Goal: Contribute content: Add original content to the website for others to see

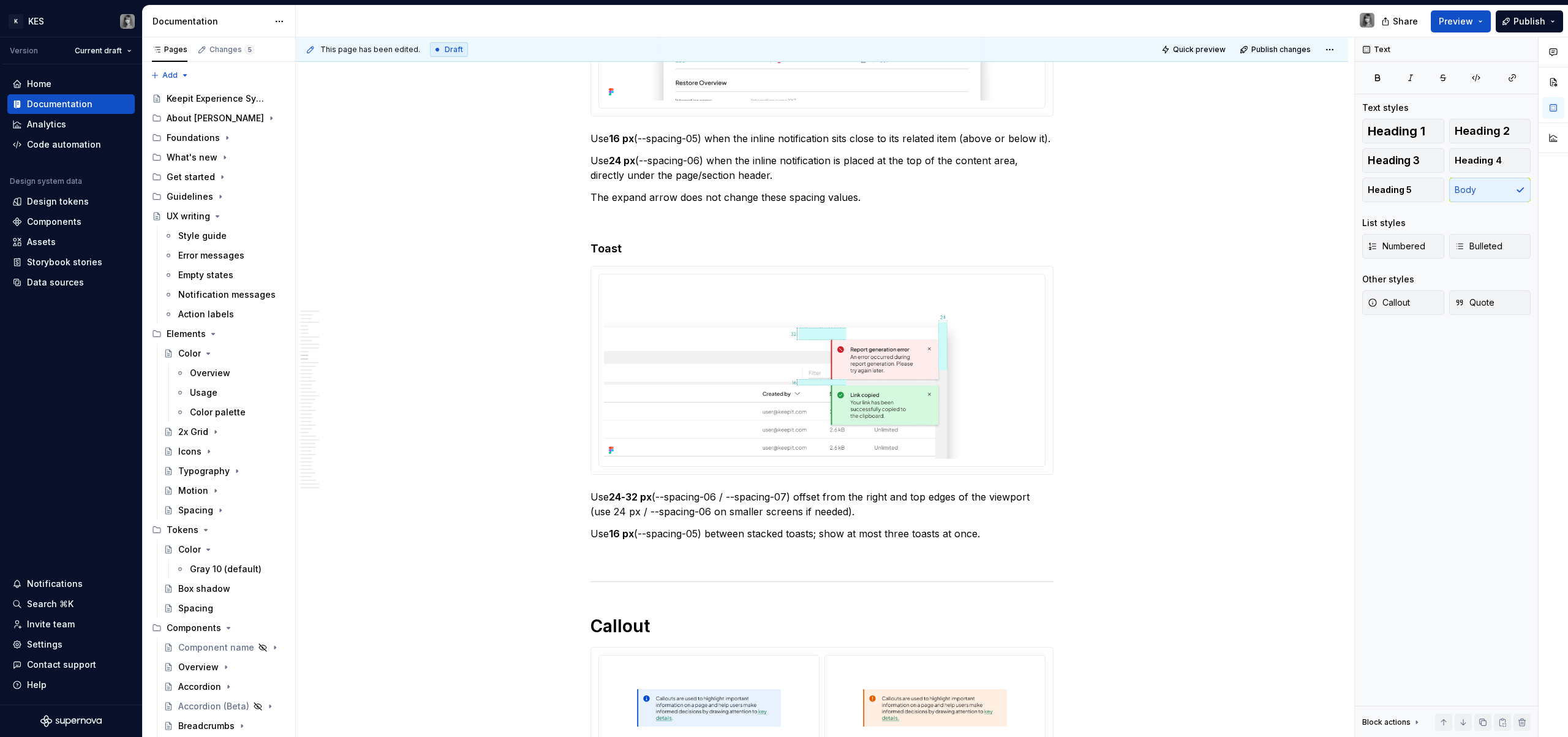
scroll to position [3861, 0]
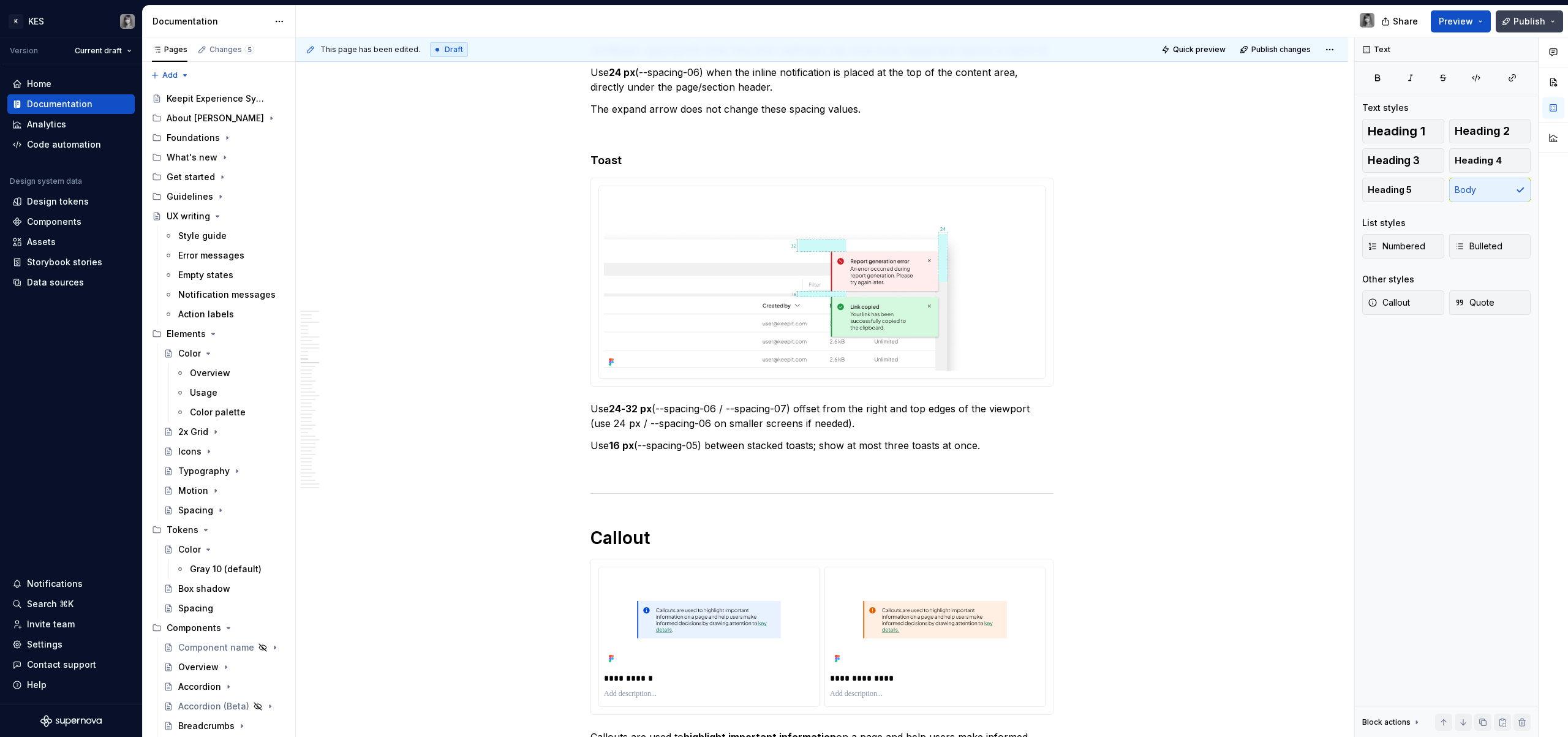
click at [1523, 24] on span "Publish" at bounding box center [1529, 22] width 32 height 12
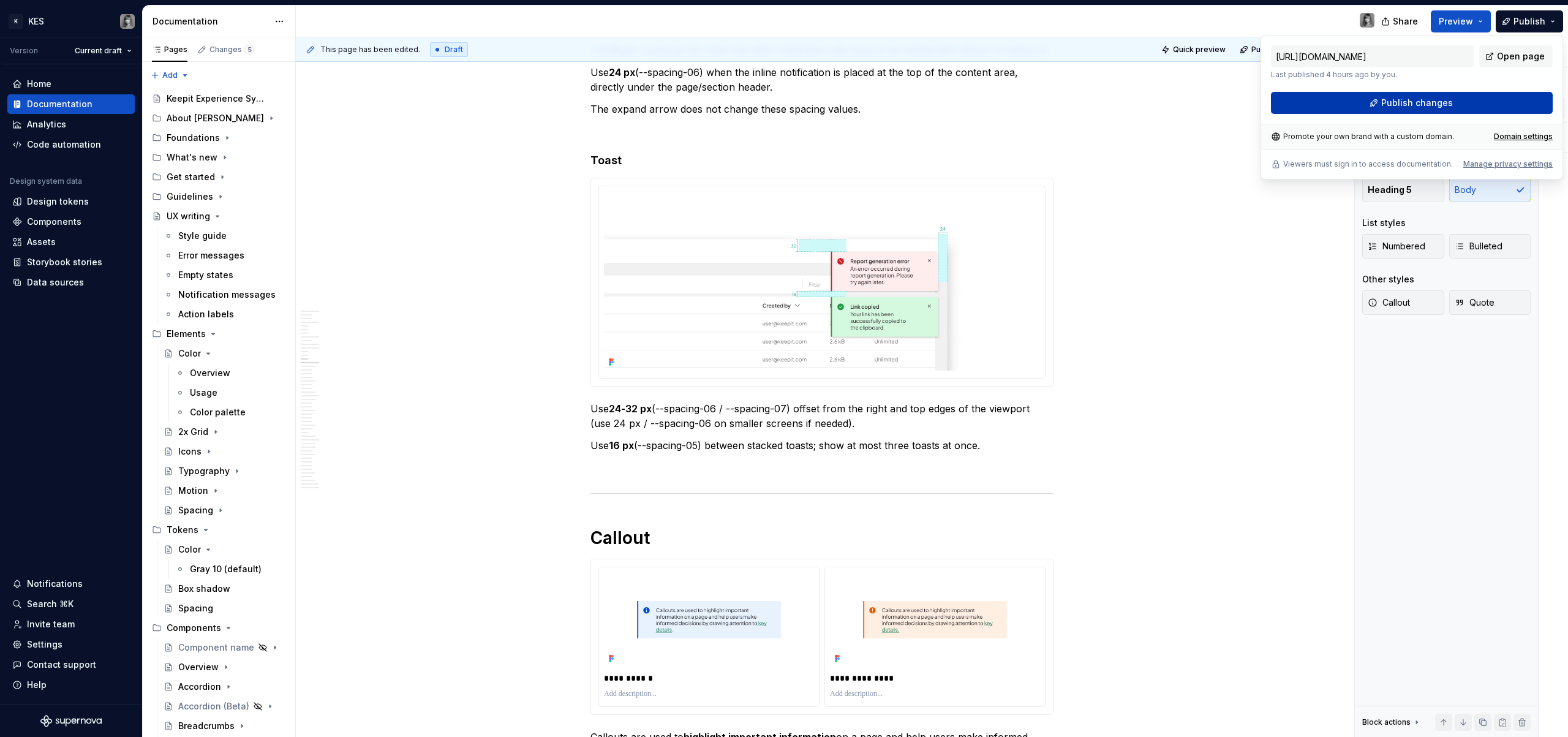
click at [1449, 101] on span "Publish changes" at bounding box center [1417, 103] width 72 height 12
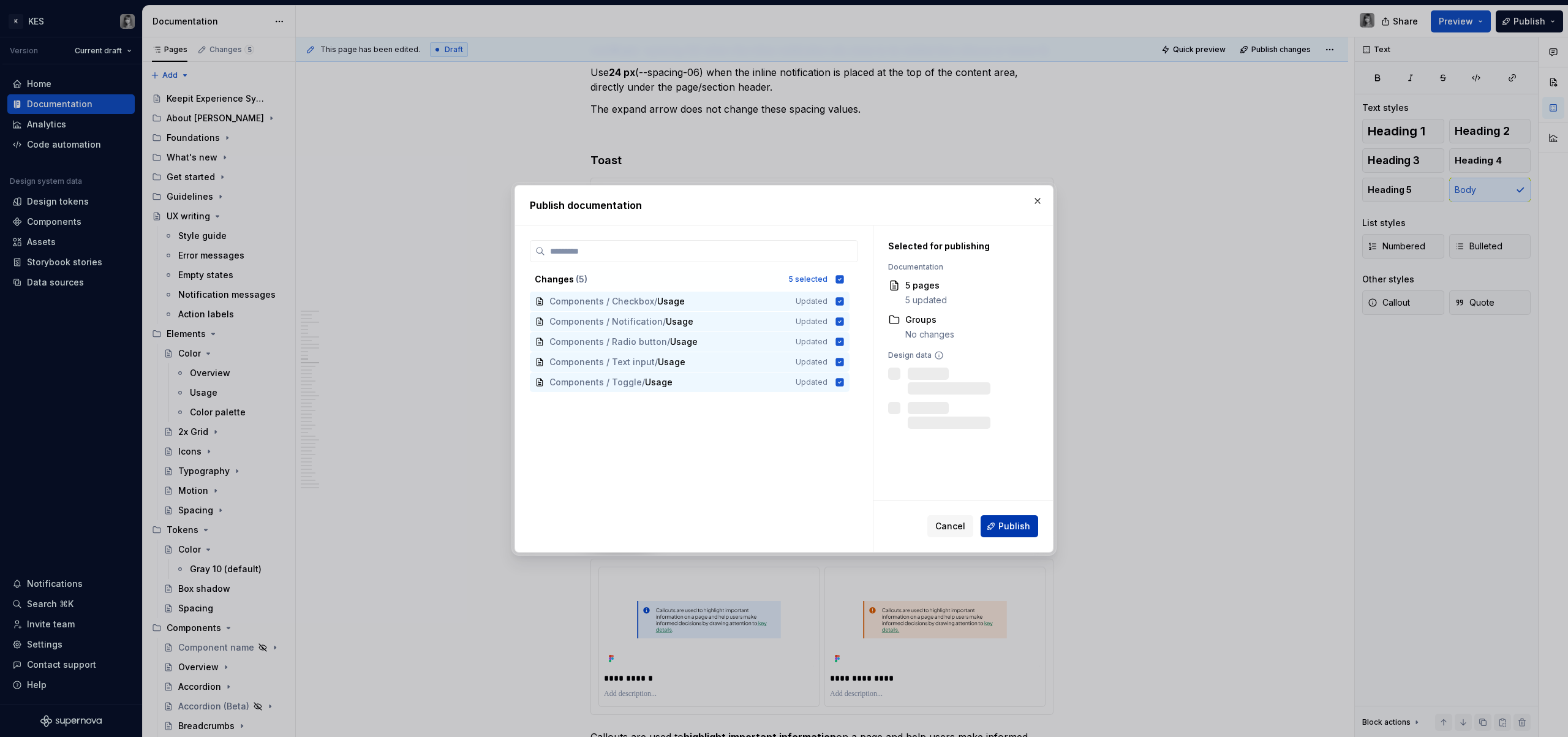
click at [1013, 535] on button "Publish" at bounding box center [1009, 526] width 57 height 22
type textarea "*"
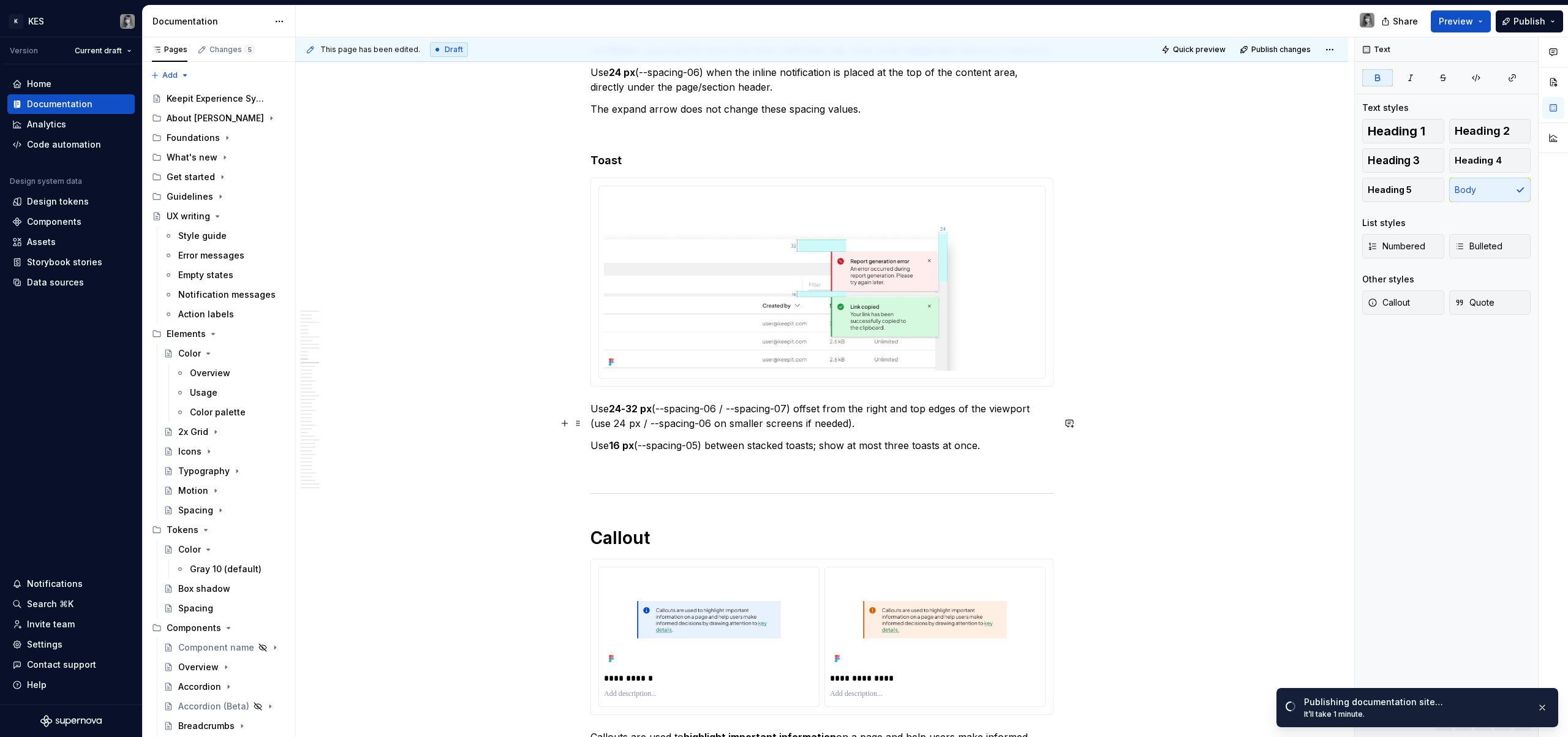
drag, startPoint x: 628, startPoint y: 424, endPoint x: 655, endPoint y: 443, distance: 33.0
click at [629, 415] on strong "24-32 px" at bounding box center [630, 409] width 43 height 12
click at [621, 415] on strong "24/ 32 px" at bounding box center [631, 409] width 45 height 12
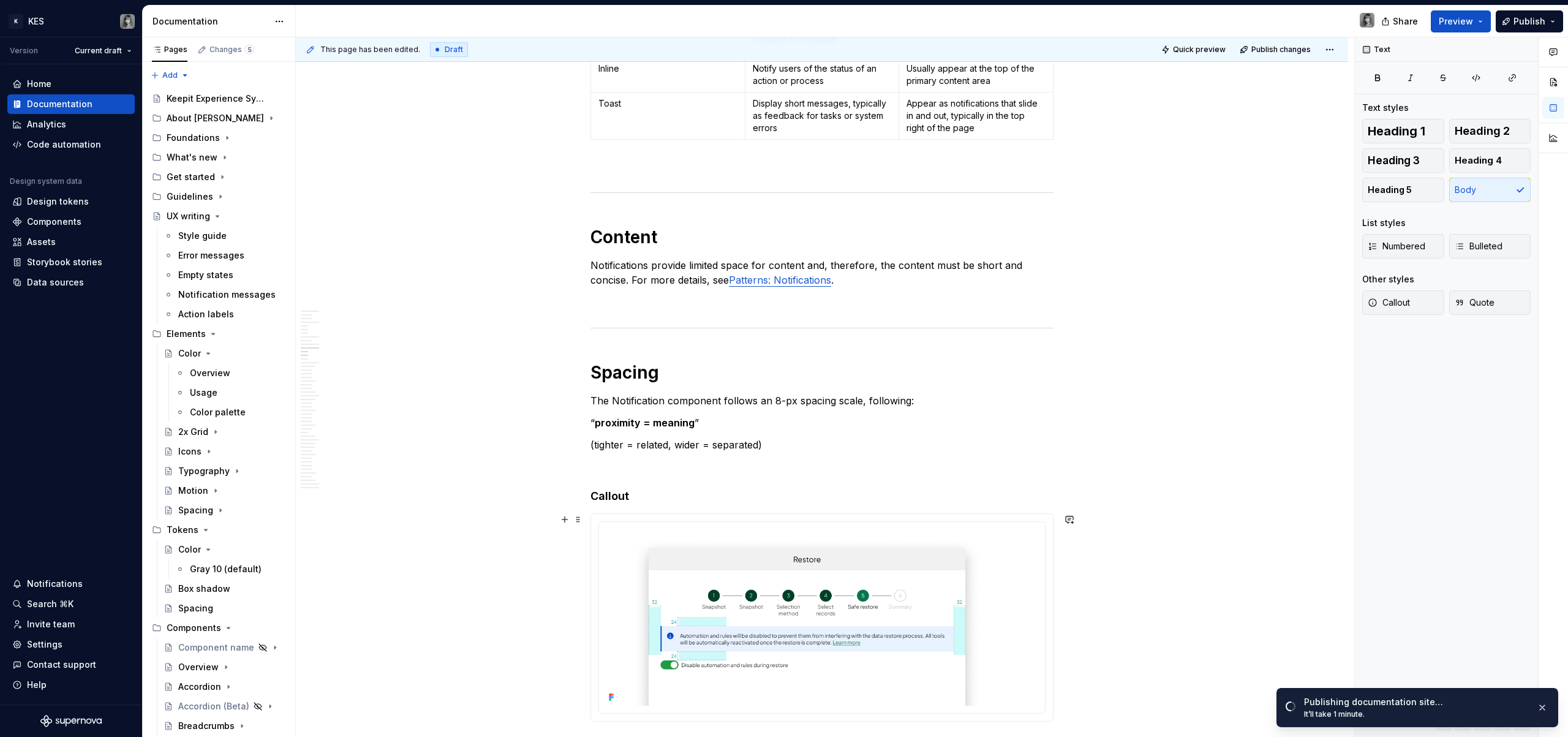
scroll to position [3212, 0]
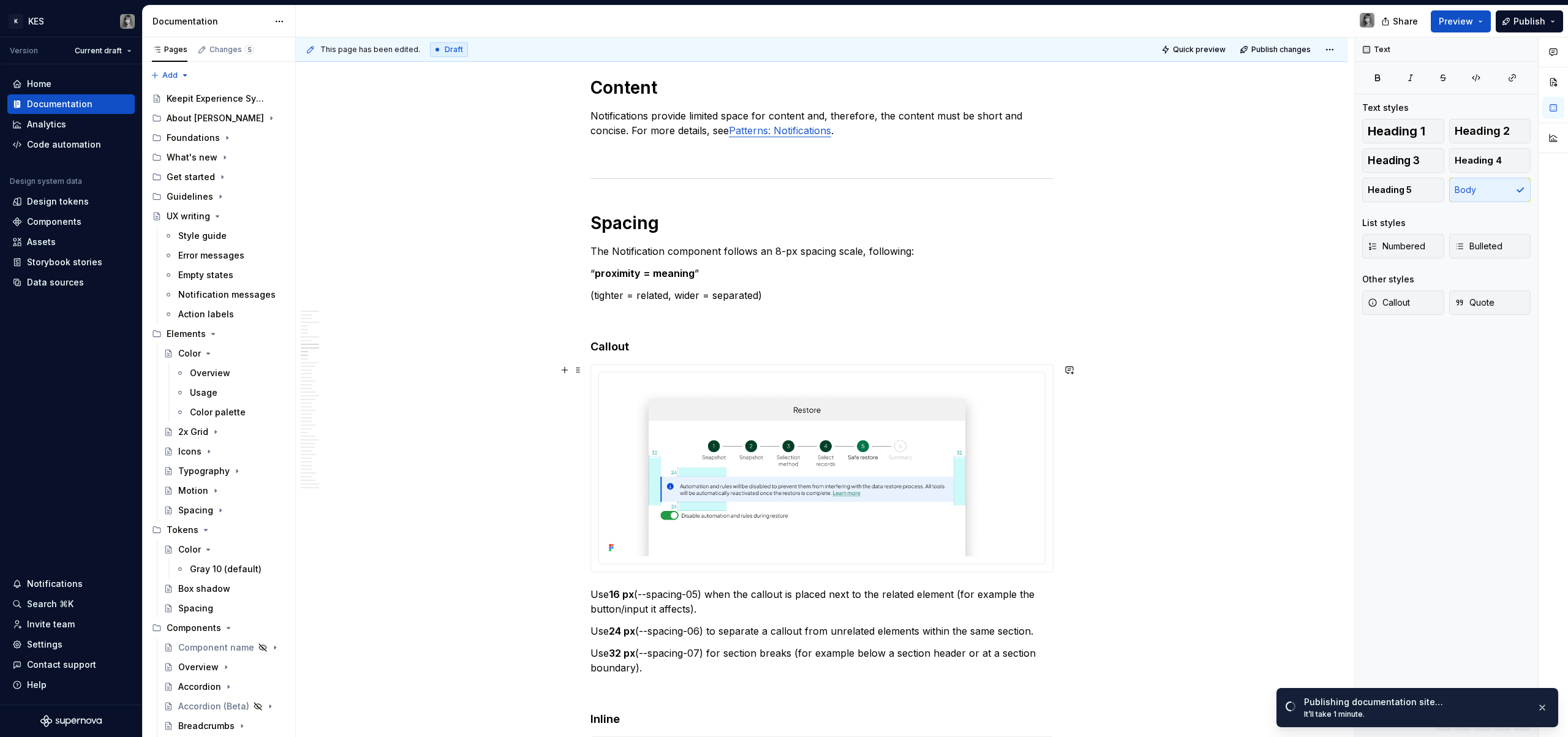
scroll to position [2940, 0]
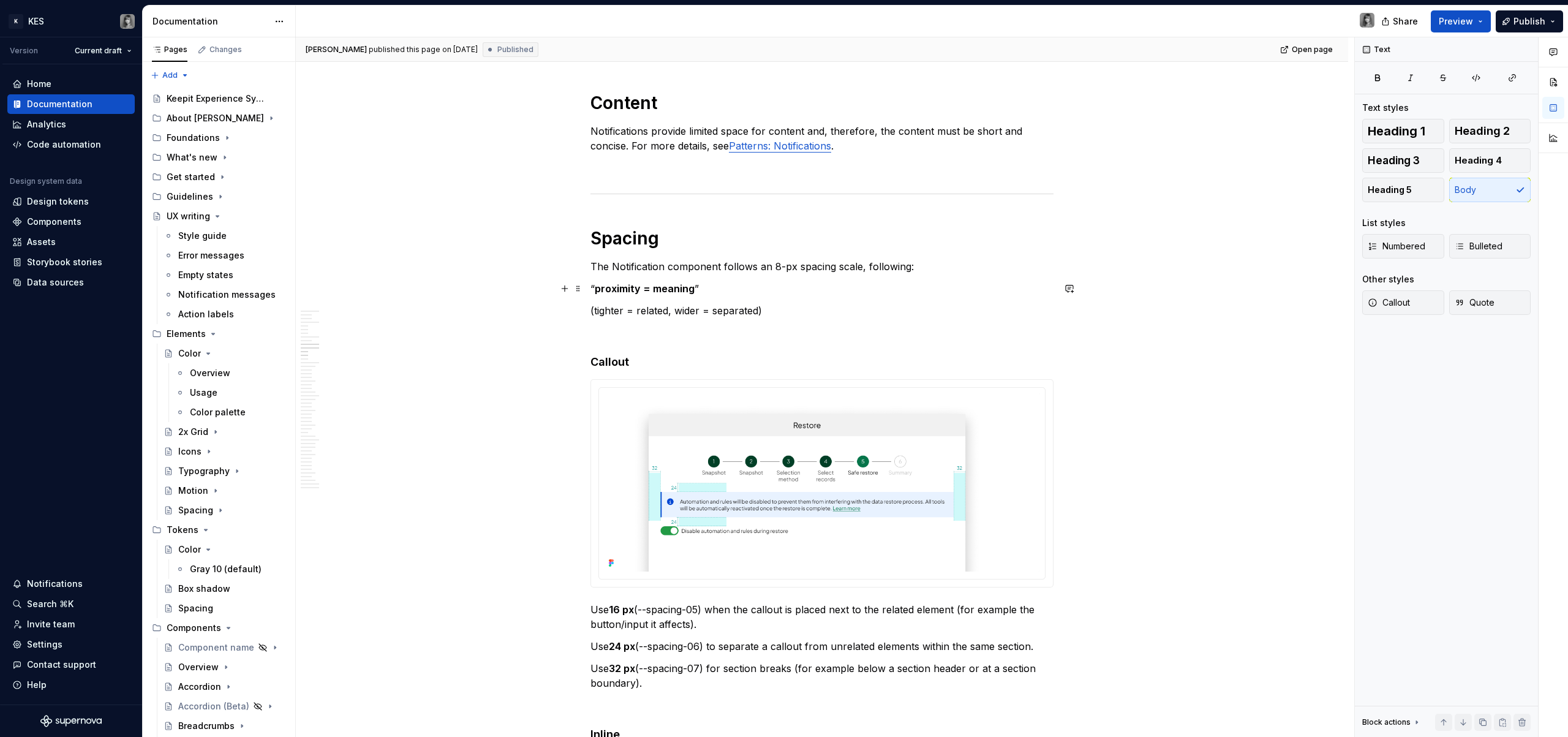
click at [730, 307] on p "(tighter = related, wider = separated)" at bounding box center [821, 311] width 463 height 15
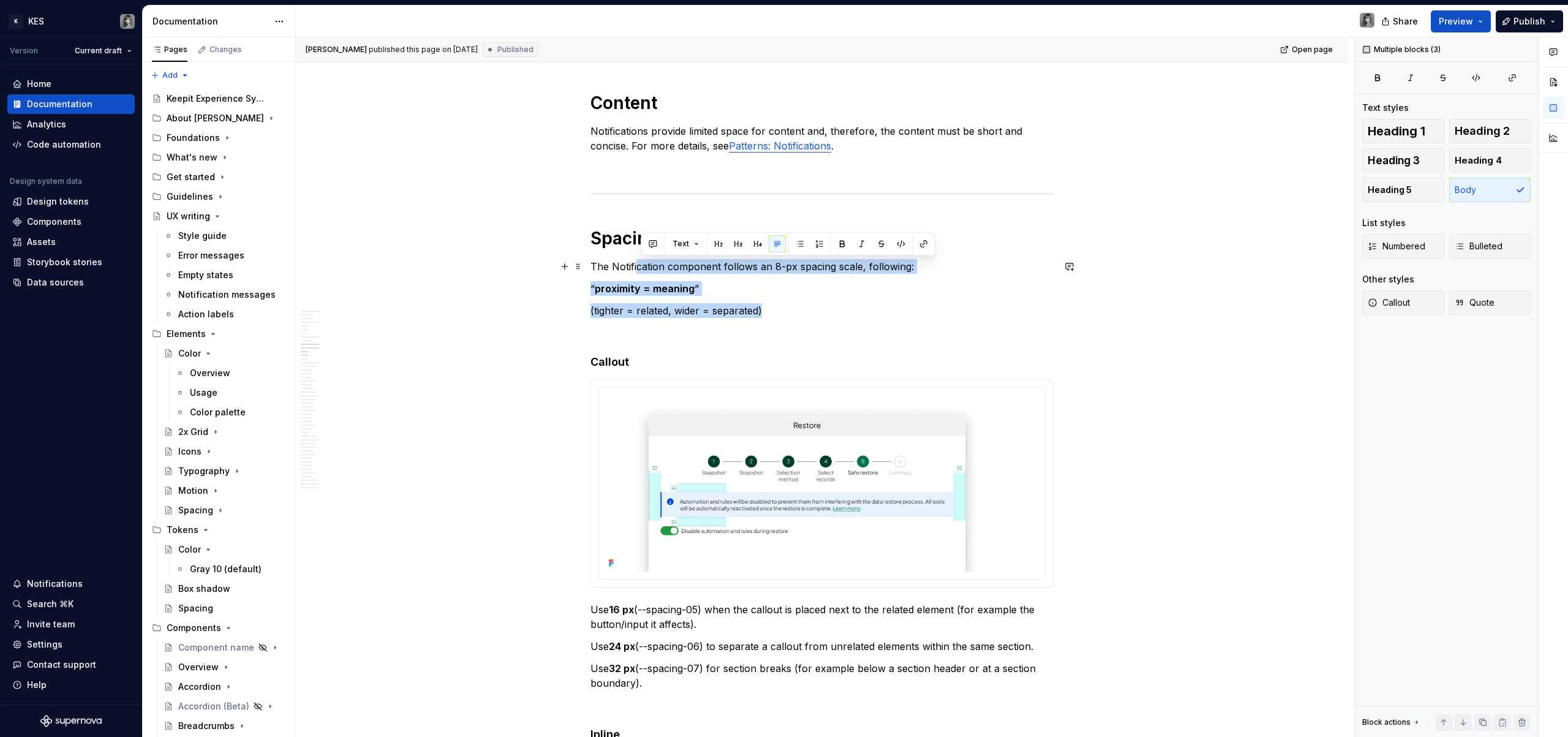
drag, startPoint x: 780, startPoint y: 309, endPoint x: 635, endPoint y: 262, distance: 152.4
click at [635, 262] on p "The Notification component follows an 8-px spacing scale, following:" at bounding box center [821, 267] width 463 height 15
drag, startPoint x: 675, startPoint y: 278, endPoint x: 792, endPoint y: 325, distance: 126.1
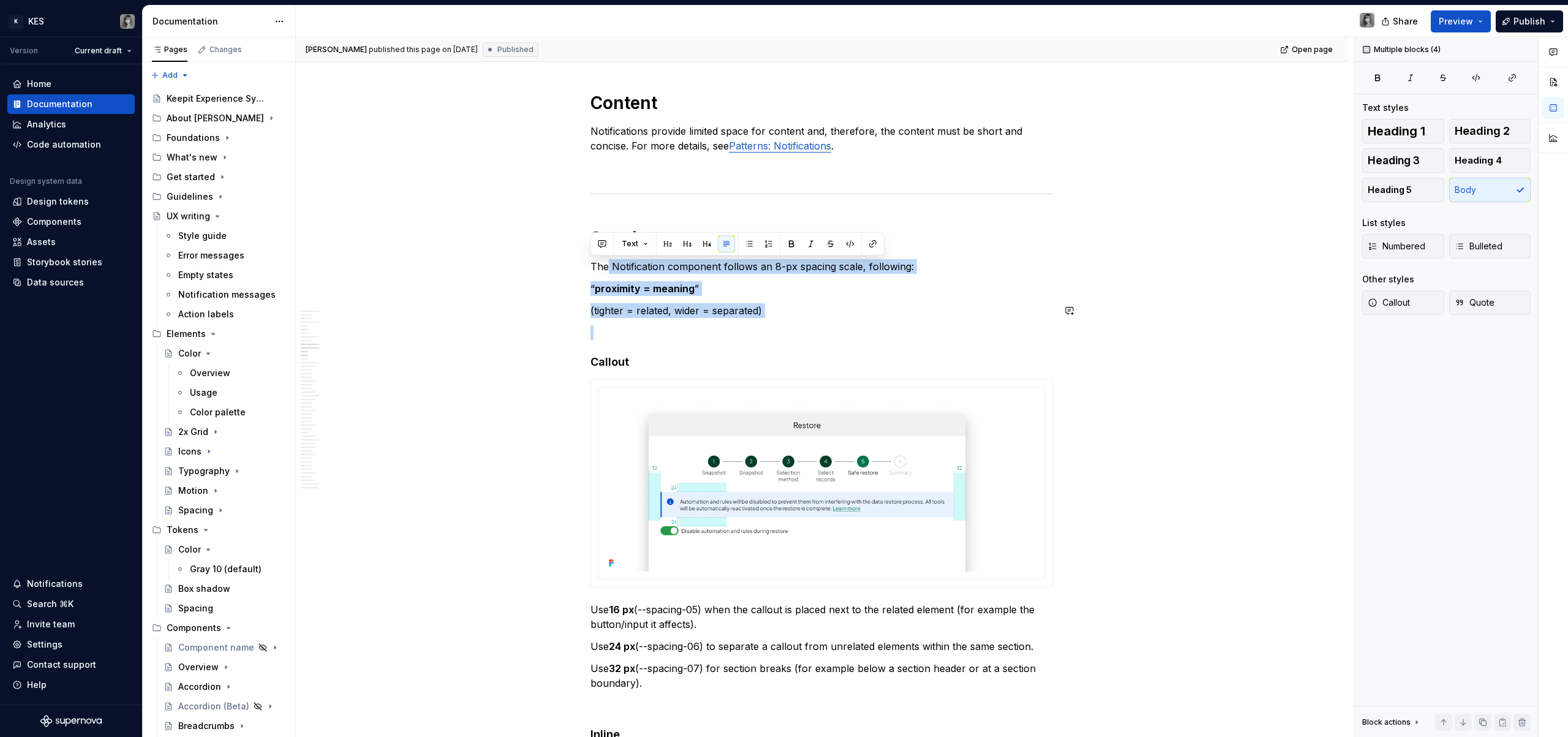
click at [792, 325] on p at bounding box center [821, 332] width 463 height 15
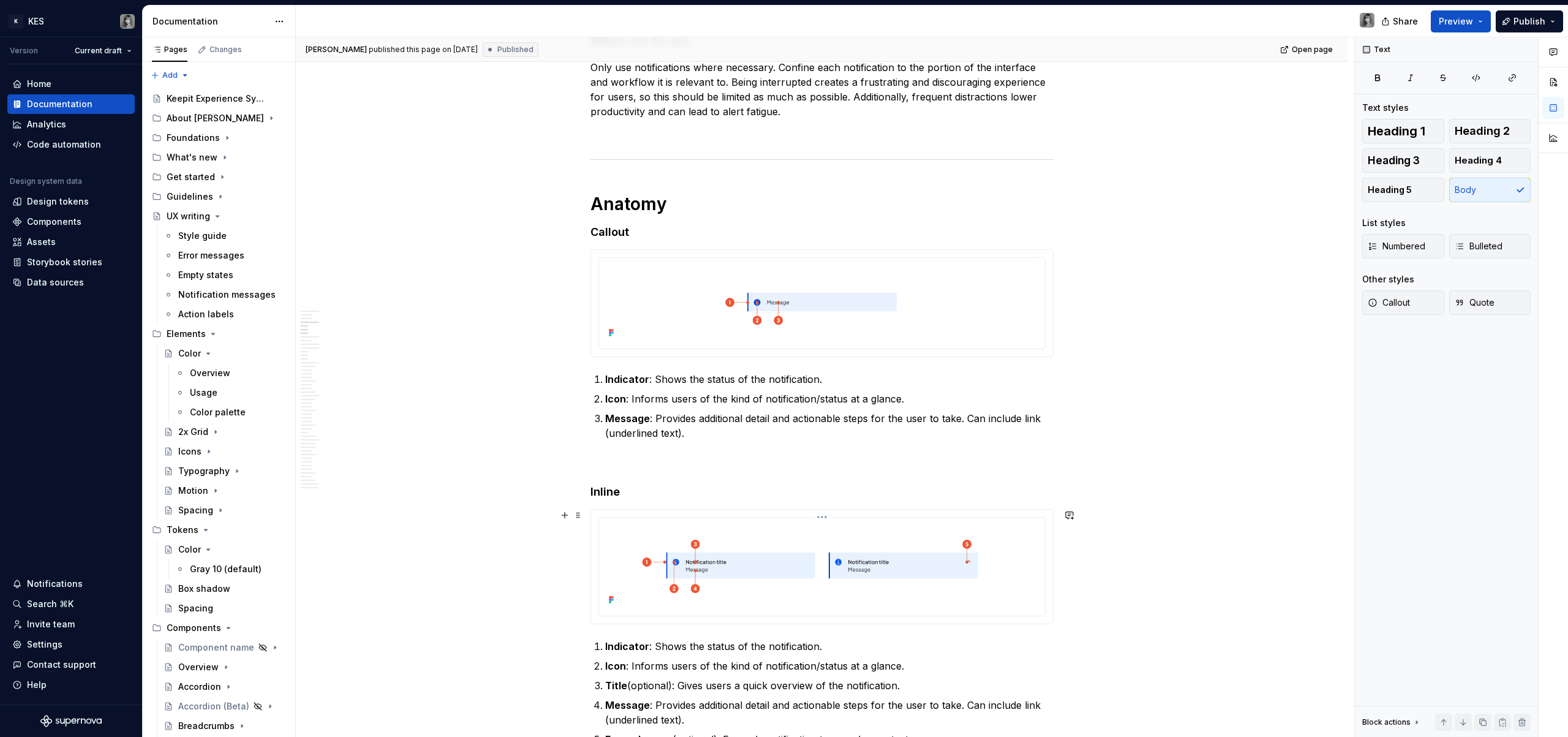
scroll to position [697, 0]
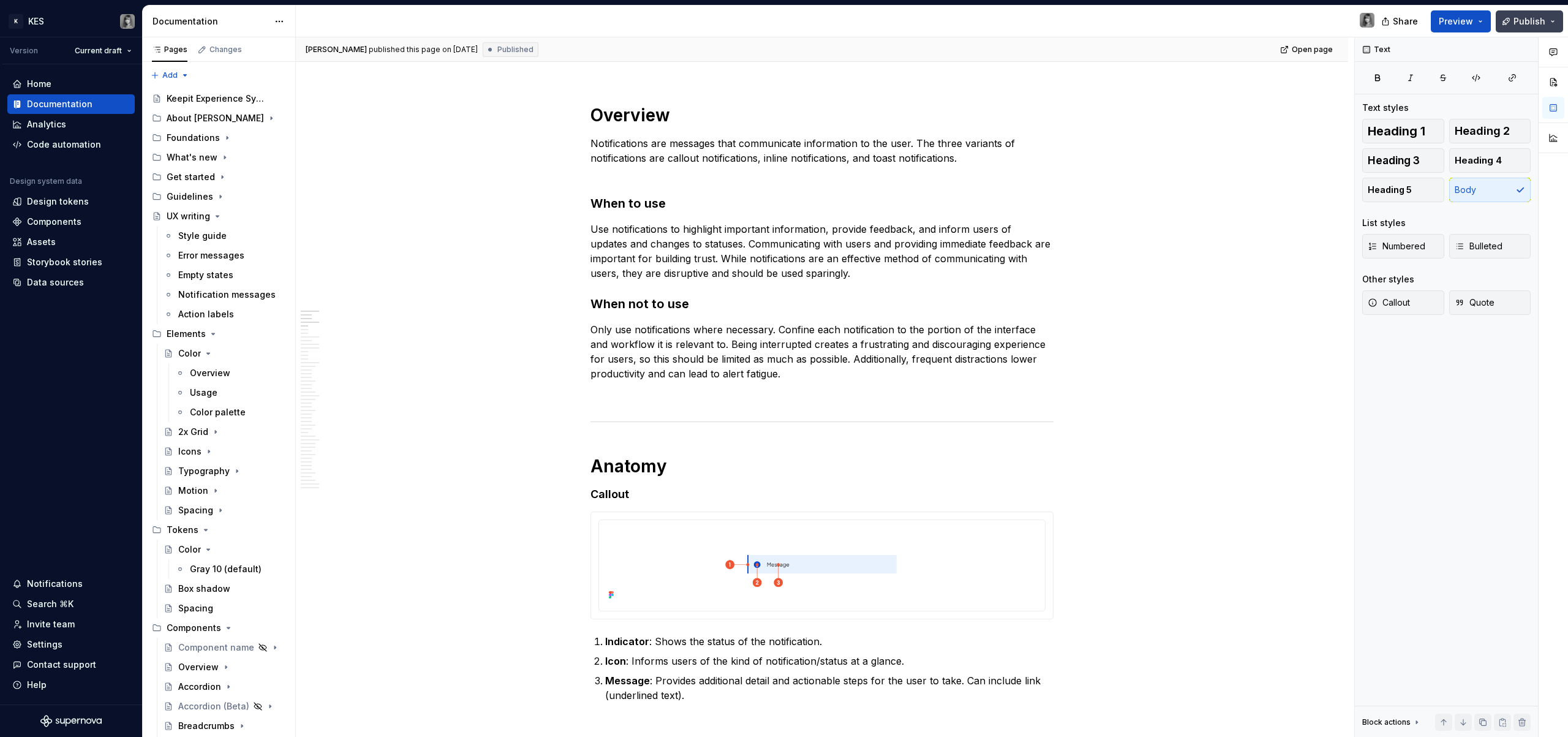
click at [1554, 26] on button "Publish" at bounding box center [1529, 21] width 68 height 22
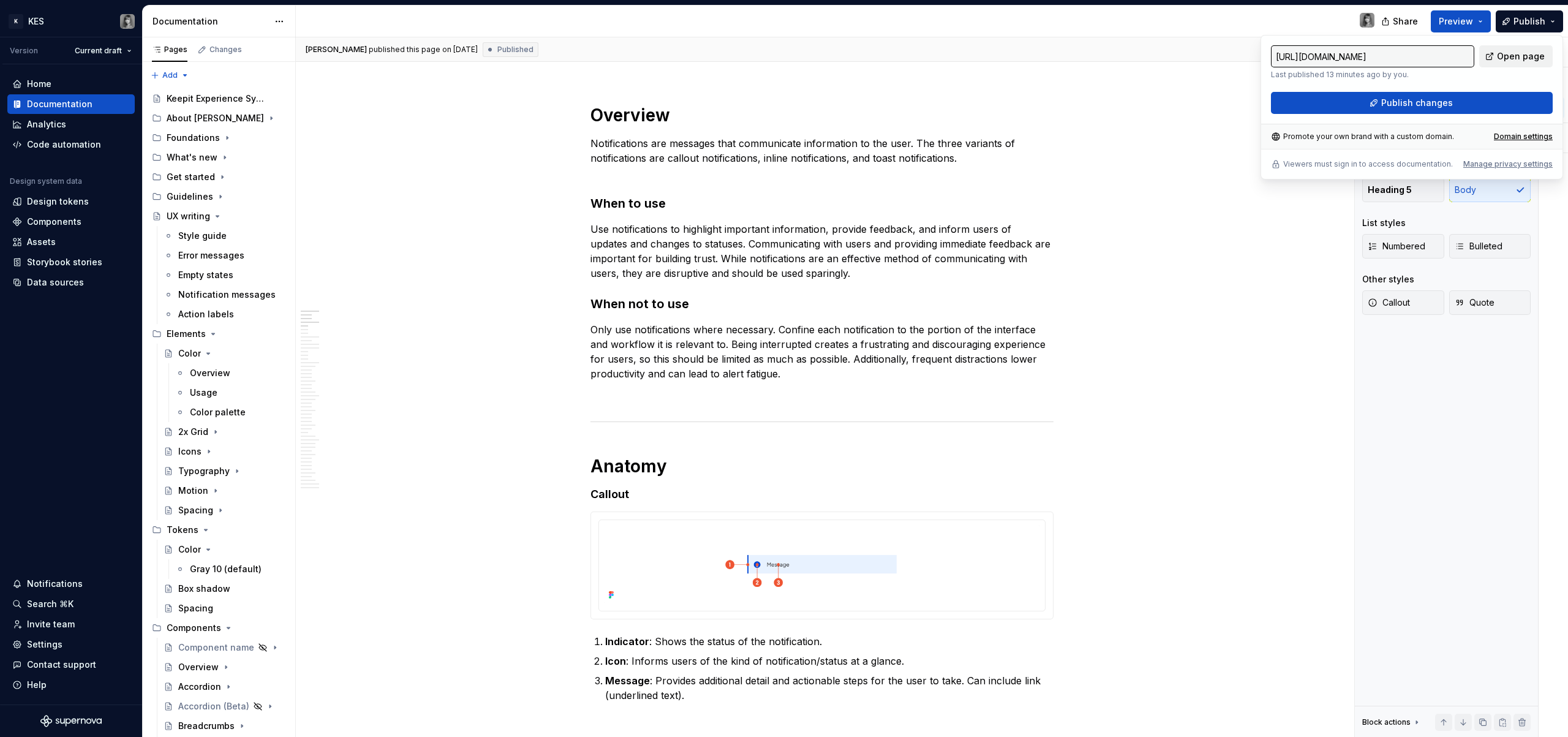
click at [1534, 53] on span "Open page" at bounding box center [1521, 56] width 48 height 12
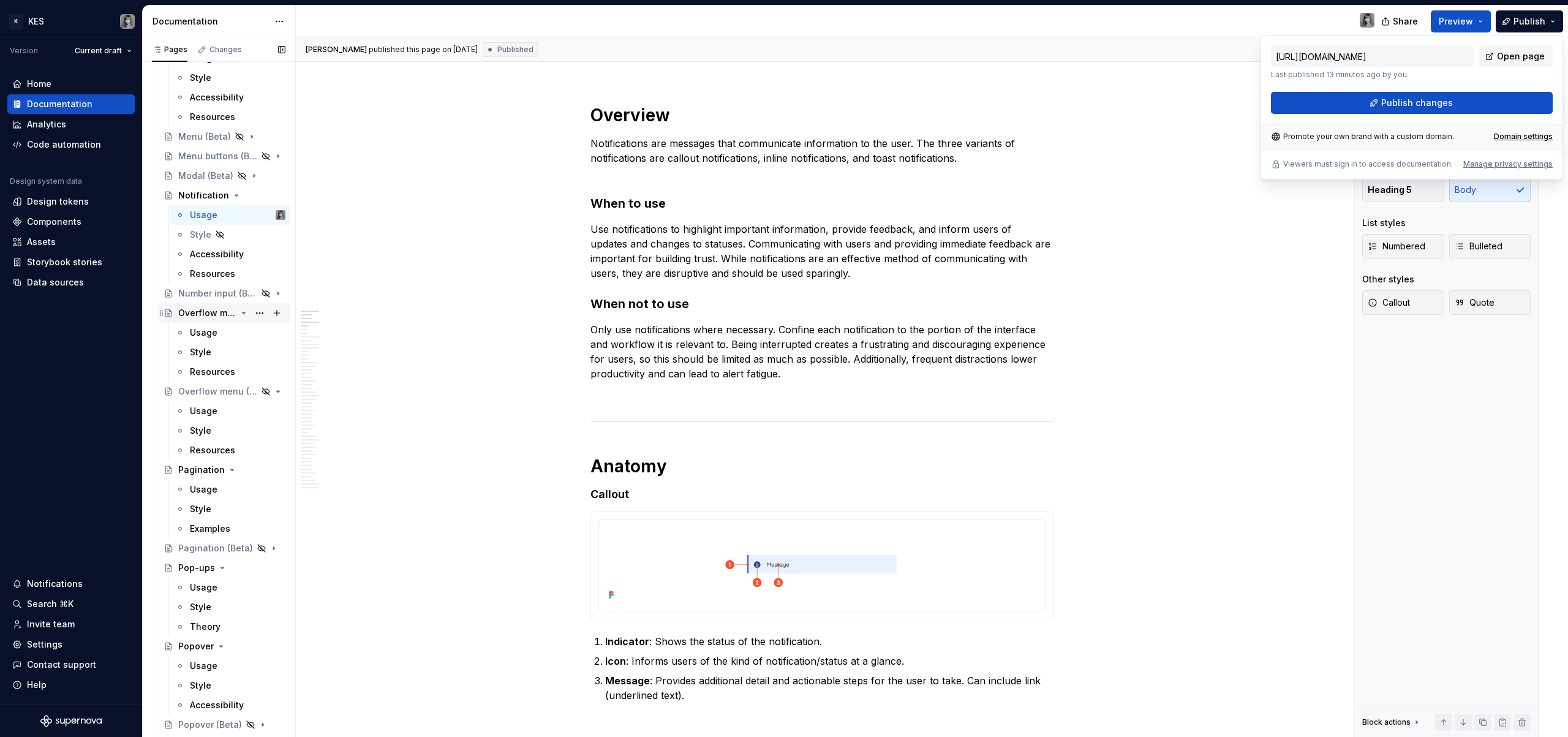
scroll to position [1497, 0]
click at [213, 225] on div "Usage" at bounding box center [203, 228] width 28 height 12
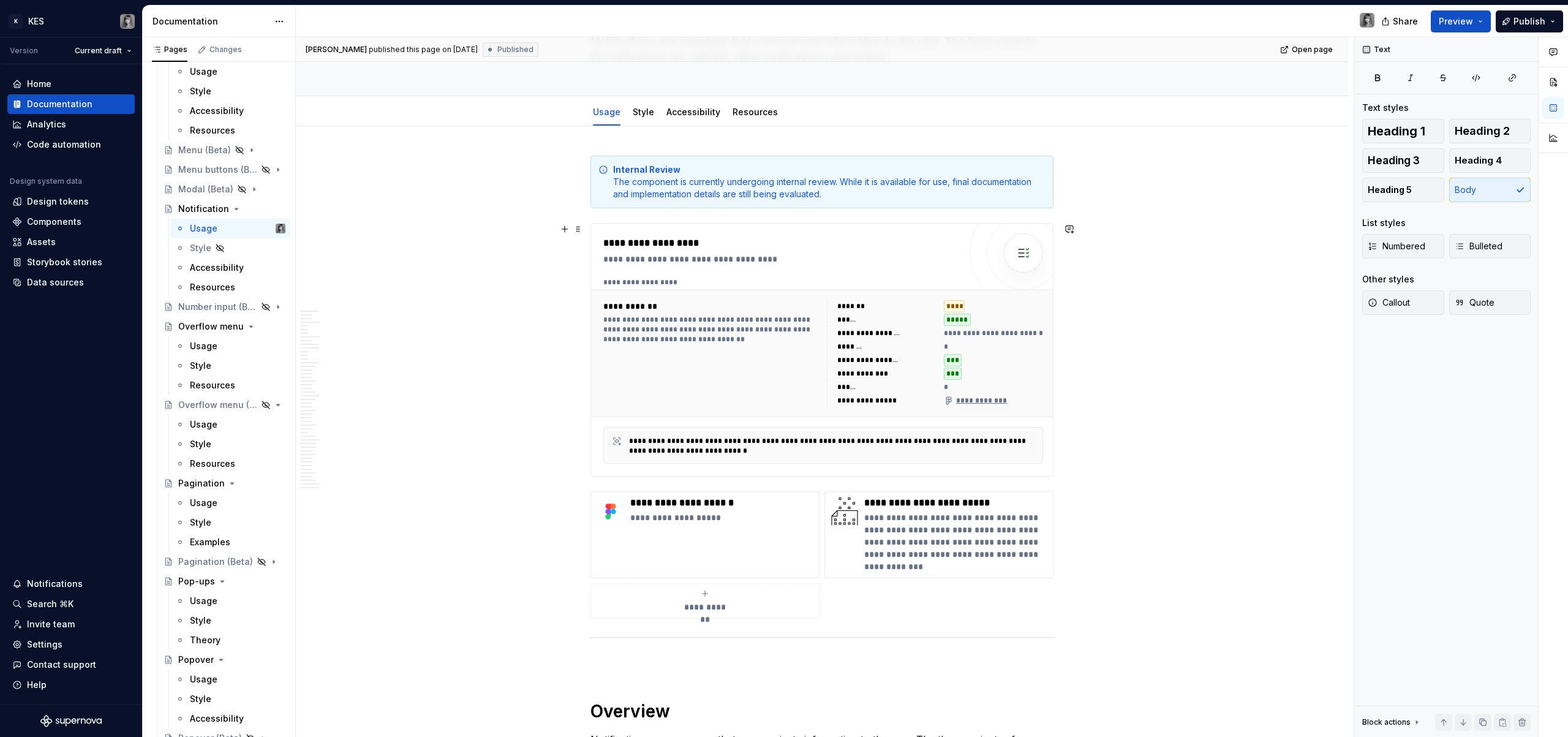
scroll to position [0, 0]
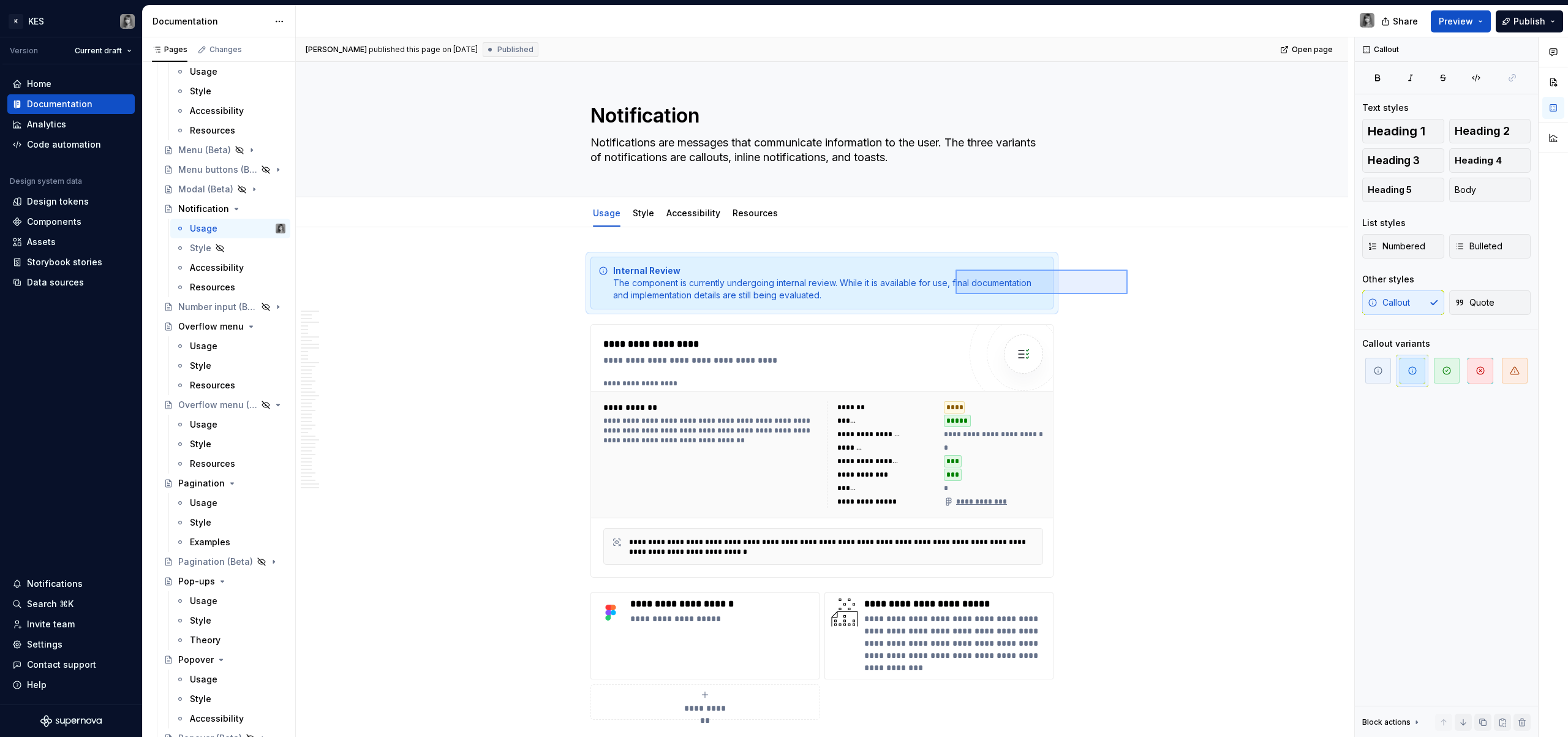
drag, startPoint x: 1128, startPoint y: 270, endPoint x: 942, endPoint y: 295, distance: 187.7
click at [942, 295] on div "**********" at bounding box center [825, 387] width 1059 height 700
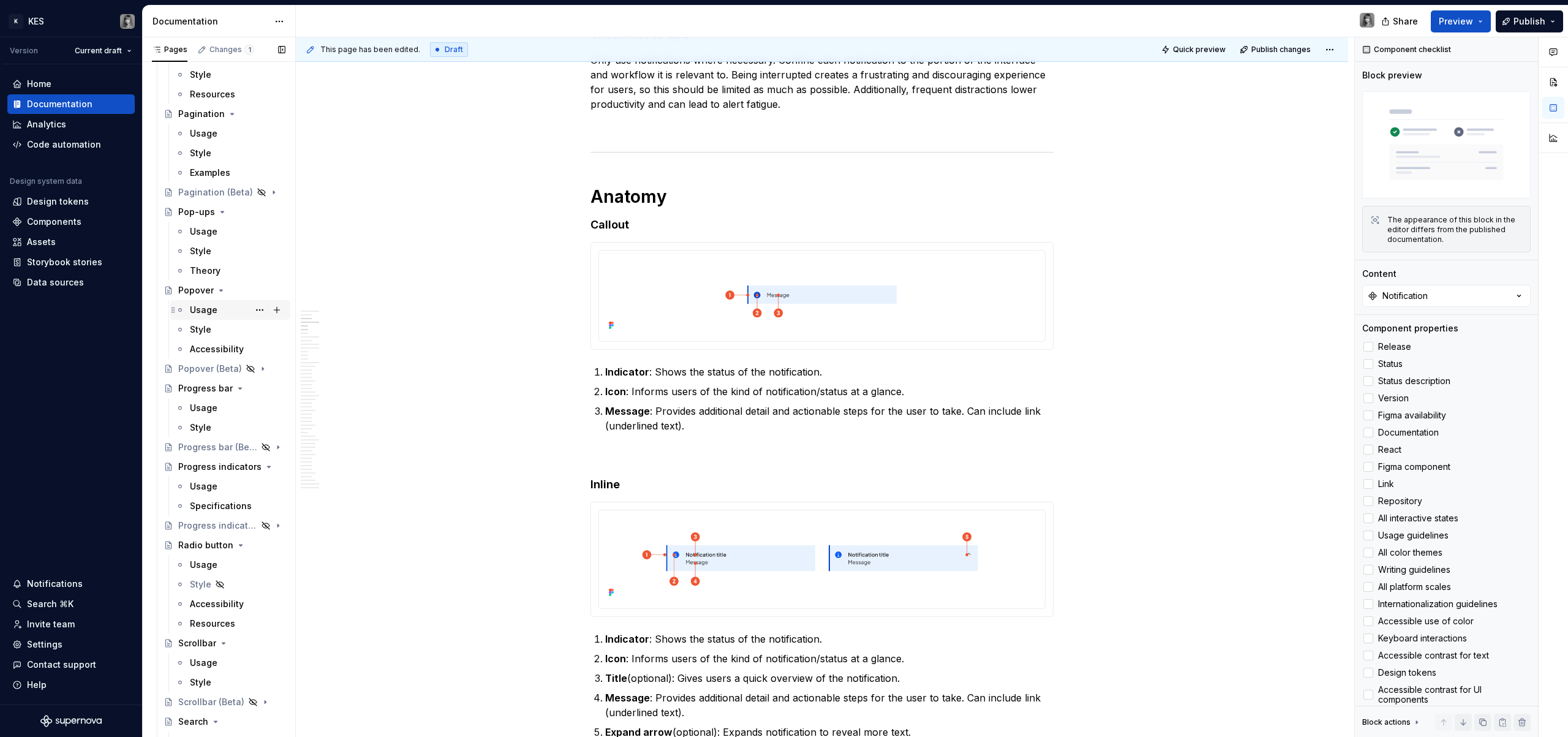
scroll to position [1788, 0]
click at [218, 626] on div "Radio button" at bounding box center [206, 624] width 55 height 12
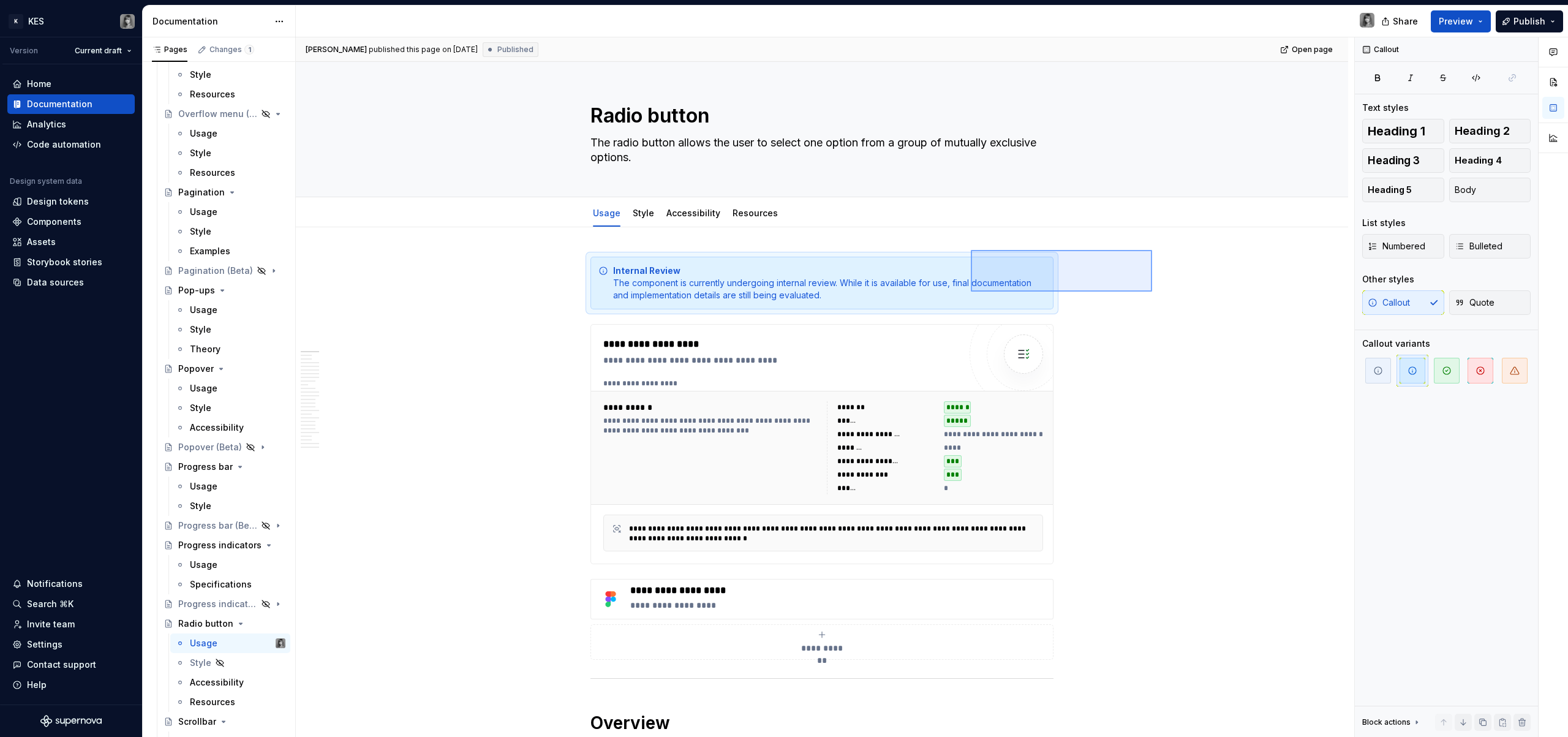
drag, startPoint x: 1132, startPoint y: 259, endPoint x: 971, endPoint y: 292, distance: 164.3
click at [971, 292] on div "**********" at bounding box center [825, 387] width 1059 height 700
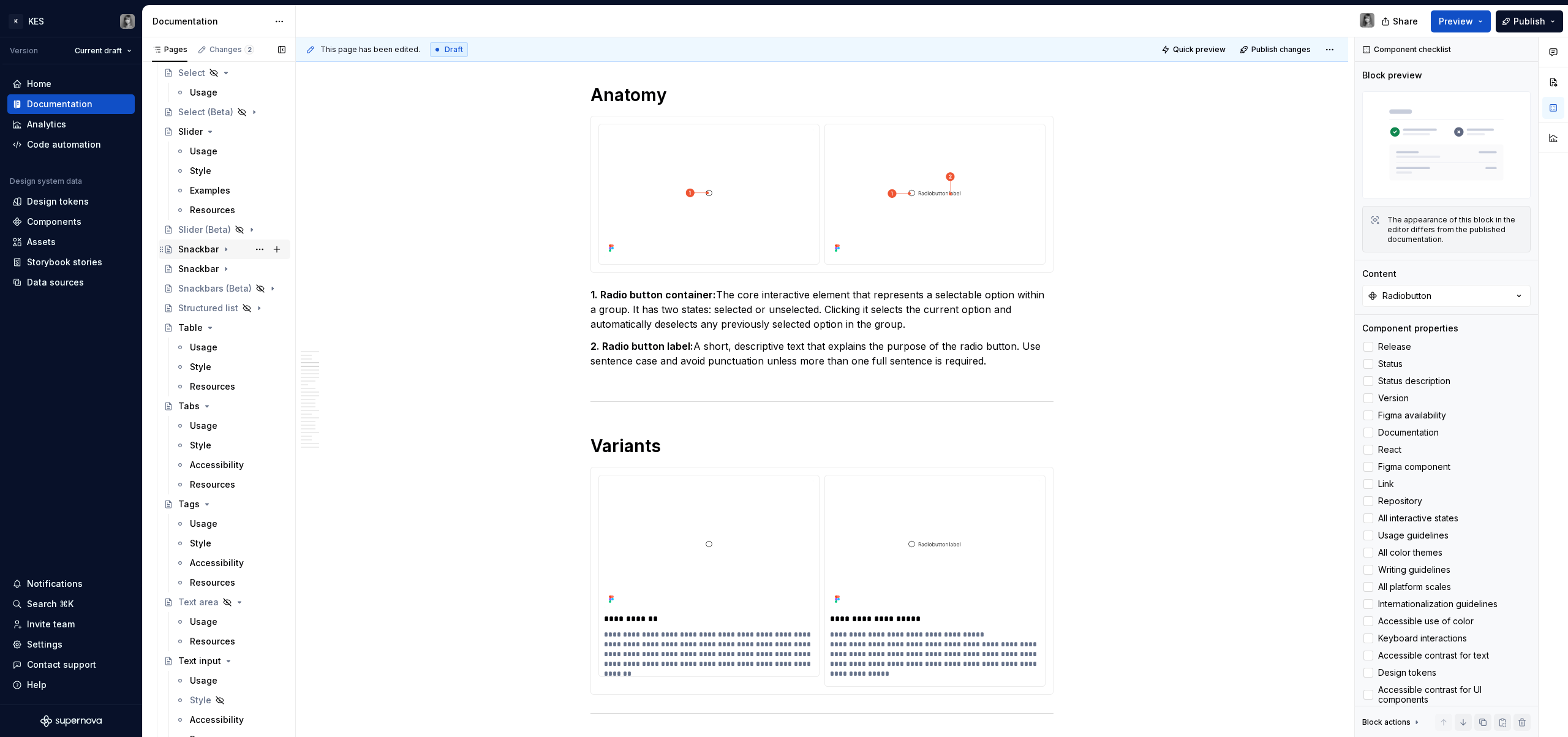
scroll to position [2761, 0]
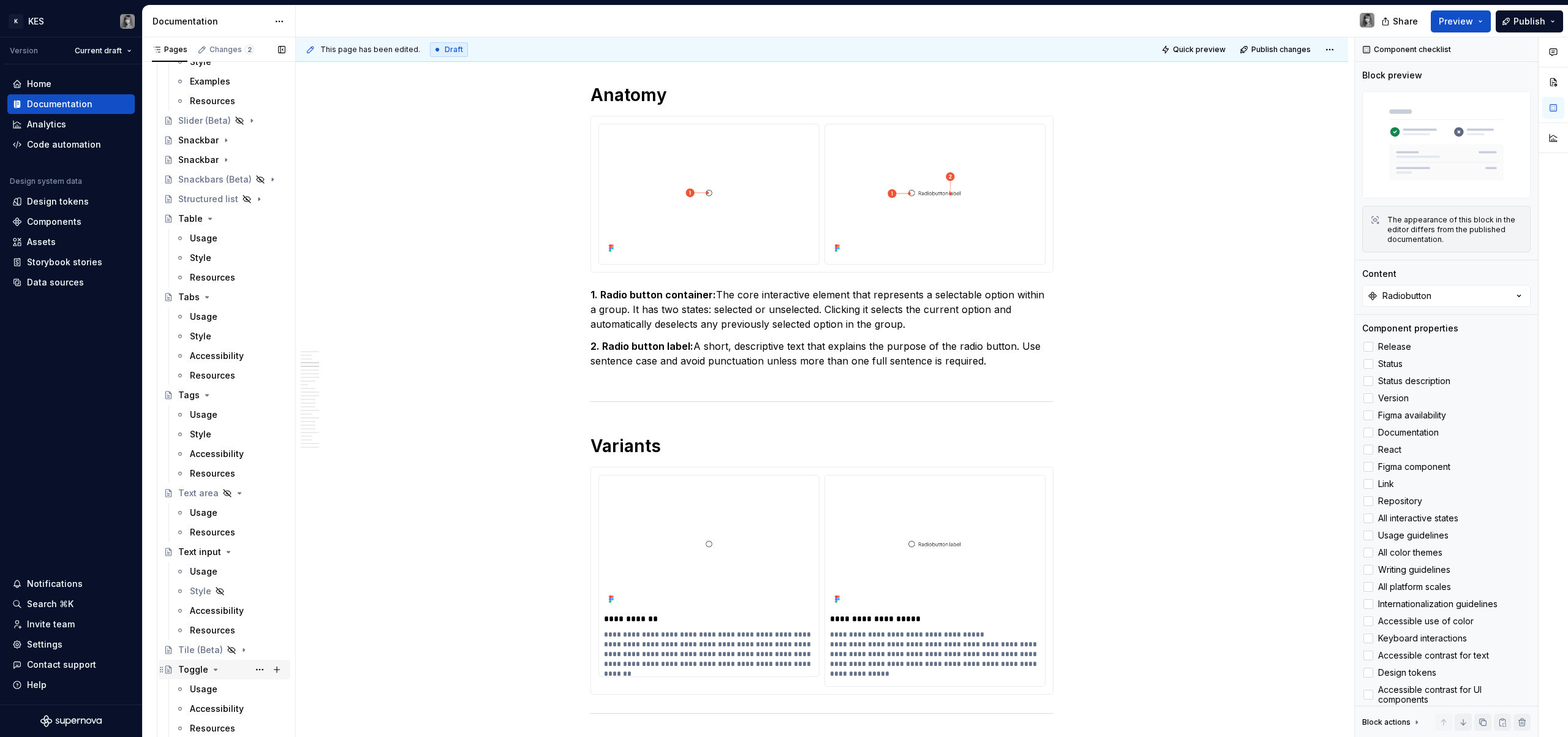
click at [198, 665] on div "Toggle" at bounding box center [193, 669] width 30 height 12
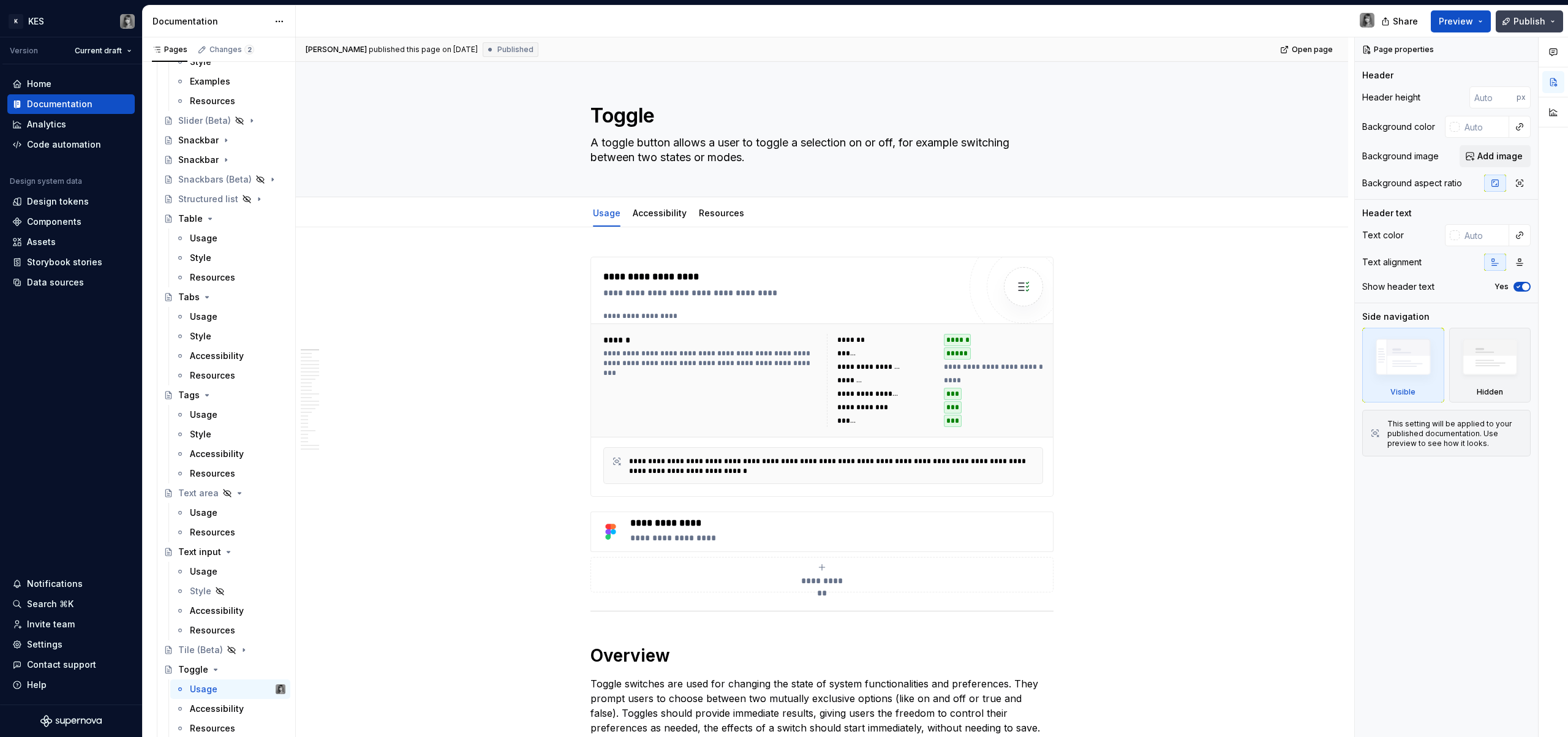
click at [1530, 22] on span "Publish" at bounding box center [1529, 22] width 32 height 12
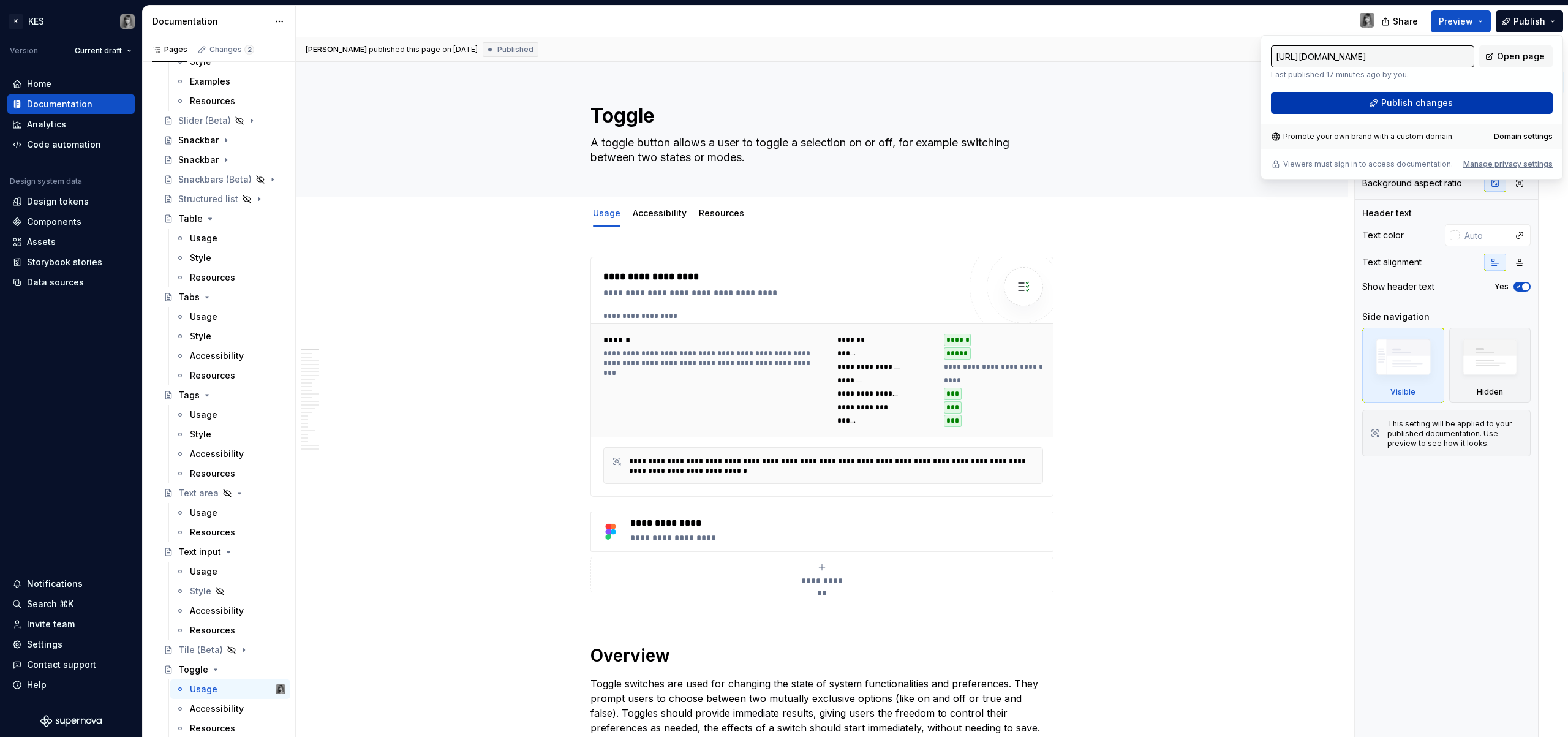
click at [1446, 95] on button "Publish changes" at bounding box center [1411, 103] width 282 height 22
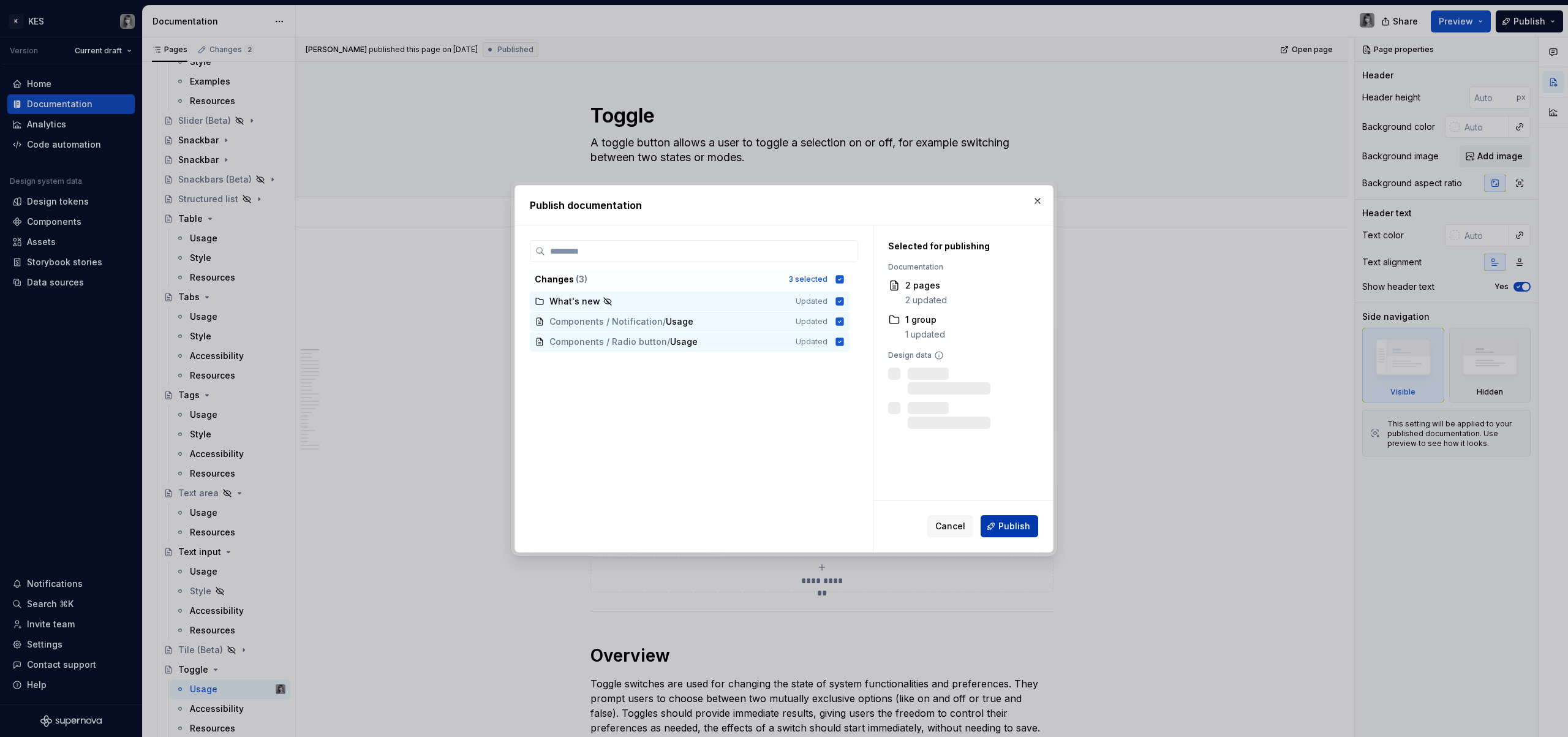
click at [1015, 525] on span "Publish" at bounding box center [1014, 526] width 32 height 12
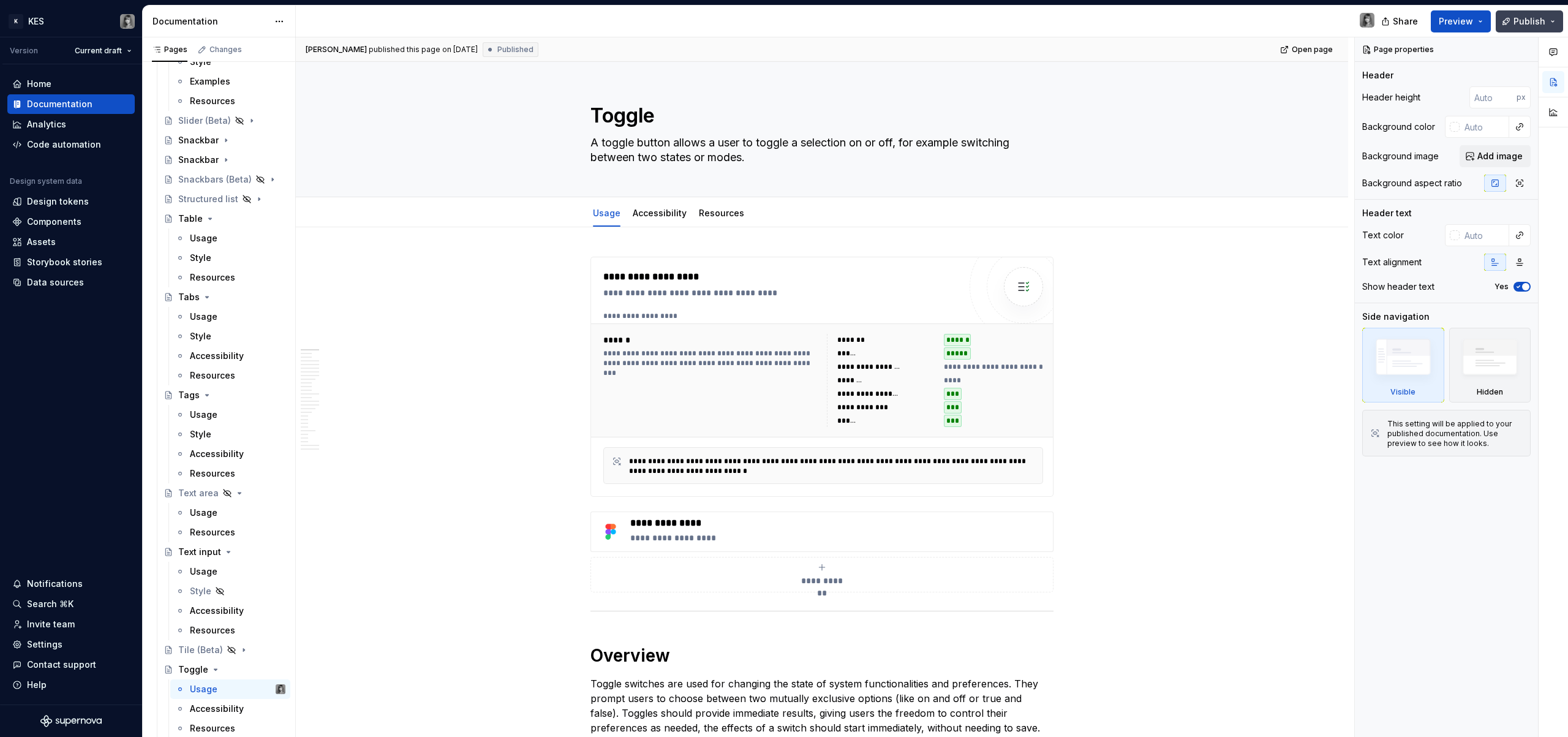
click at [1556, 23] on button "Publish" at bounding box center [1529, 21] width 68 height 22
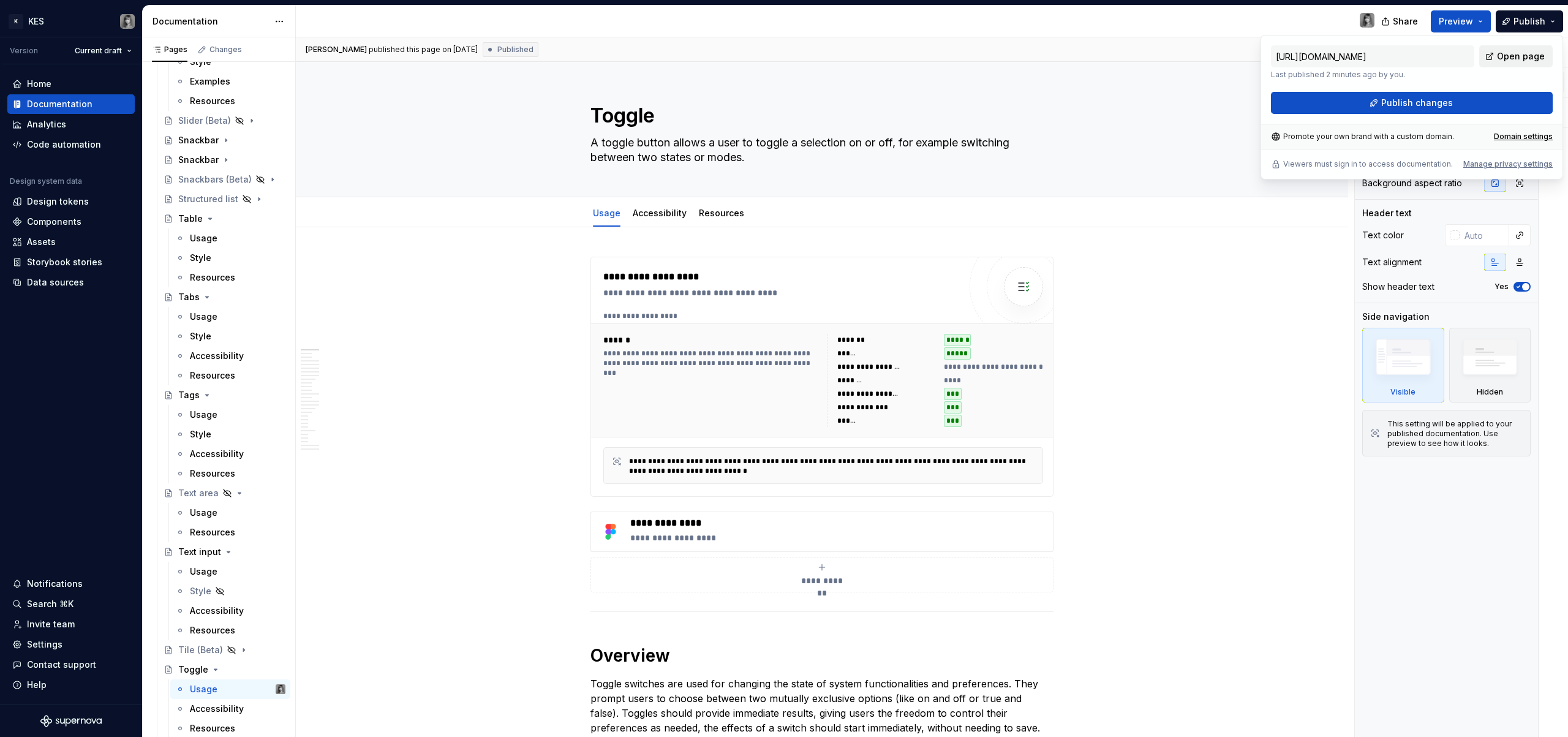
click at [1520, 56] on span "Open page" at bounding box center [1521, 56] width 48 height 12
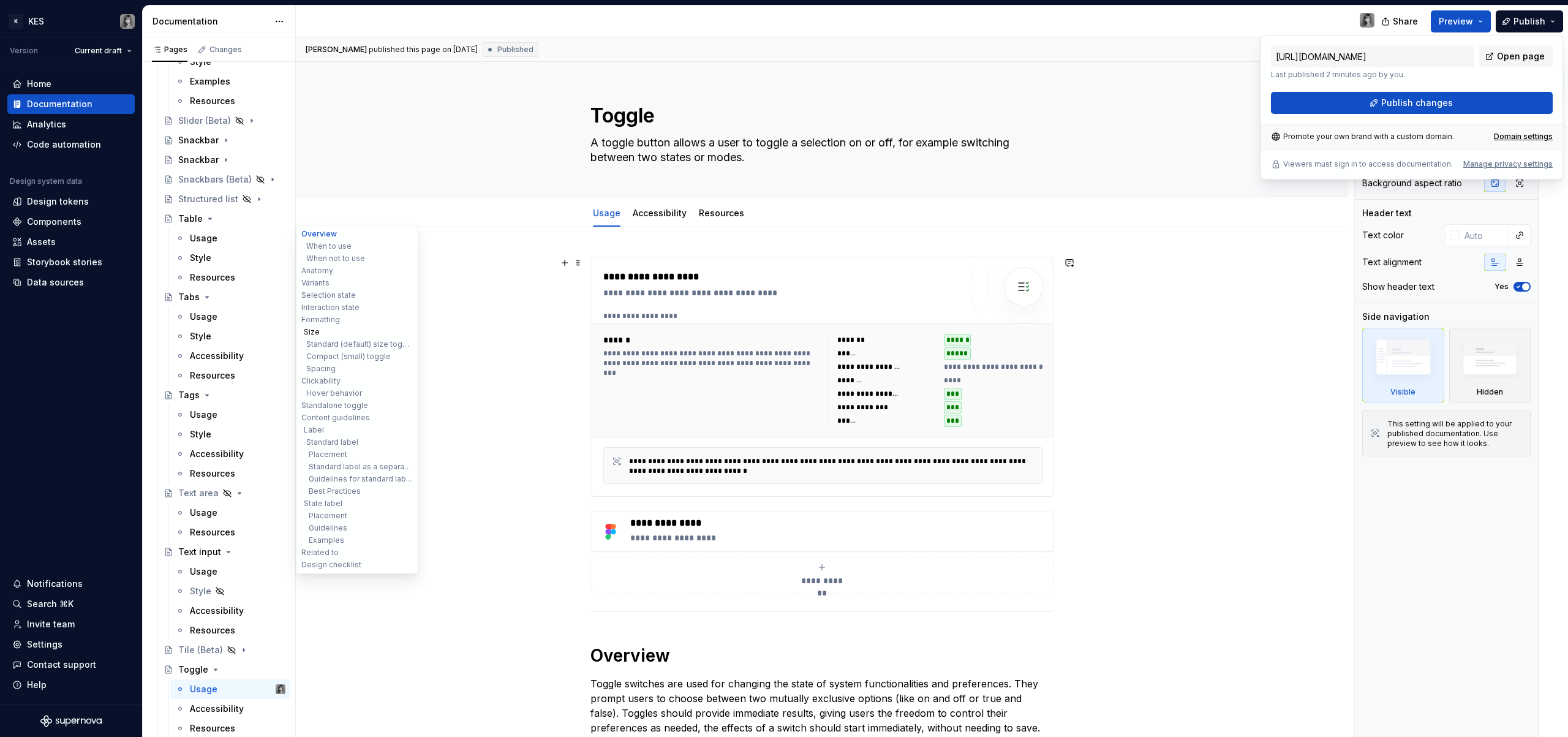
click at [316, 331] on button "Size" at bounding box center [357, 332] width 116 height 12
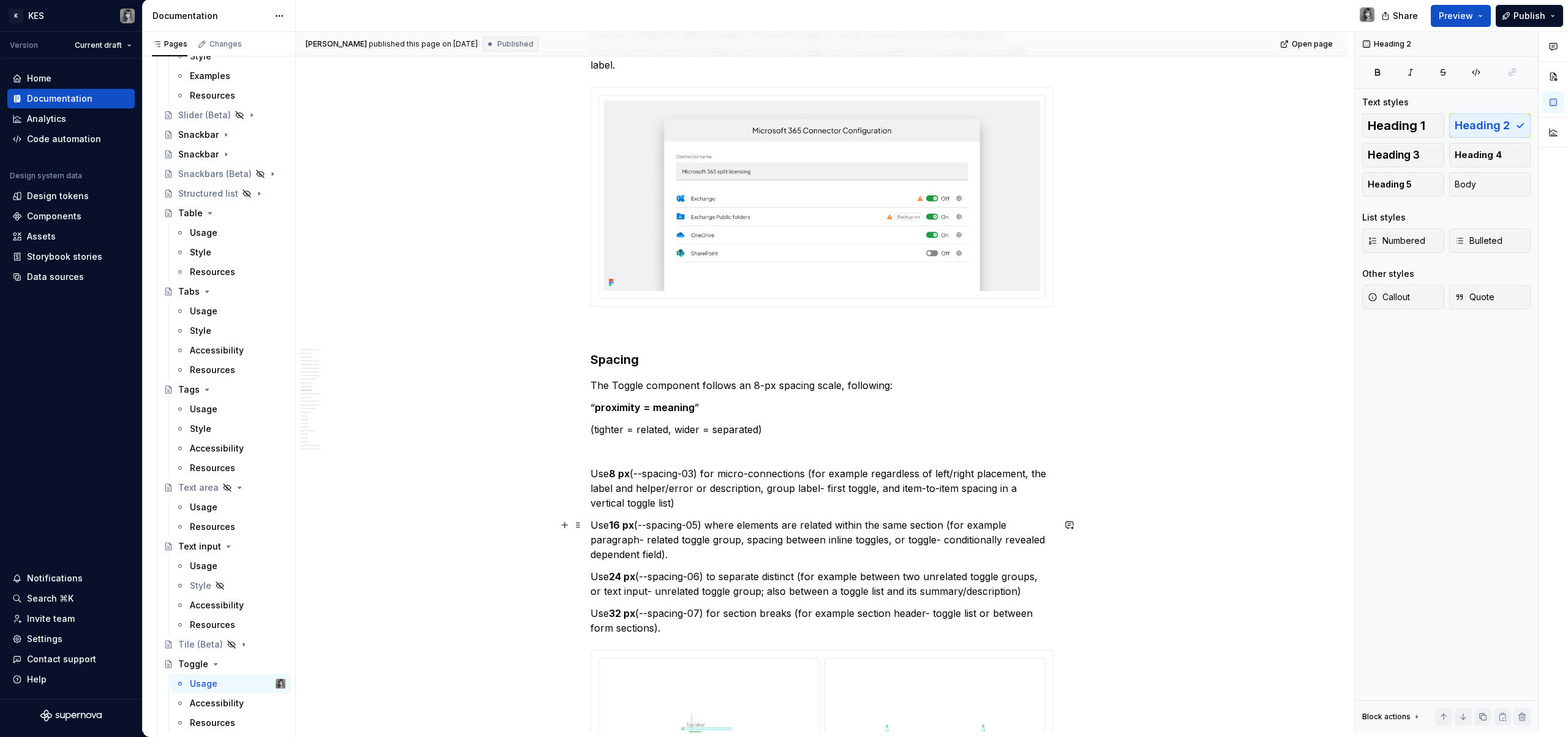
scroll to position [3218, 0]
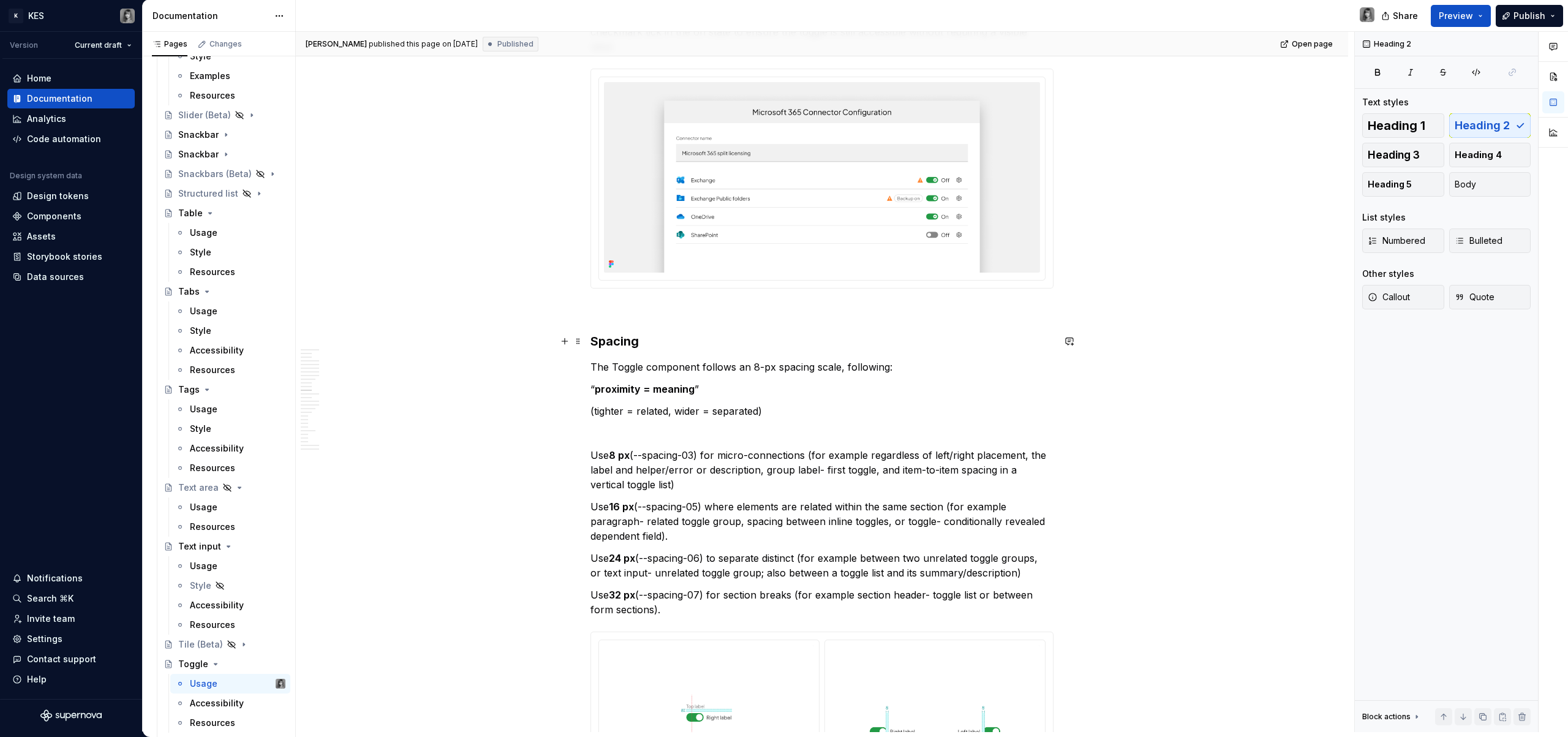
click at [619, 340] on h3 "Spacing" at bounding box center [821, 340] width 463 height 17
click at [1502, 118] on button "Heading 2" at bounding box center [1490, 126] width 82 height 24
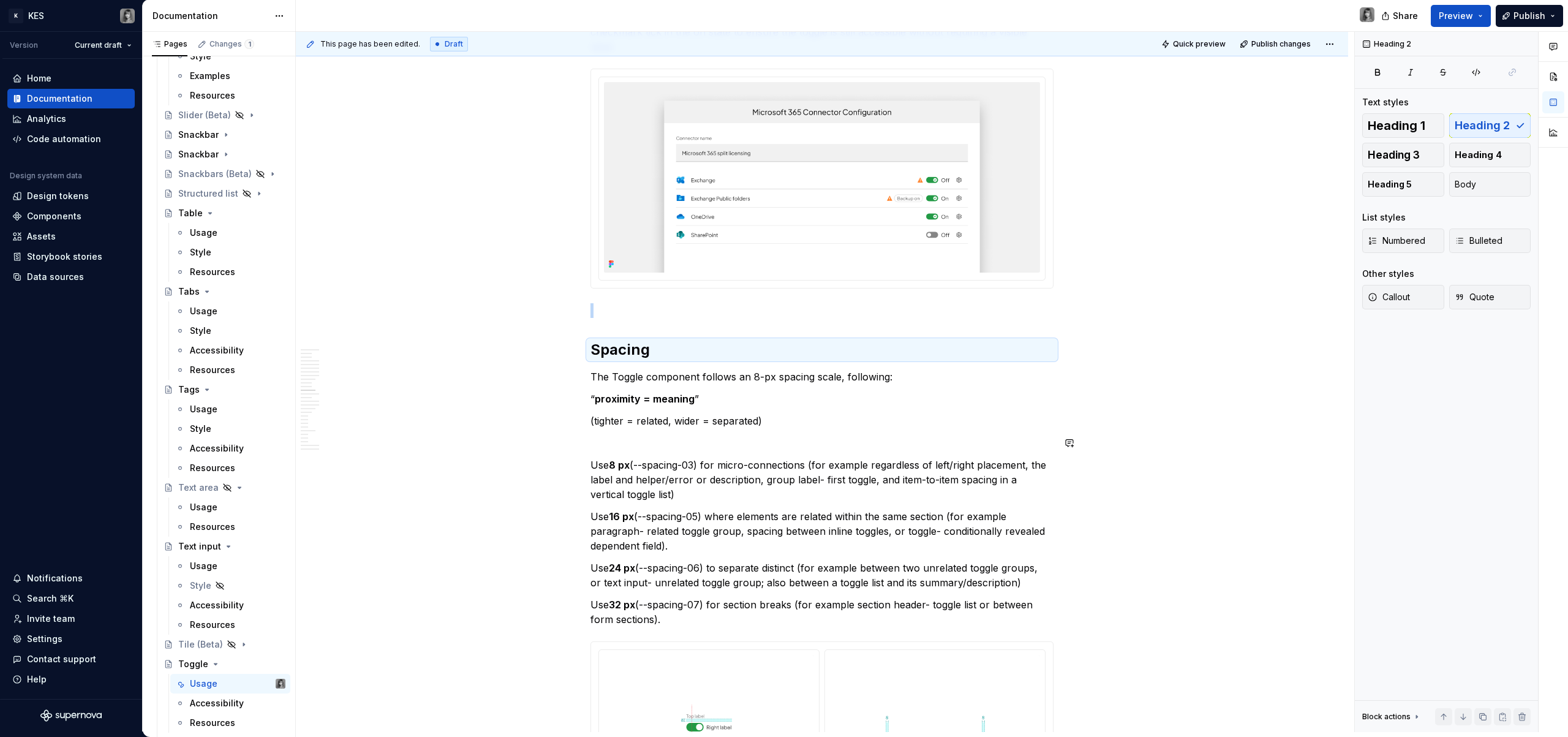
click at [744, 464] on p "Use 8 px (--spacing-03) for micro-connections (for example regardless of left/r…" at bounding box center [821, 479] width 463 height 44
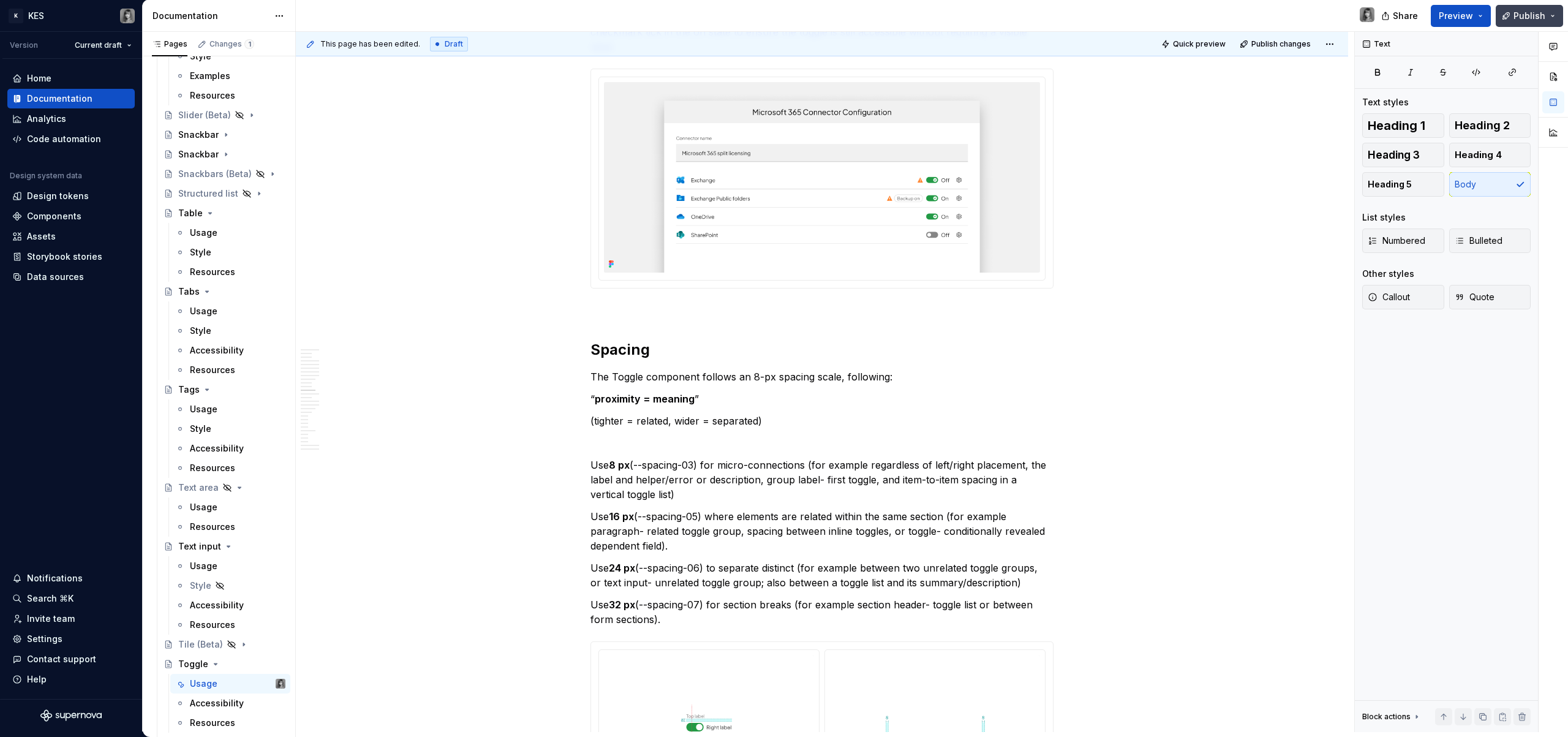
click at [1541, 20] on span "Publish" at bounding box center [1529, 16] width 32 height 12
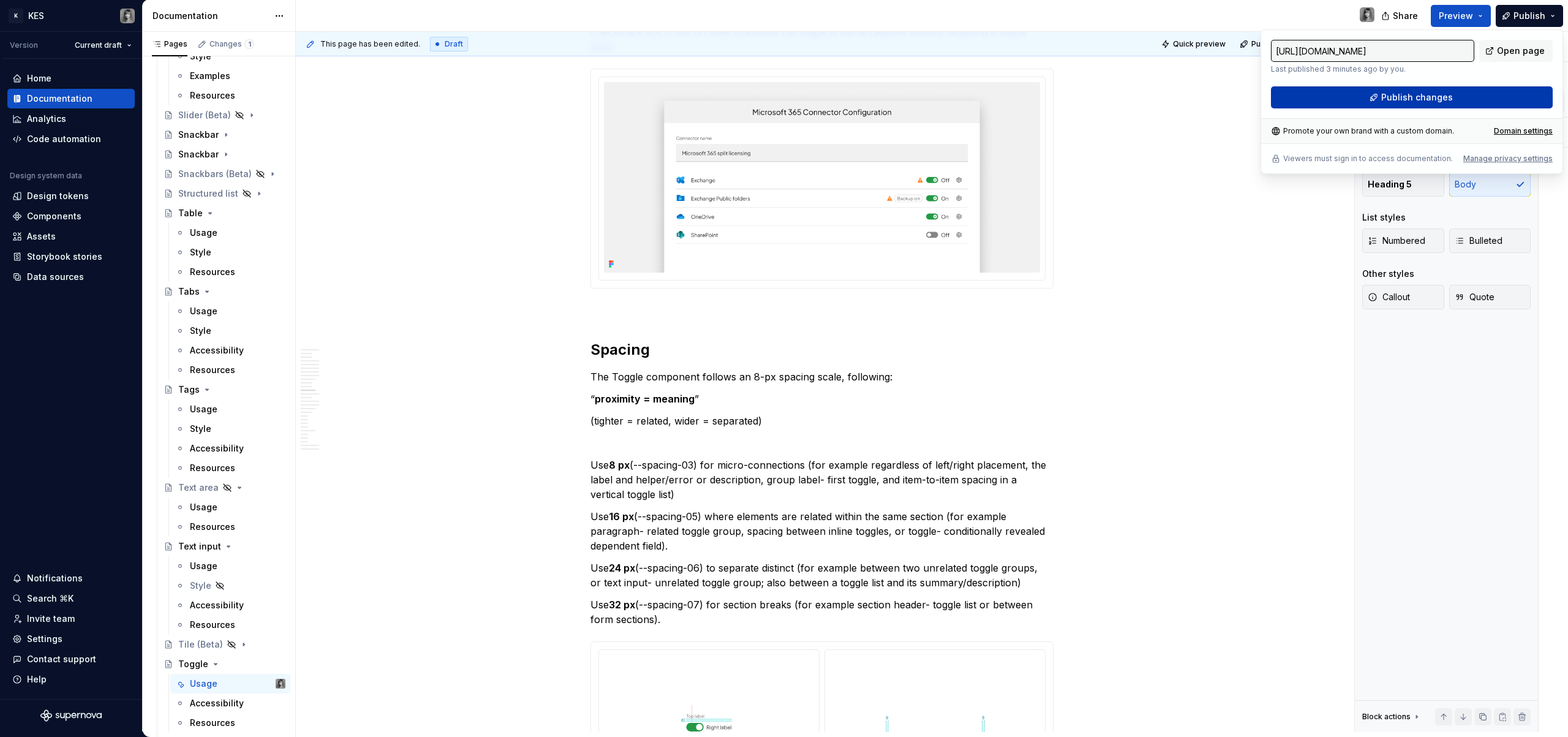
click at [1502, 100] on button "Publish changes" at bounding box center [1411, 97] width 282 height 22
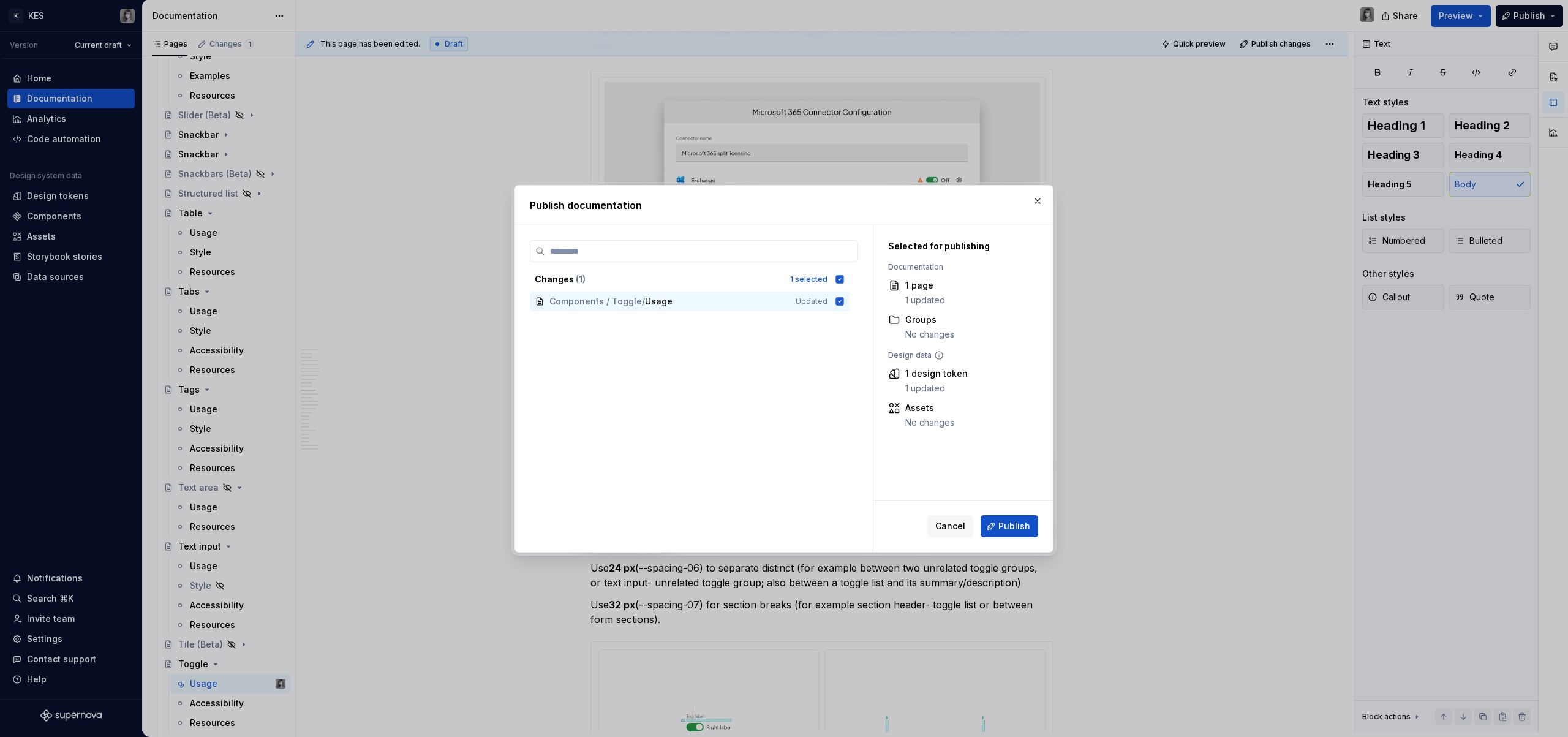
click at [1009, 530] on span "Publish" at bounding box center [1014, 526] width 32 height 12
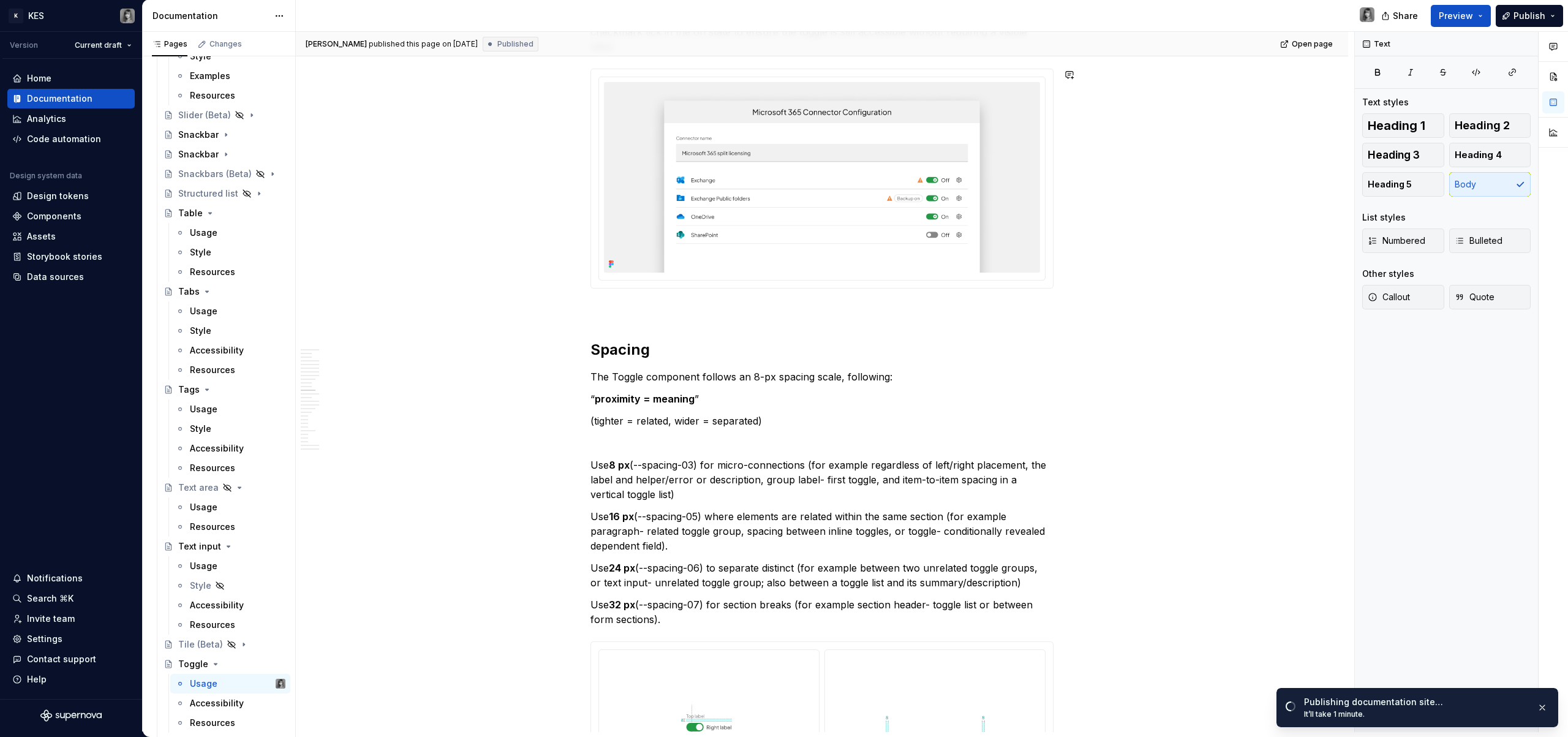
type textarea "*"
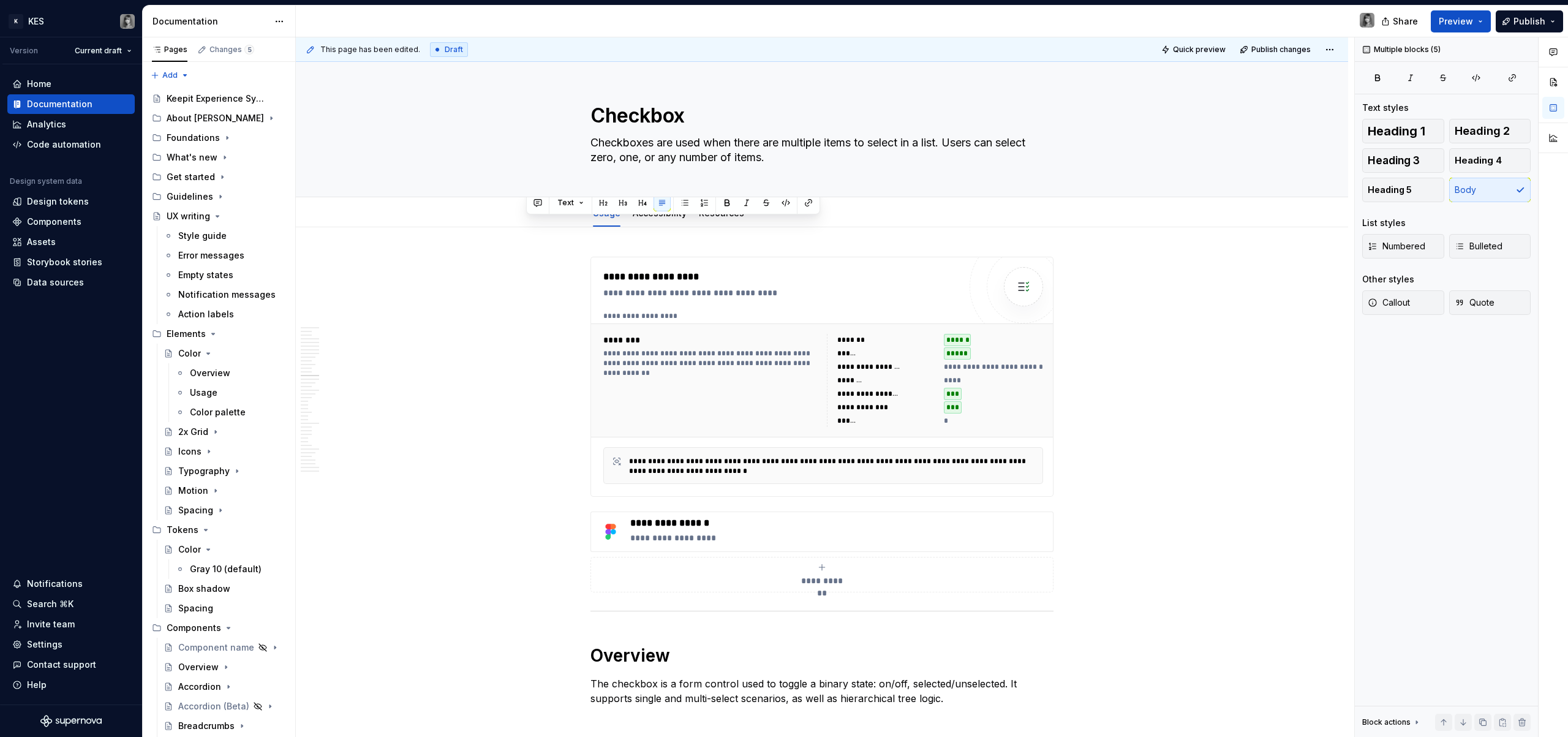
scroll to position [4773, 0]
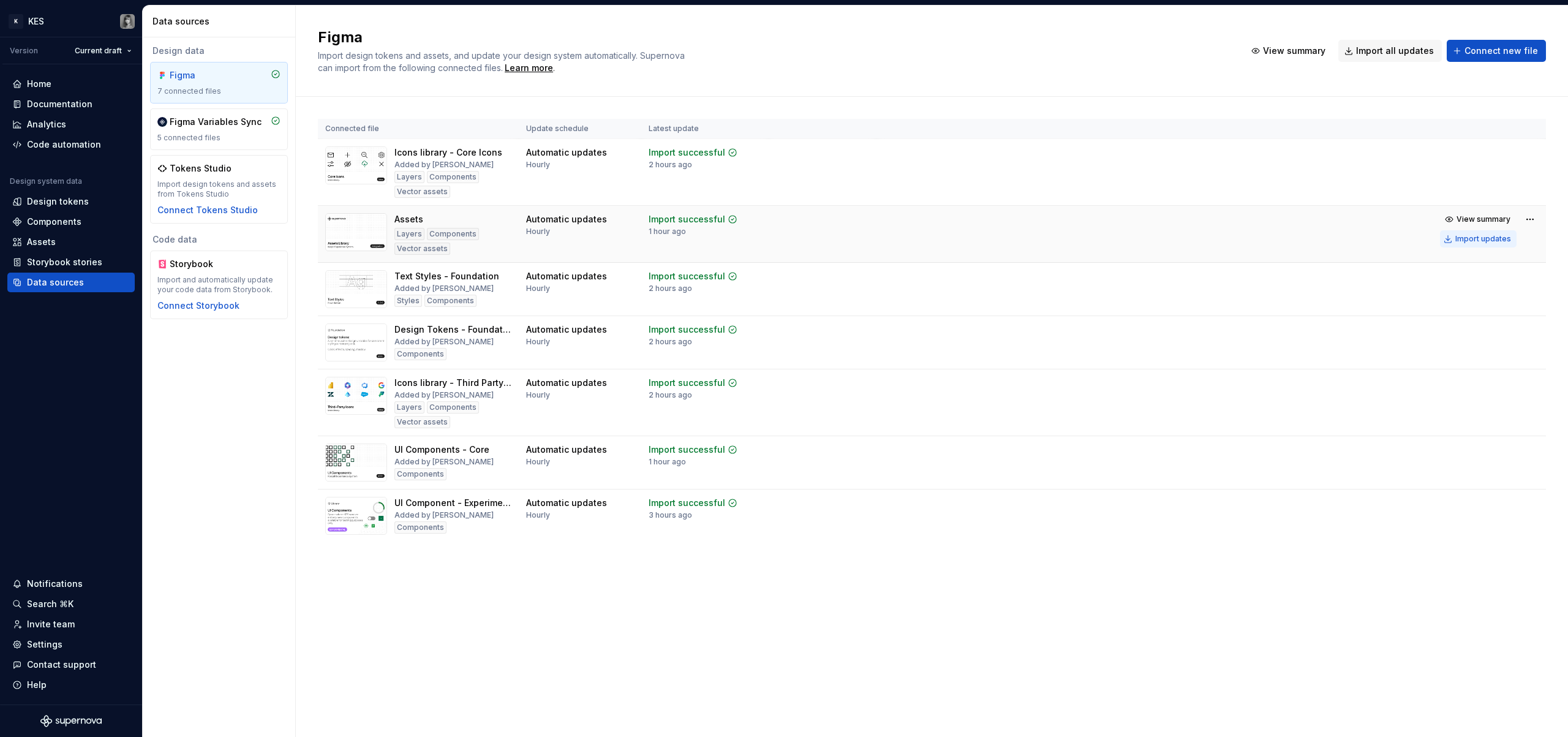
click at [1475, 235] on div "Import updates" at bounding box center [1483, 238] width 56 height 10
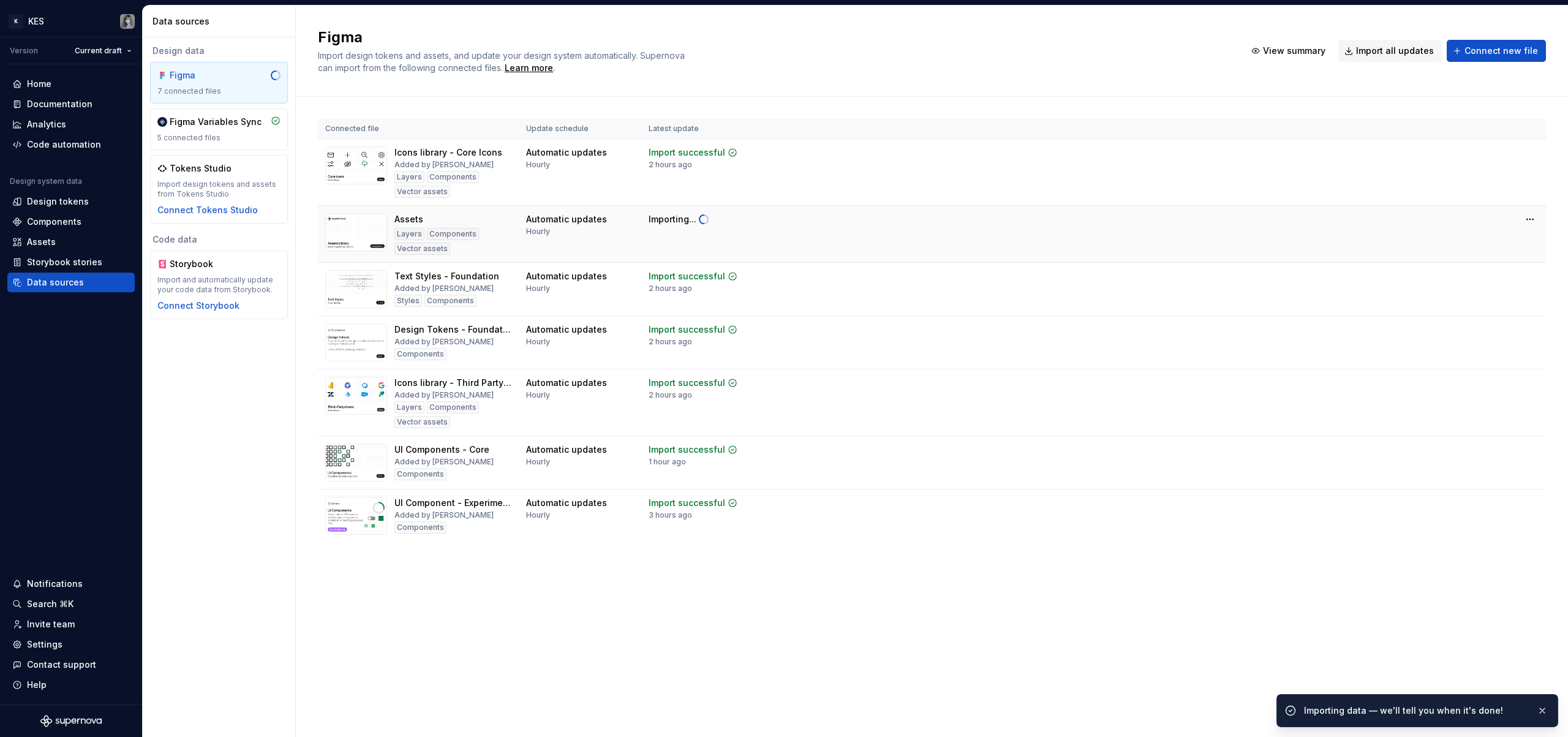
click at [1471, 240] on tr "Assets Layers Components Vector assets Automatic updates Hourly Importing..." at bounding box center [932, 234] width 1228 height 57
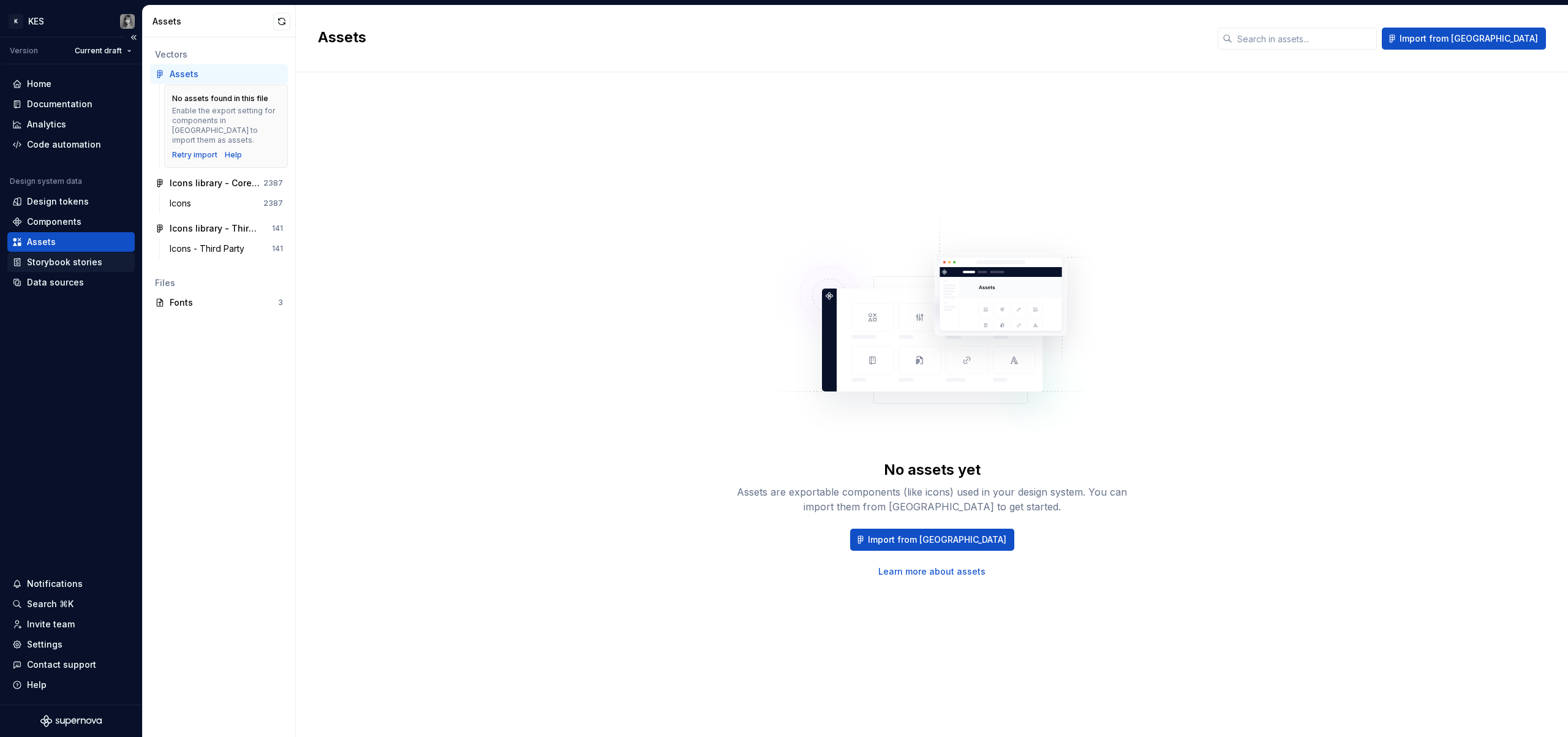
click at [76, 255] on div "Storybook stories" at bounding box center [71, 262] width 128 height 20
click at [69, 245] on div "Assets" at bounding box center [71, 242] width 118 height 12
click at [69, 246] on div "Assets" at bounding box center [71, 242] width 118 height 12
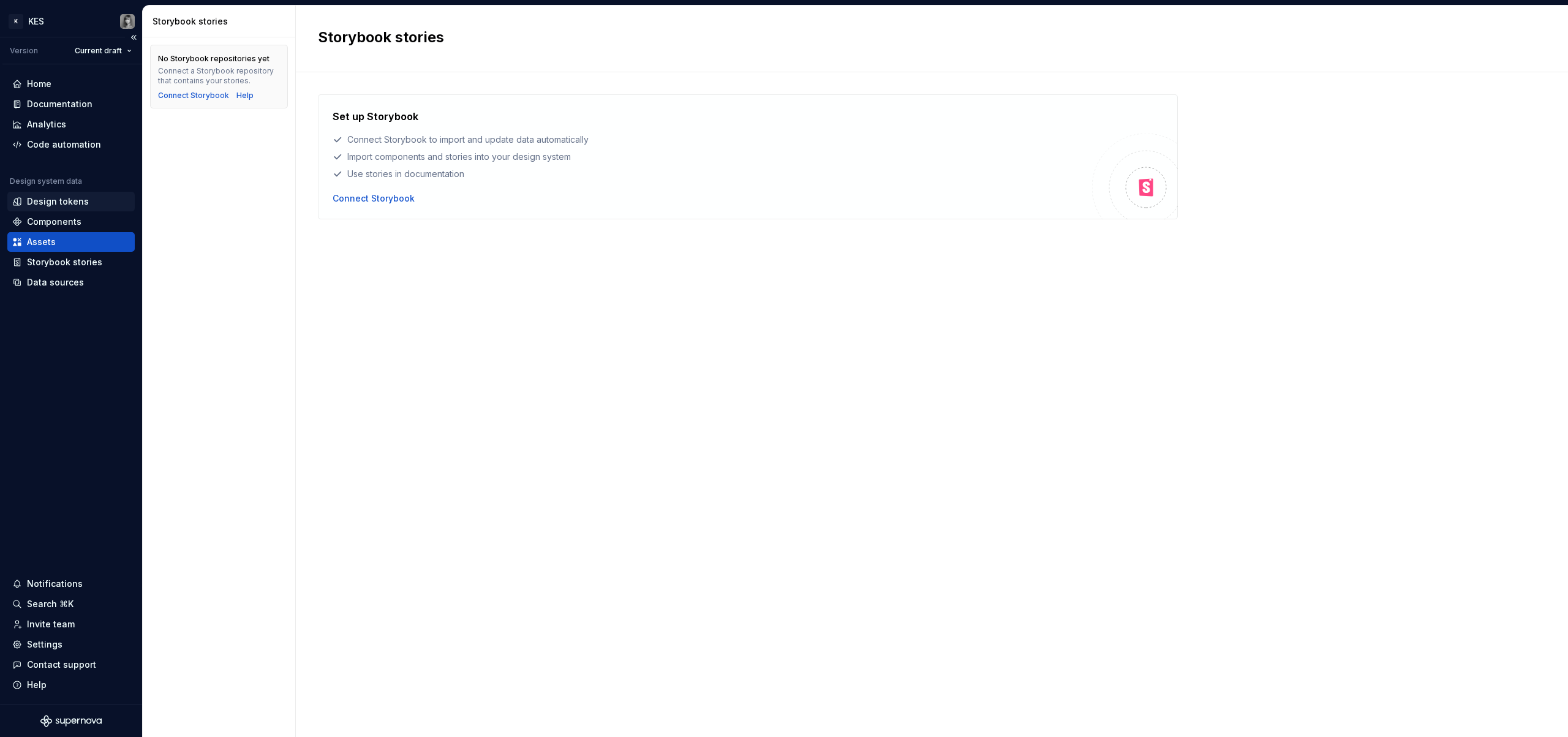
click at [68, 199] on div "Design tokens" at bounding box center [58, 201] width 62 height 12
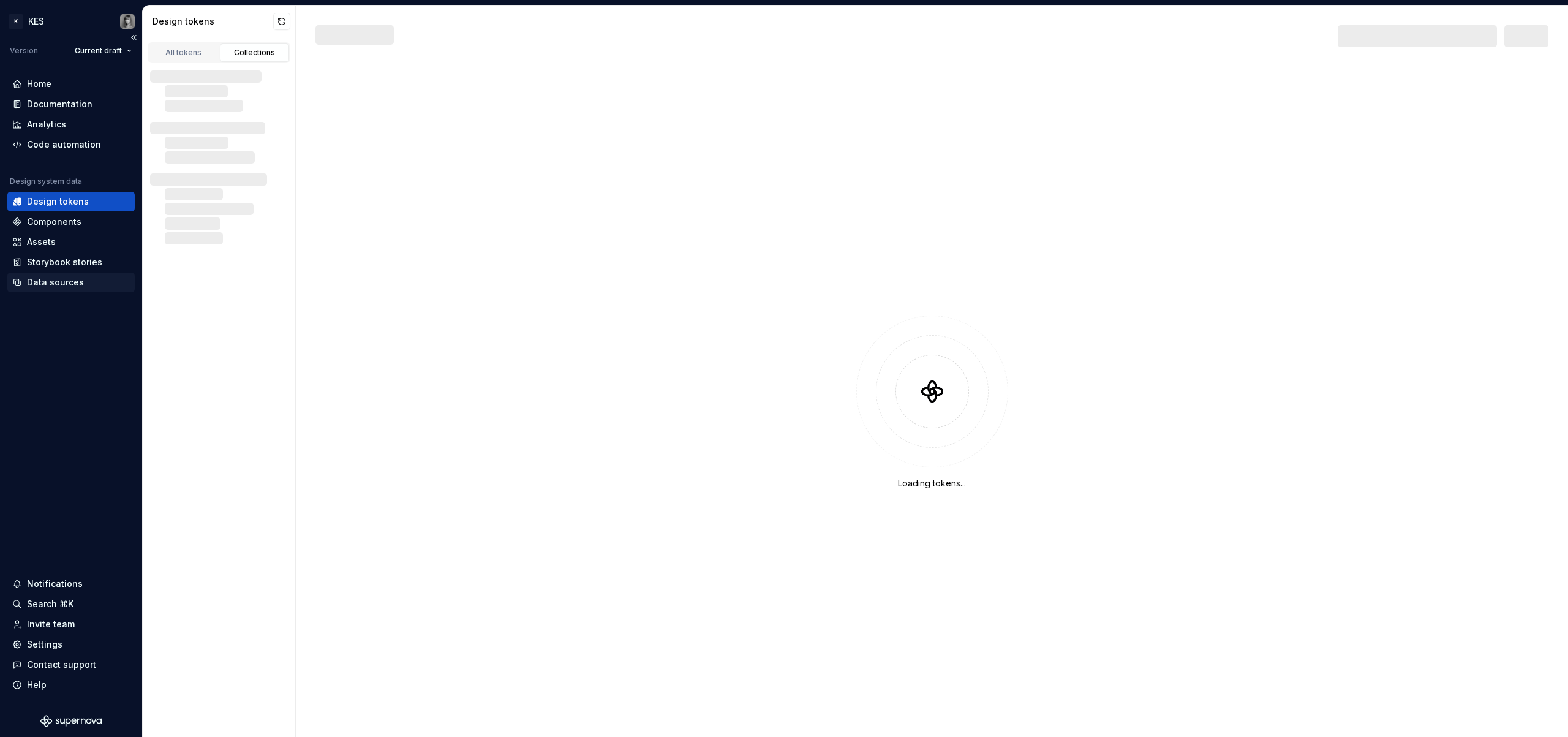
click at [64, 278] on div "Data sources" at bounding box center [55, 282] width 57 height 12
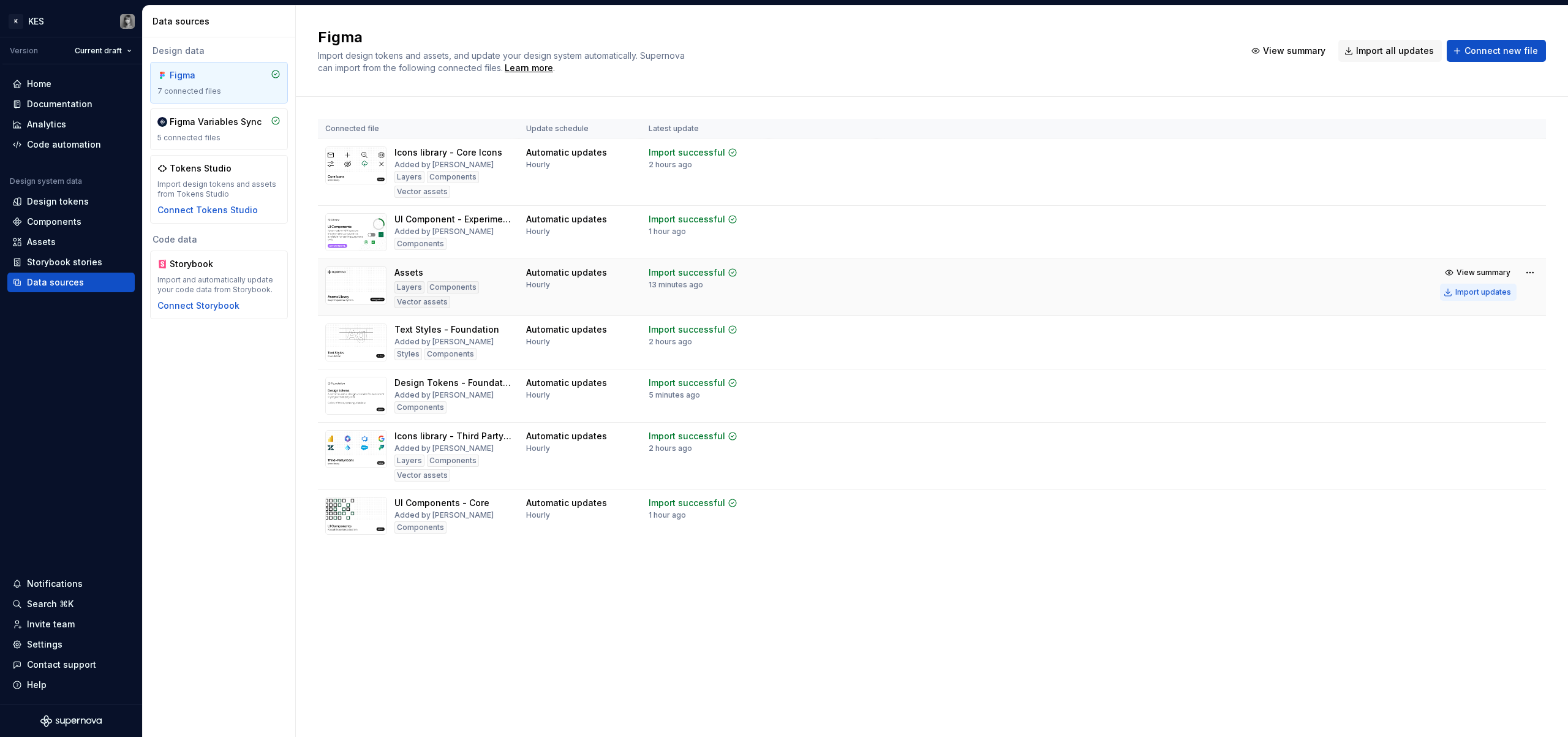
click at [1508, 295] on div "Import updates" at bounding box center [1483, 292] width 56 height 10
click at [1489, 292] on div "Import updates" at bounding box center [1483, 292] width 56 height 10
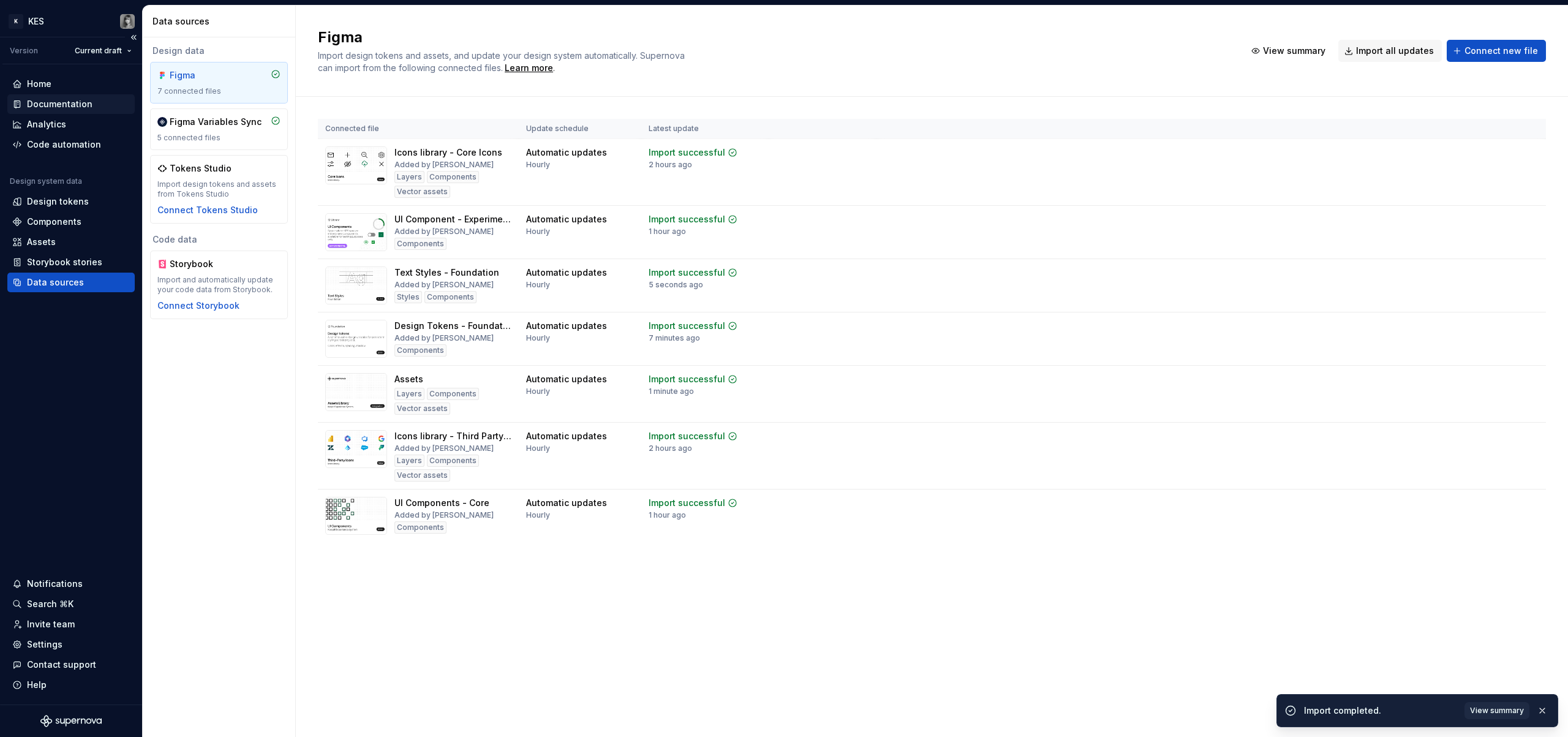
click at [60, 107] on div "Documentation" at bounding box center [59, 104] width 66 height 12
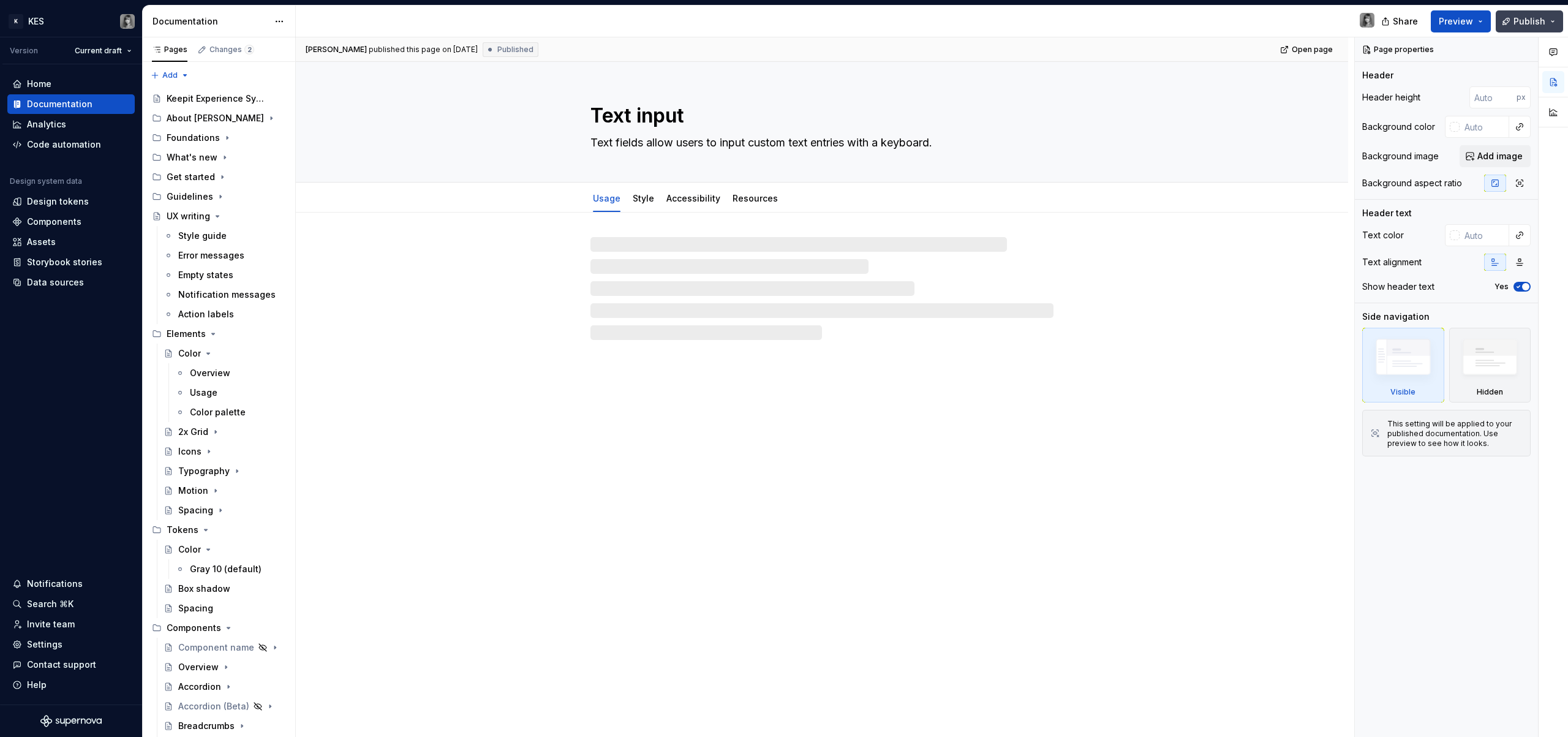
click at [1537, 27] on button "Publish" at bounding box center [1529, 21] width 68 height 22
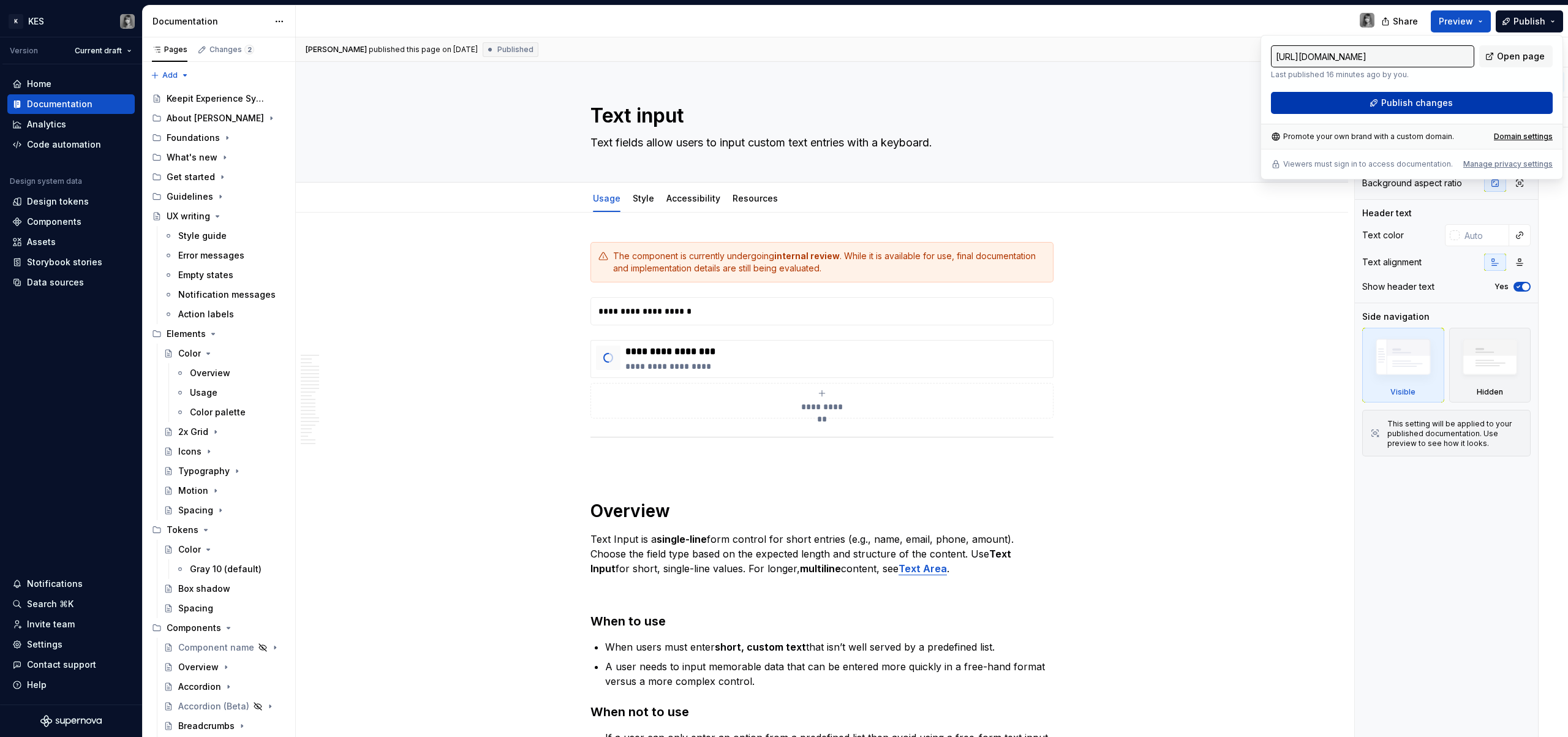
click at [1482, 104] on button "Publish changes" at bounding box center [1411, 103] width 282 height 22
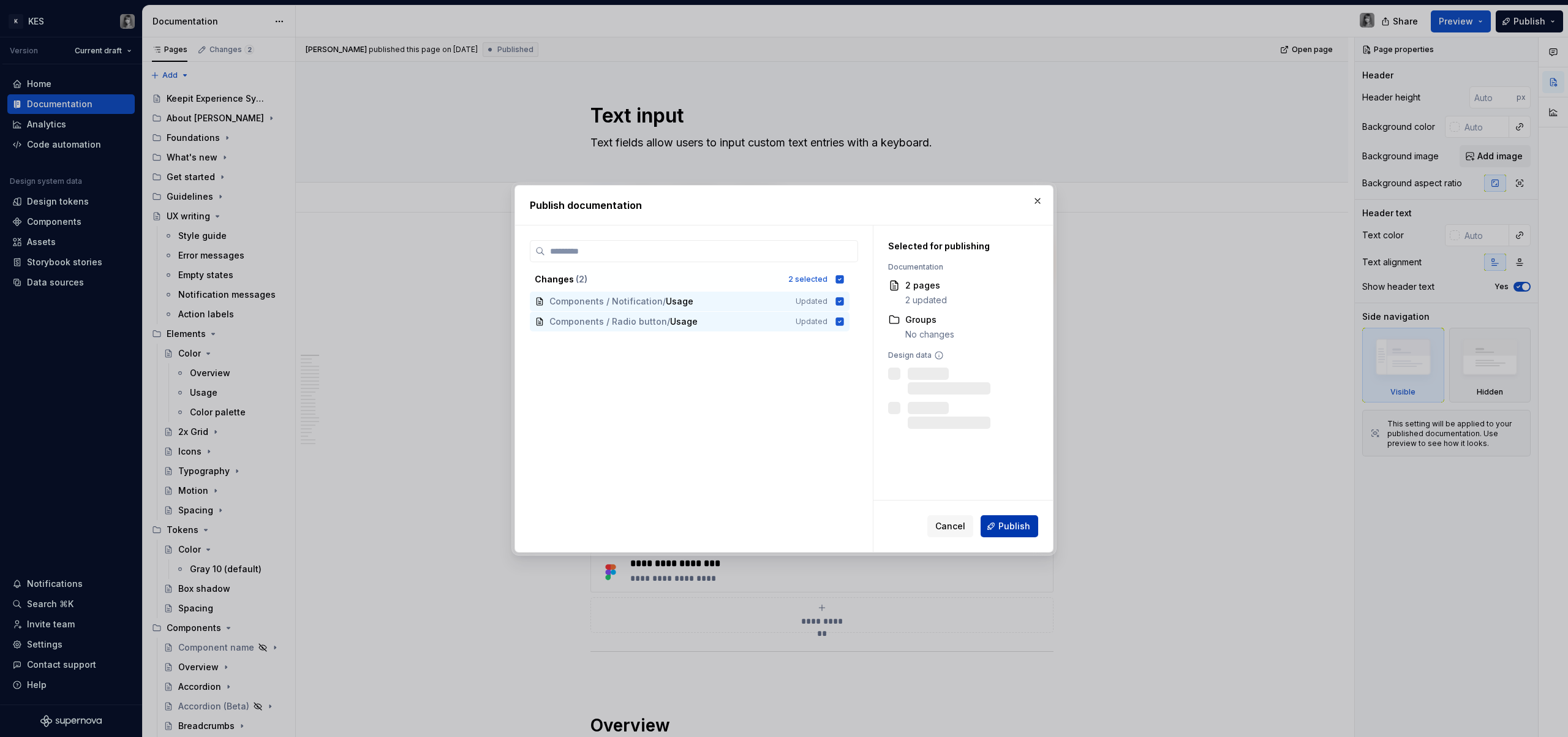
click at [1007, 526] on span "Publish" at bounding box center [1014, 526] width 32 height 12
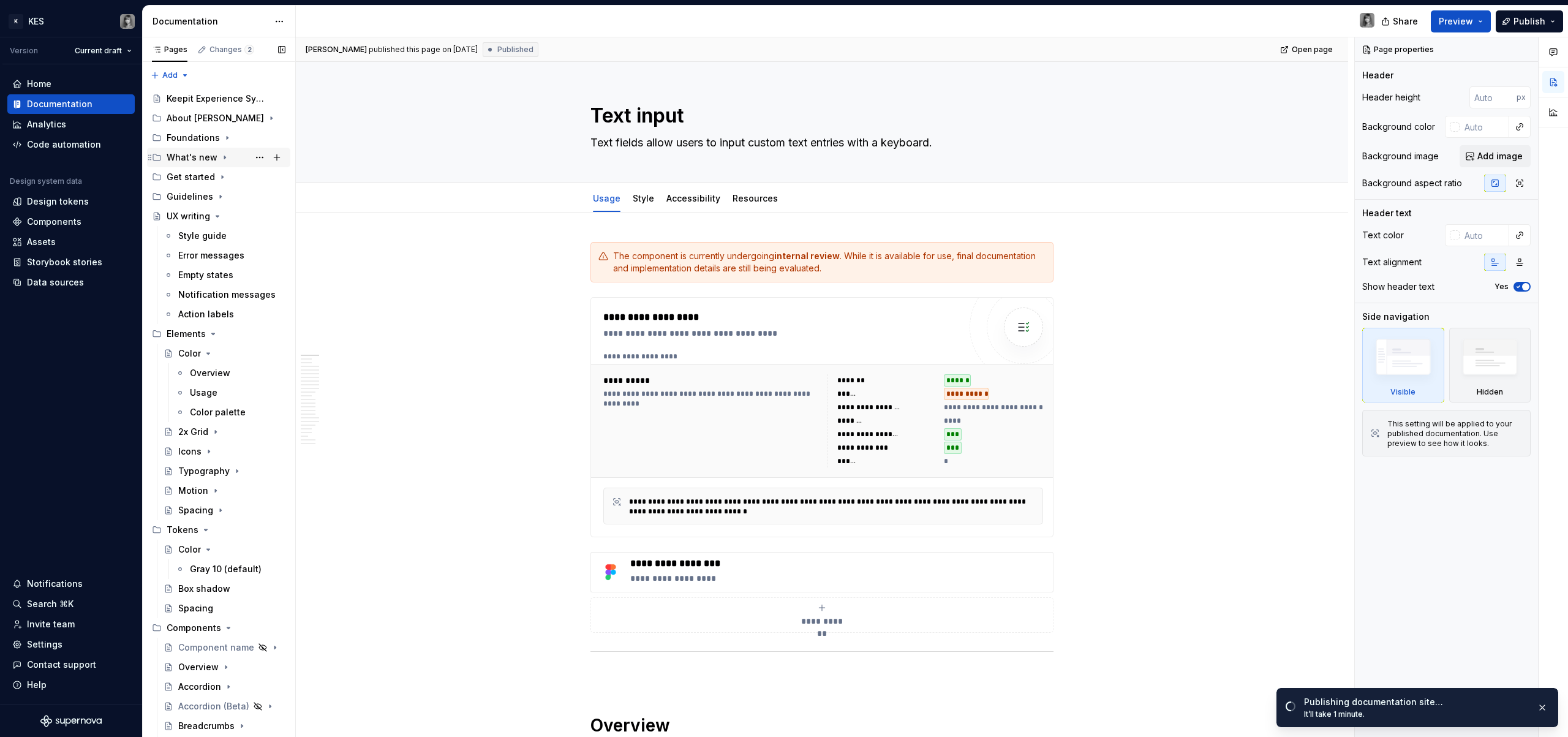
click at [224, 158] on icon "Page tree" at bounding box center [225, 157] width 1 height 3
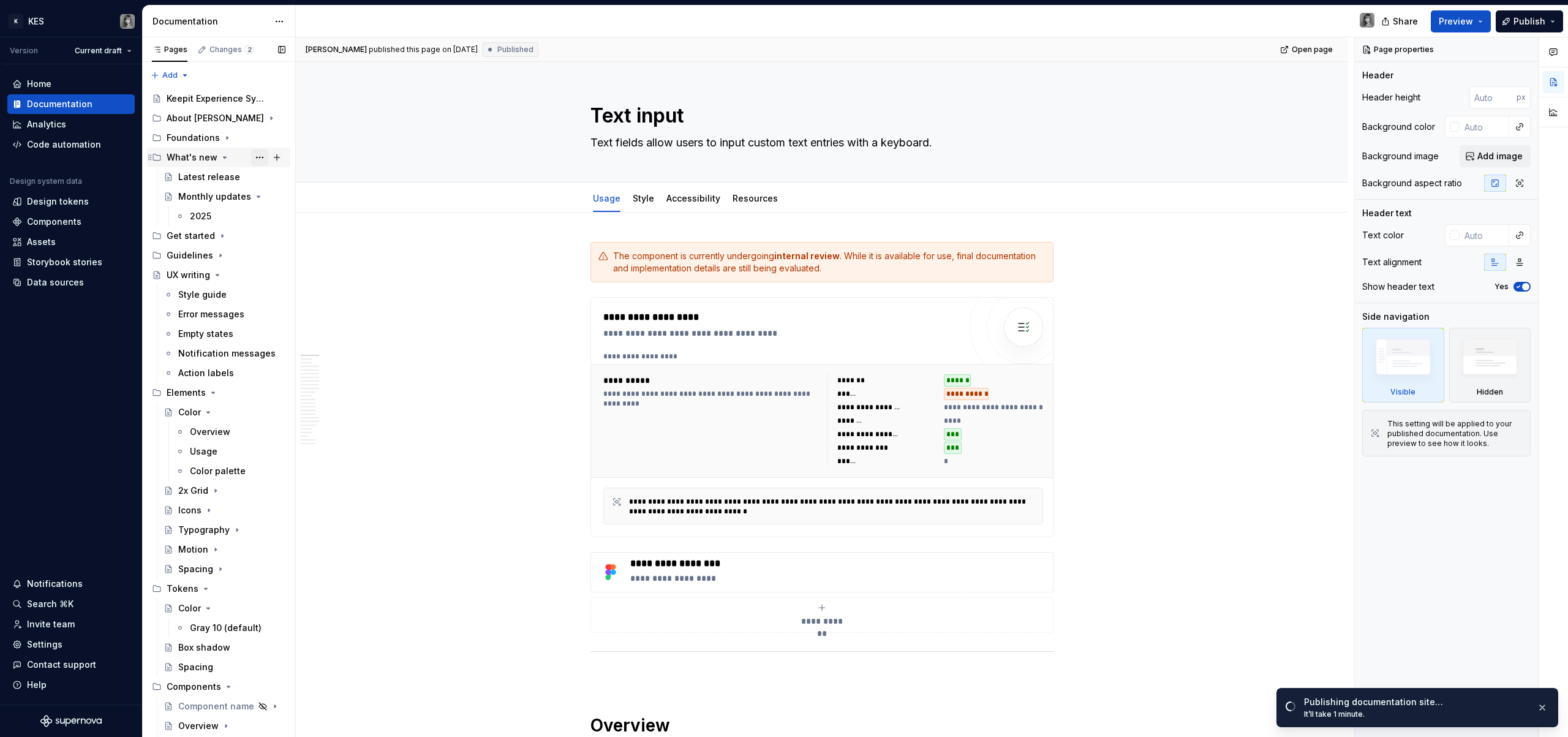
click at [253, 161] on button "Page tree" at bounding box center [259, 157] width 17 height 17
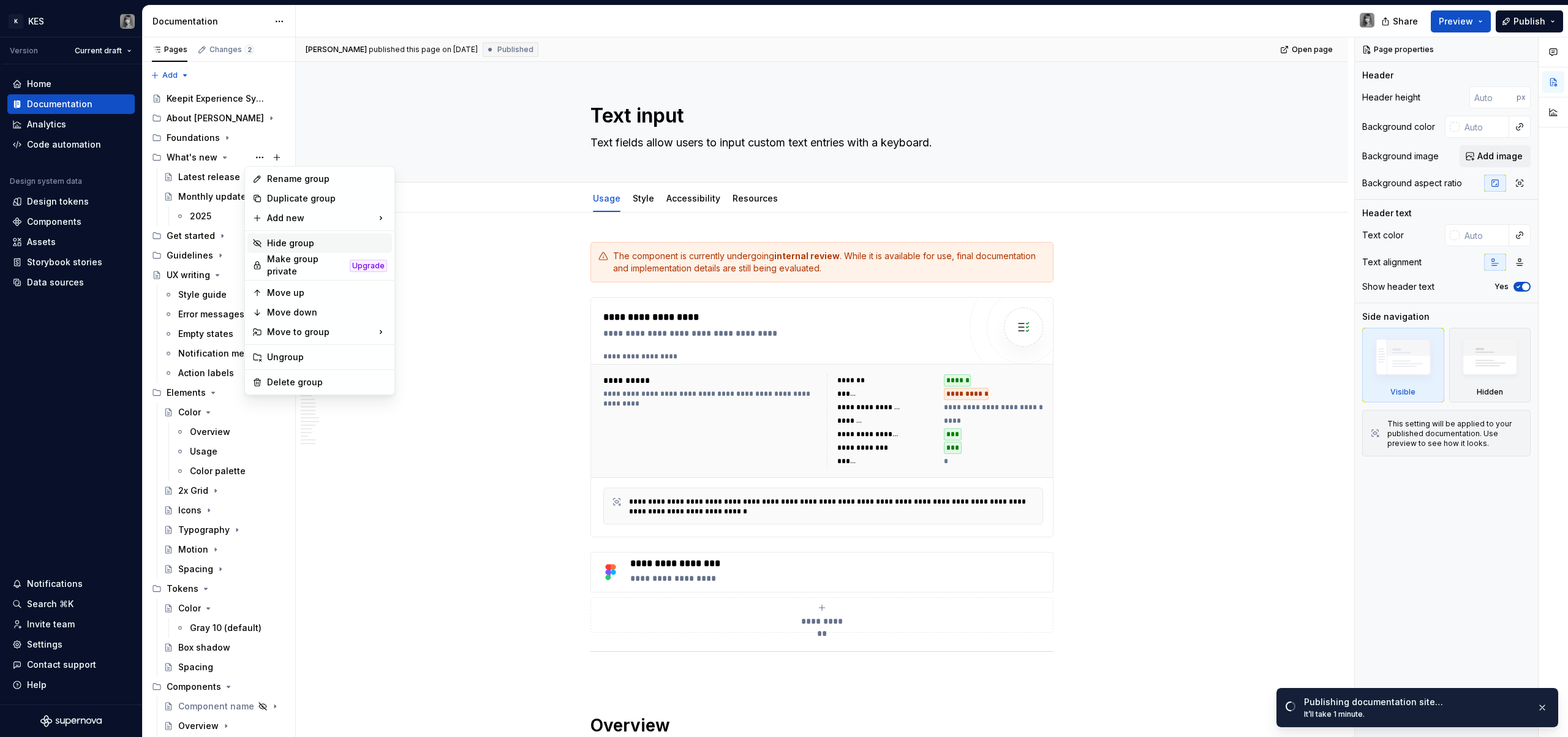
click at [307, 241] on div "Hide group" at bounding box center [327, 243] width 120 height 12
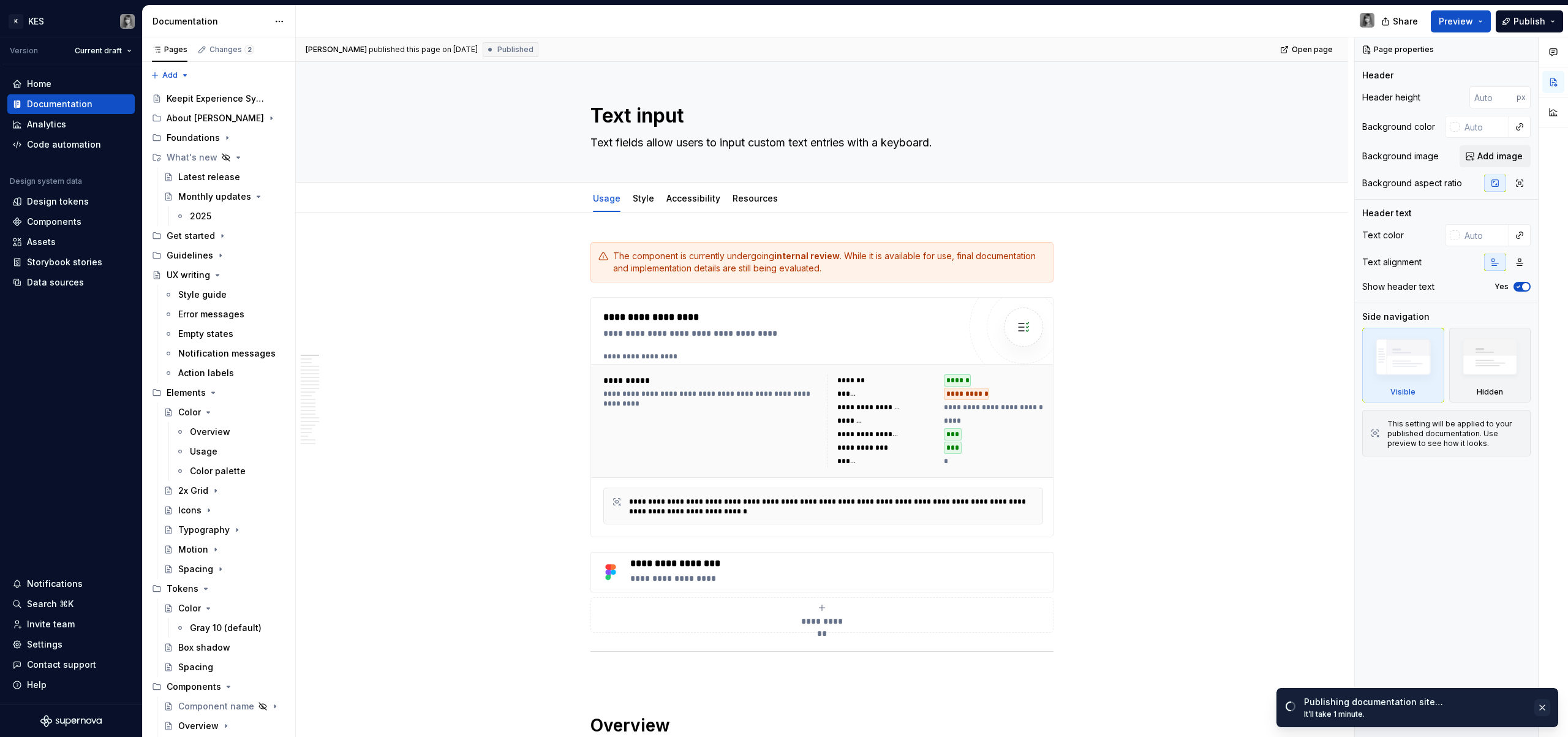
click at [1544, 711] on button "button" at bounding box center [1542, 707] width 16 height 17
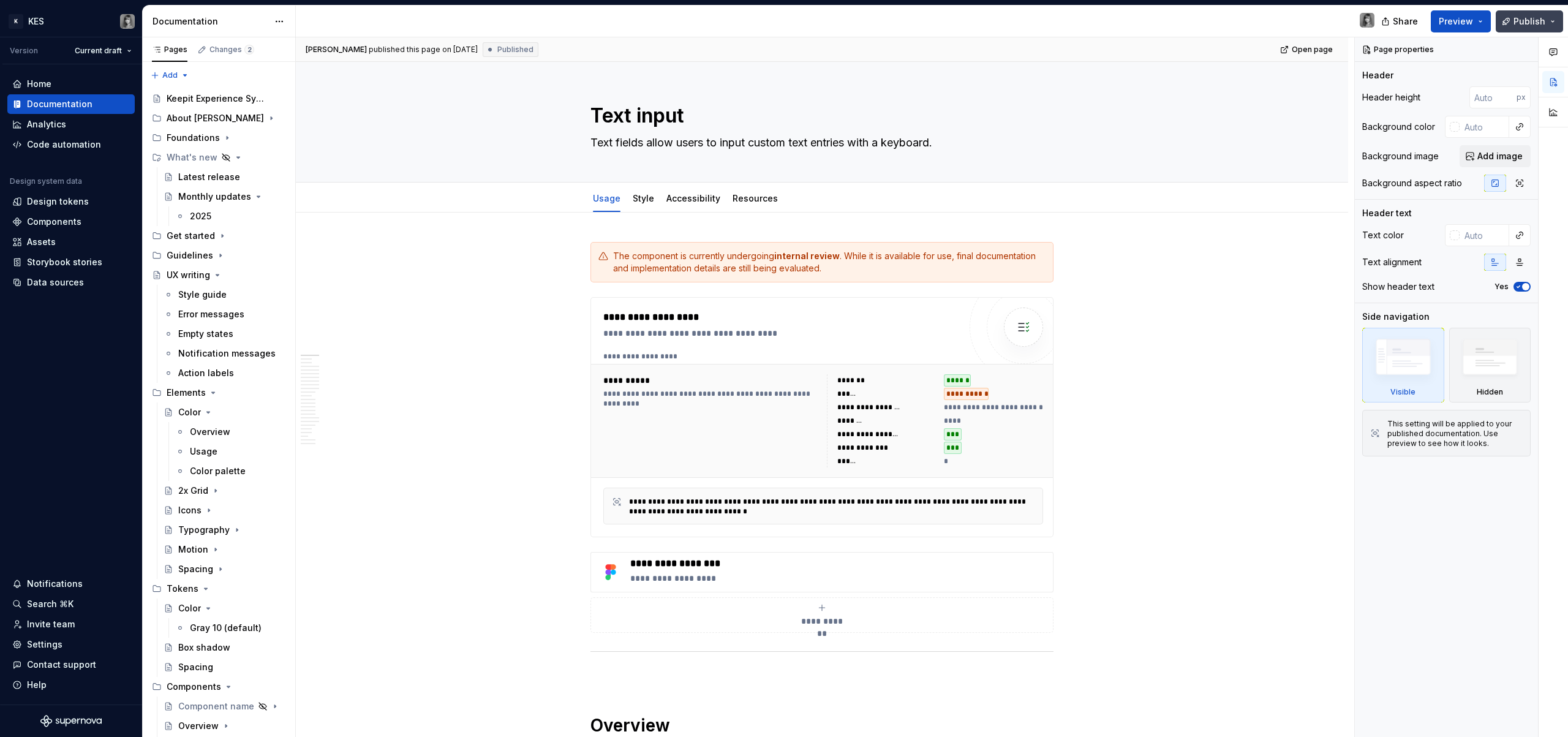
click at [1532, 18] on span "Publish" at bounding box center [1529, 22] width 32 height 12
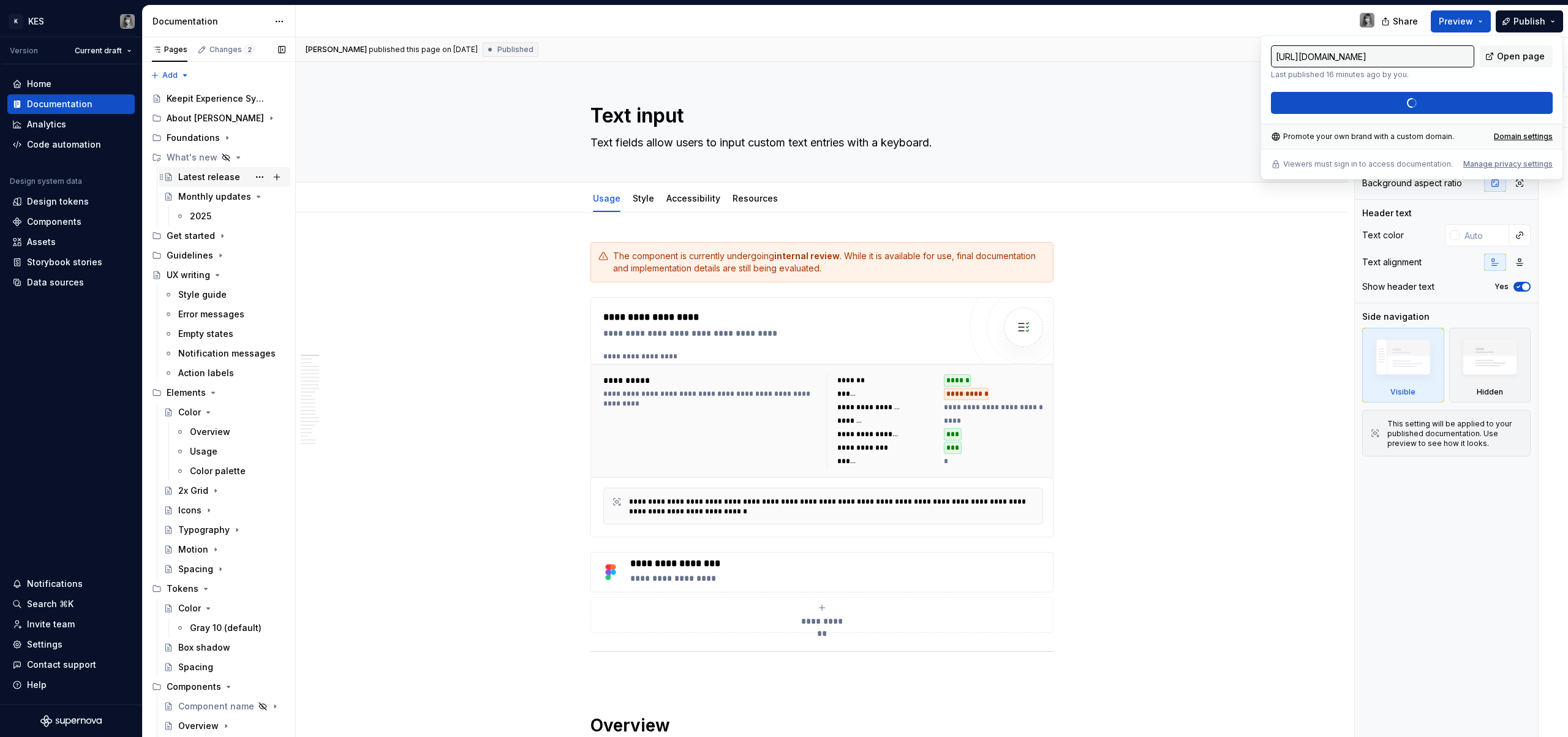
click at [225, 176] on div "Latest release" at bounding box center [209, 177] width 62 height 12
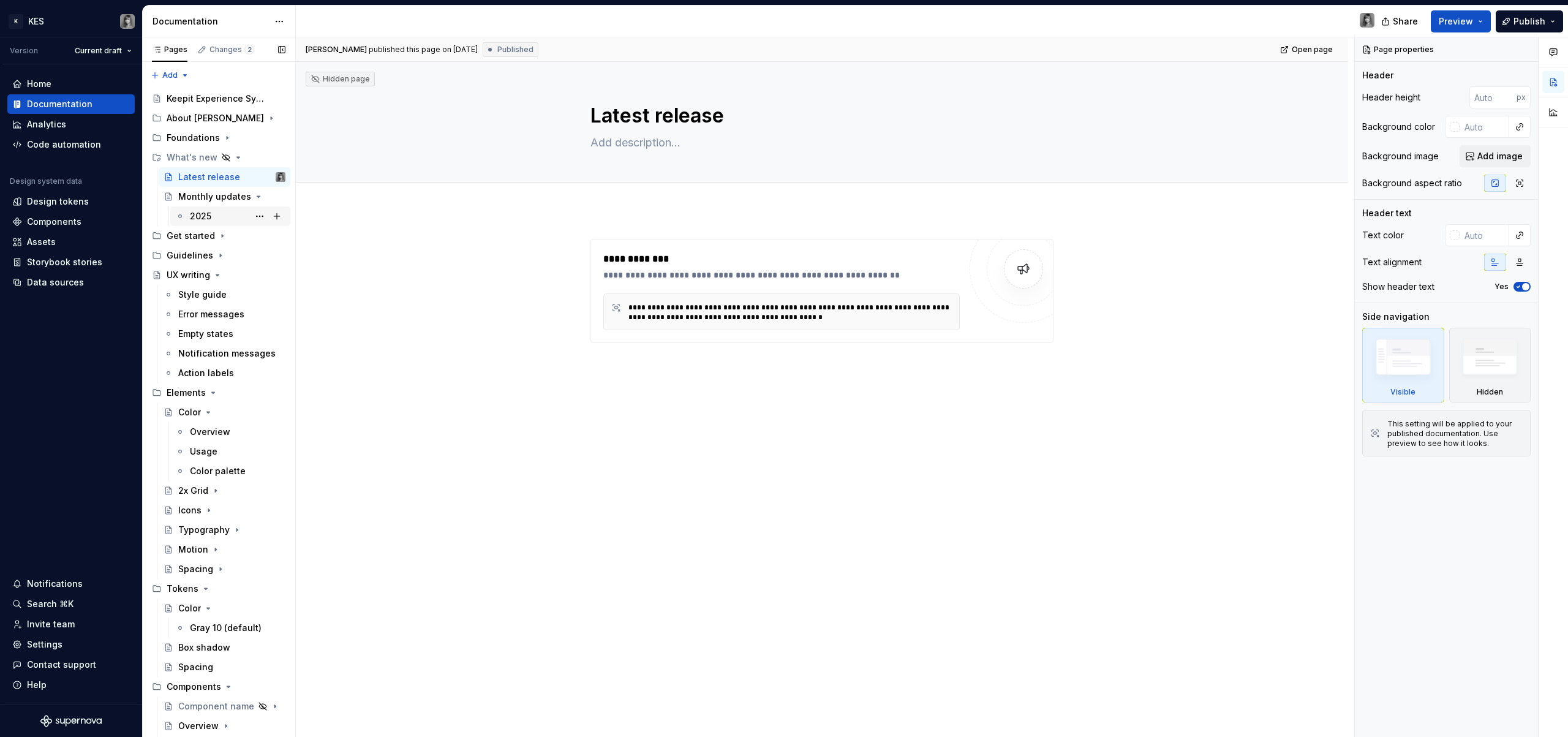
click at [202, 214] on div "2025" at bounding box center [201, 216] width 22 height 12
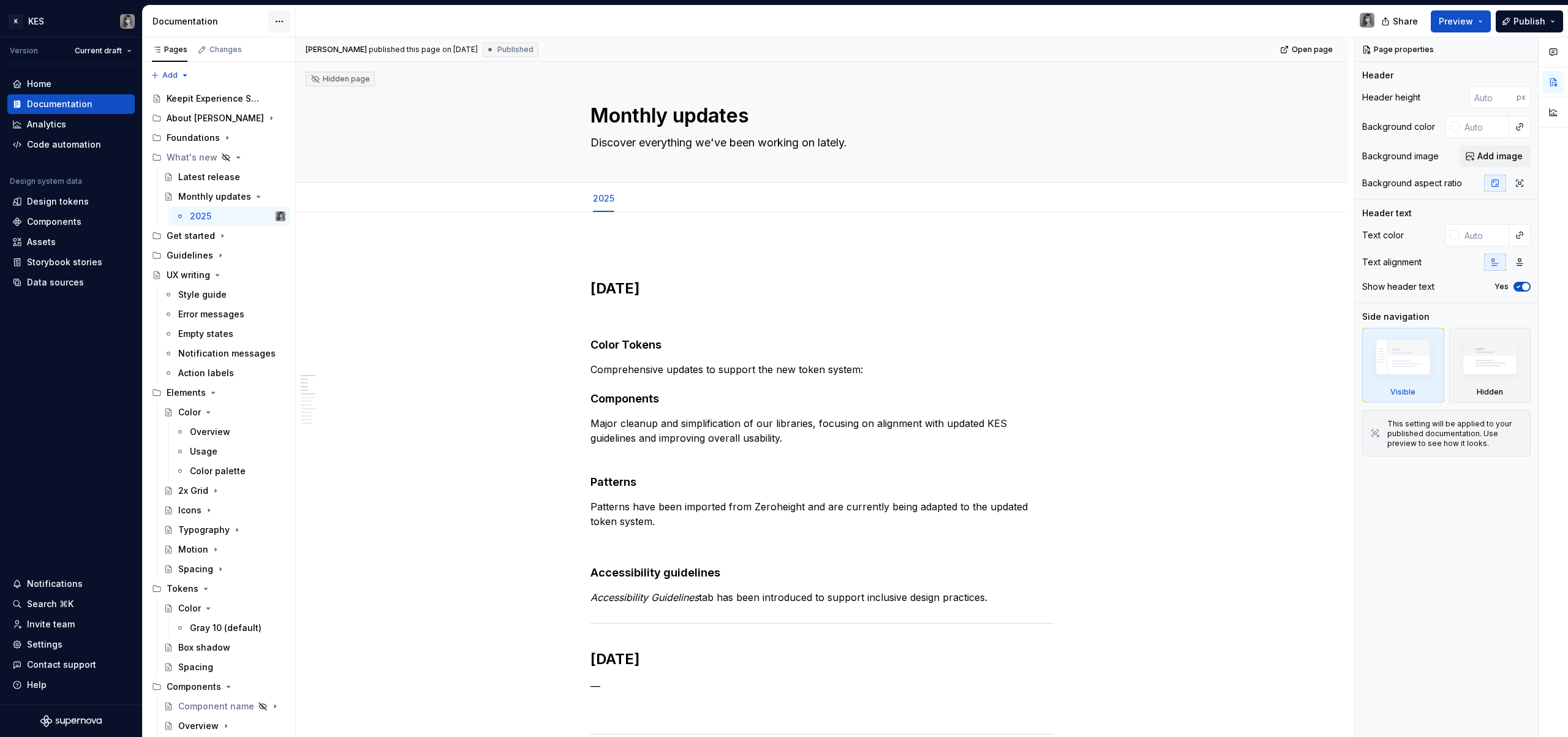
type textarea "*"
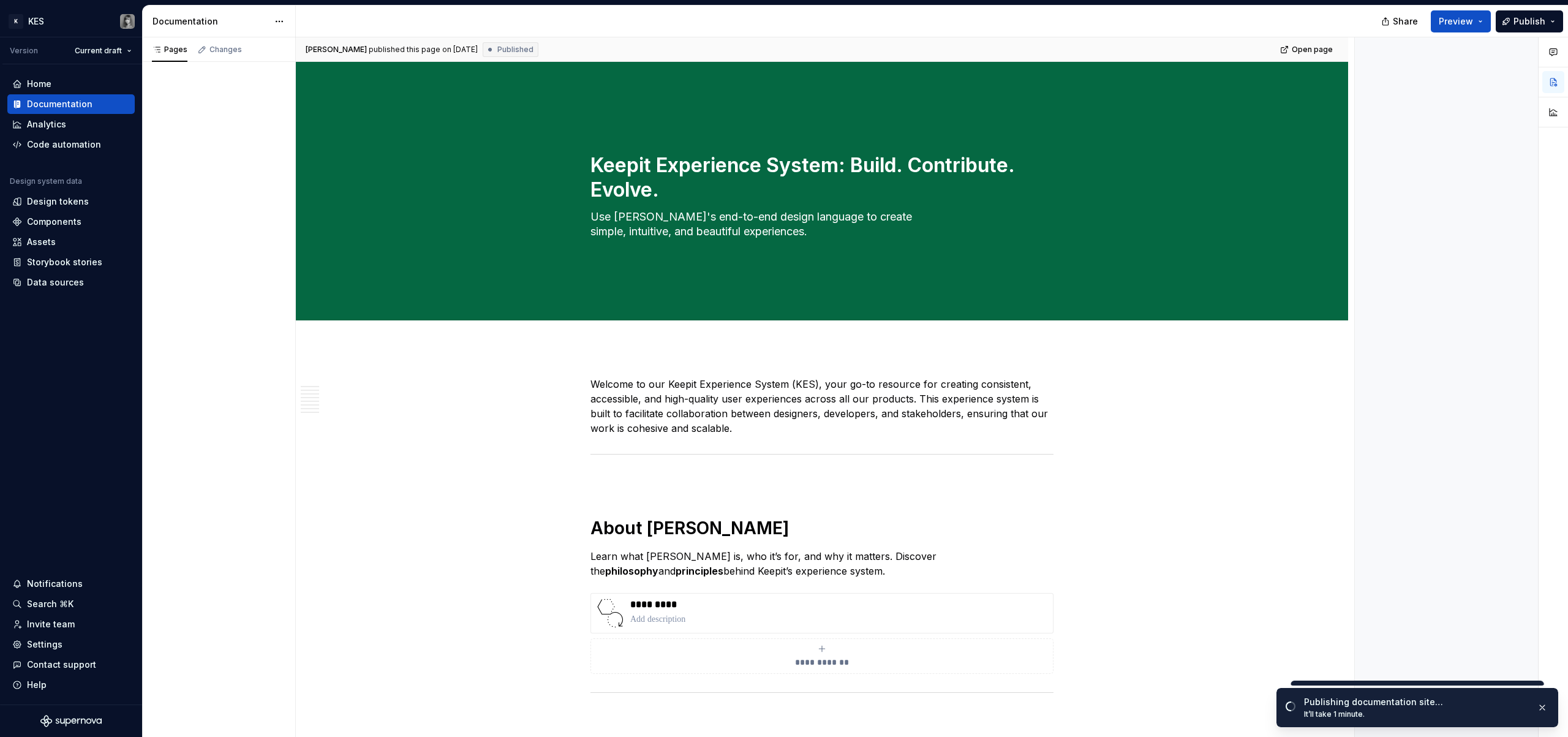
type textarea "*"
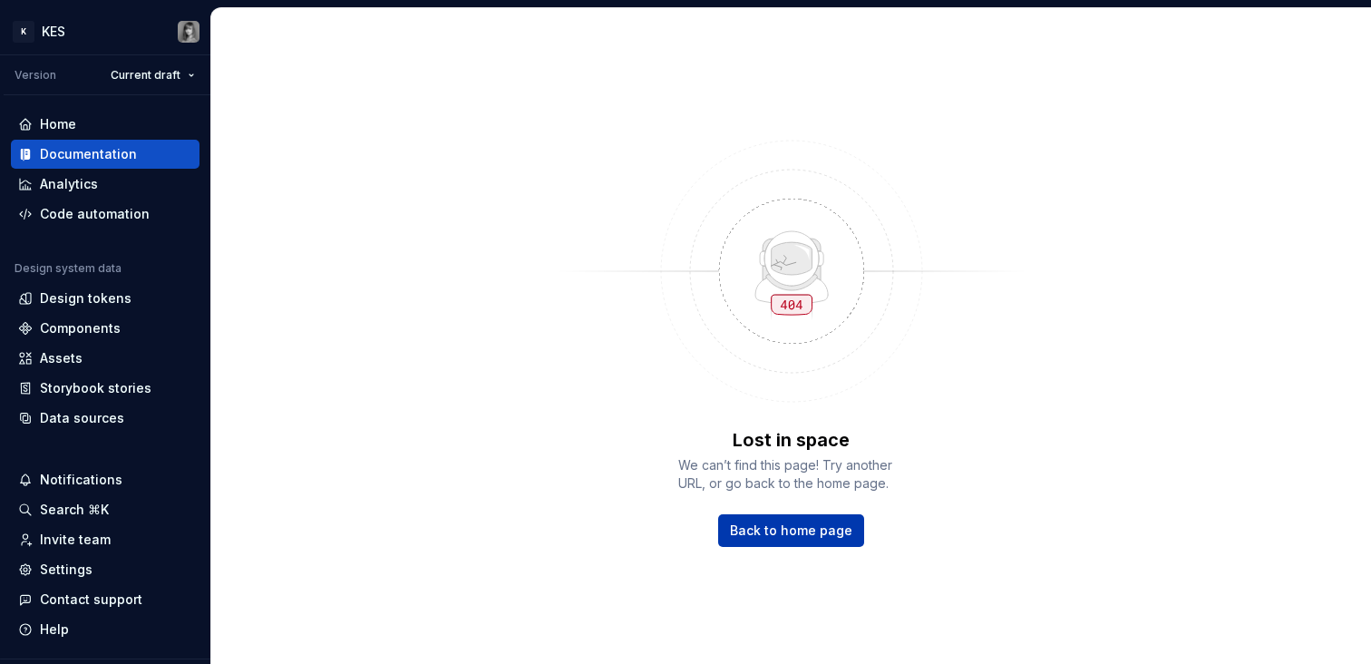
click at [796, 520] on link "Back to home page" at bounding box center [791, 530] width 146 height 33
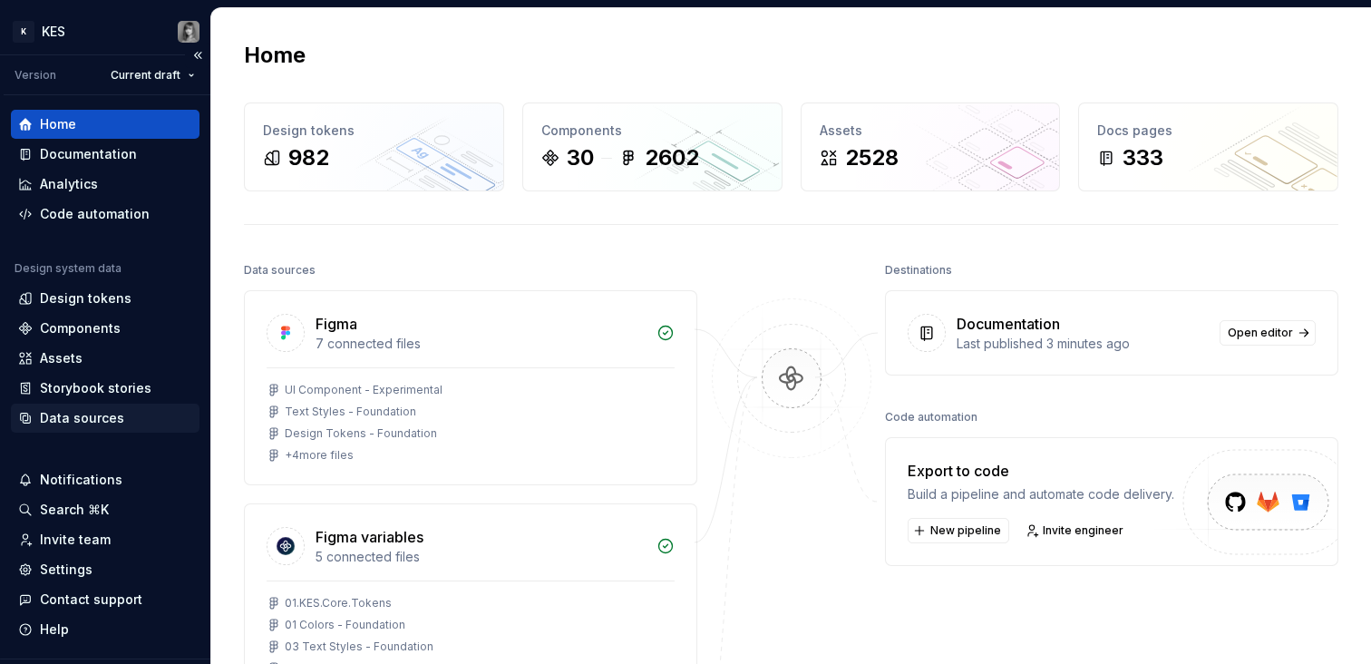
click at [121, 424] on div "Data sources" at bounding box center [105, 418] width 174 height 18
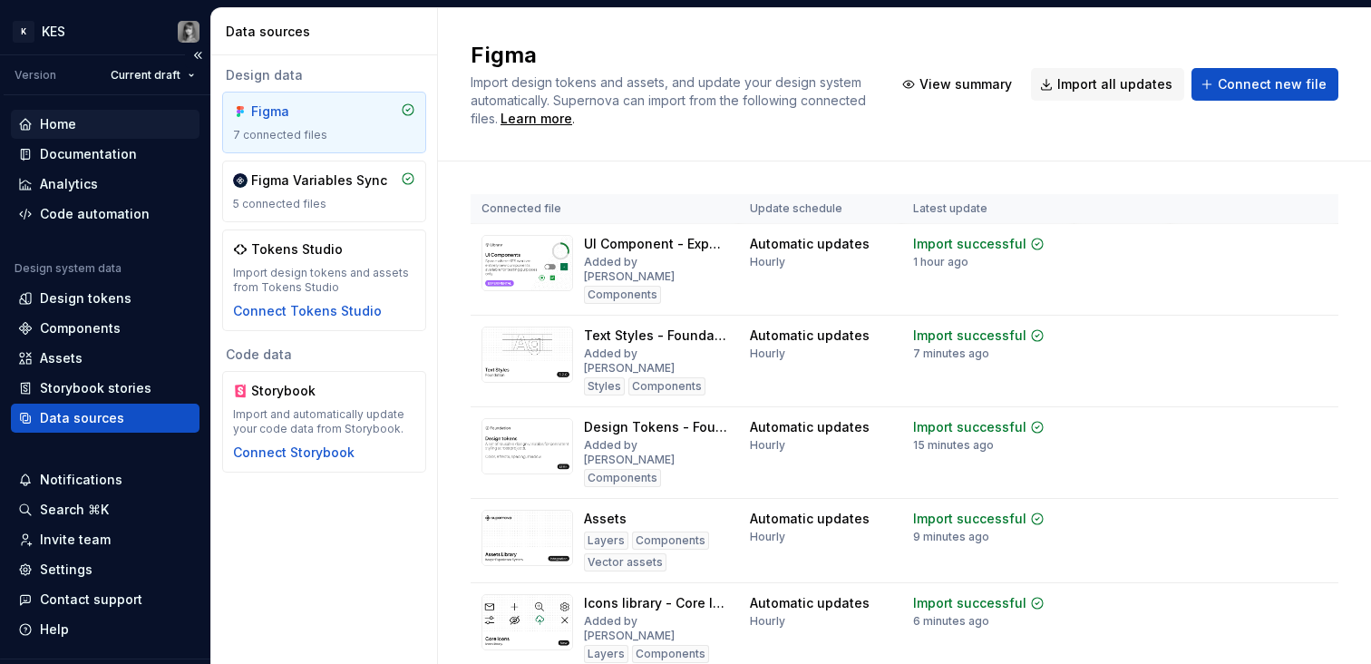
click at [126, 133] on div "Home" at bounding box center [105, 124] width 189 height 29
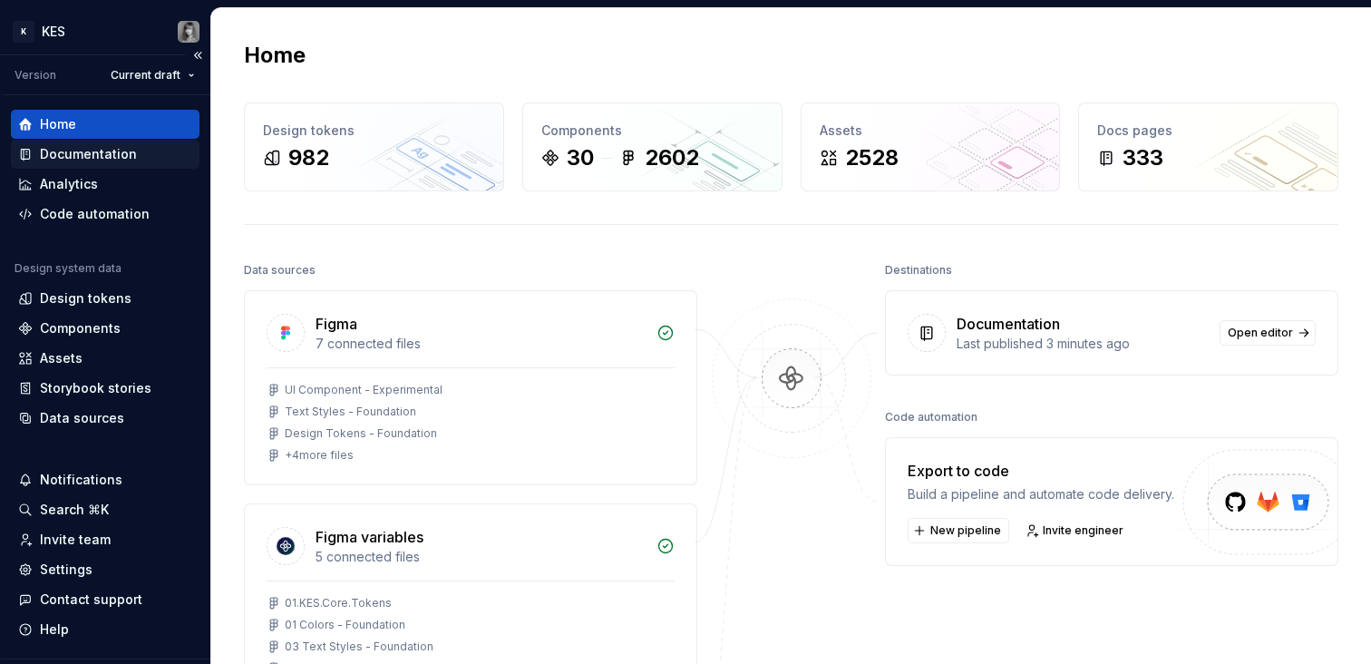
click at [128, 148] on div "Documentation" at bounding box center [88, 154] width 97 height 18
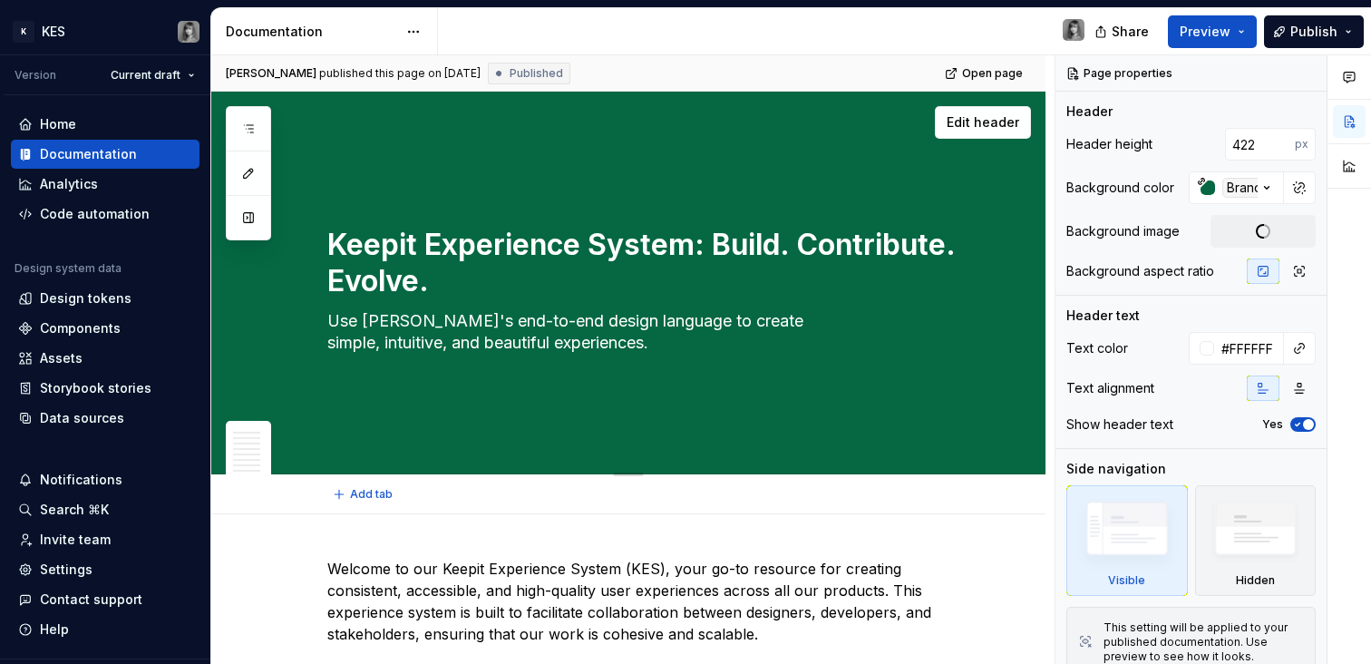
click at [244, 240] on div "Keepit Experience System: Build. Contribute. Evolve. Use KES's end-to-end desig…" at bounding box center [628, 283] width 834 height 383
click at [253, 220] on button "button" at bounding box center [248, 217] width 33 height 33
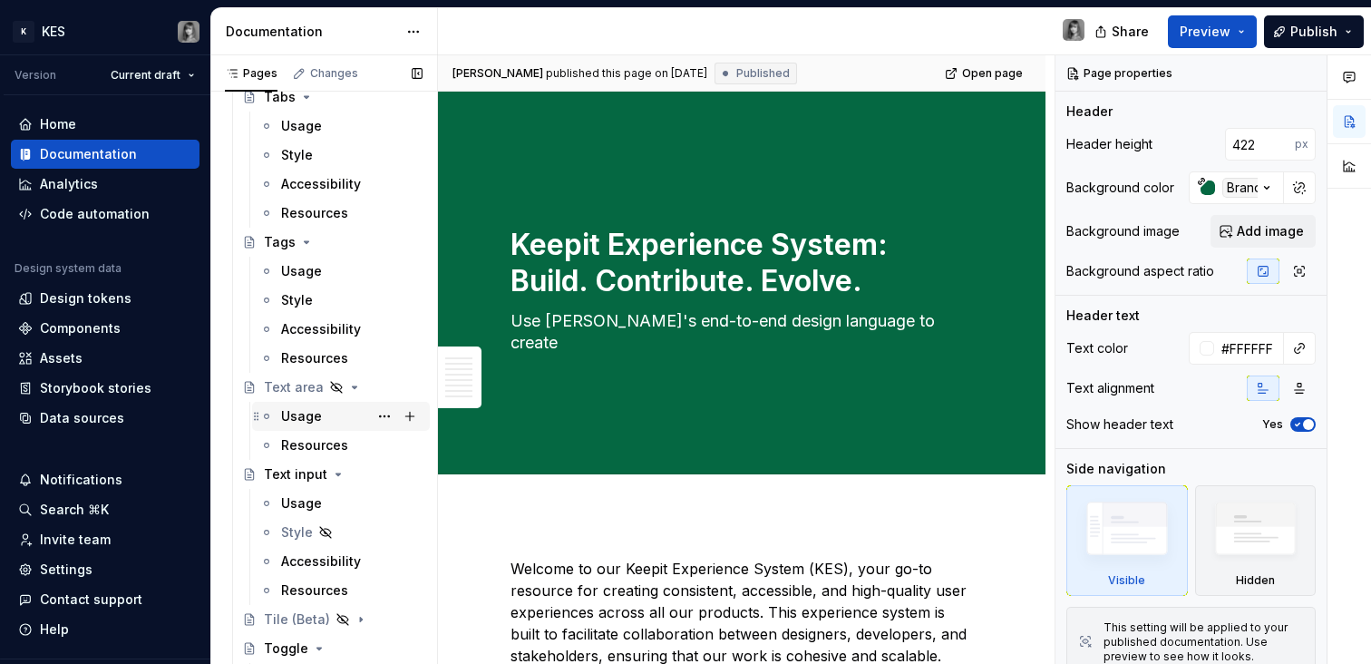
scroll to position [4314, 0]
click at [299, 507] on div "Usage" at bounding box center [301, 503] width 41 height 18
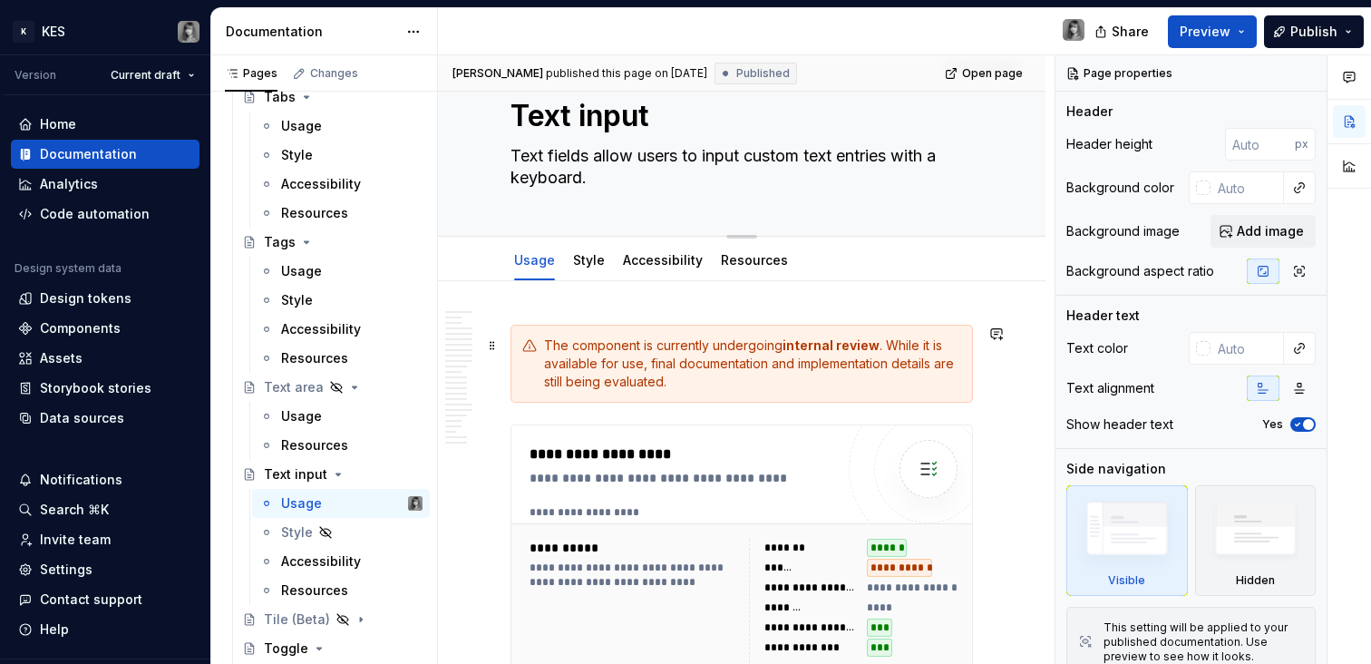
scroll to position [60, 0]
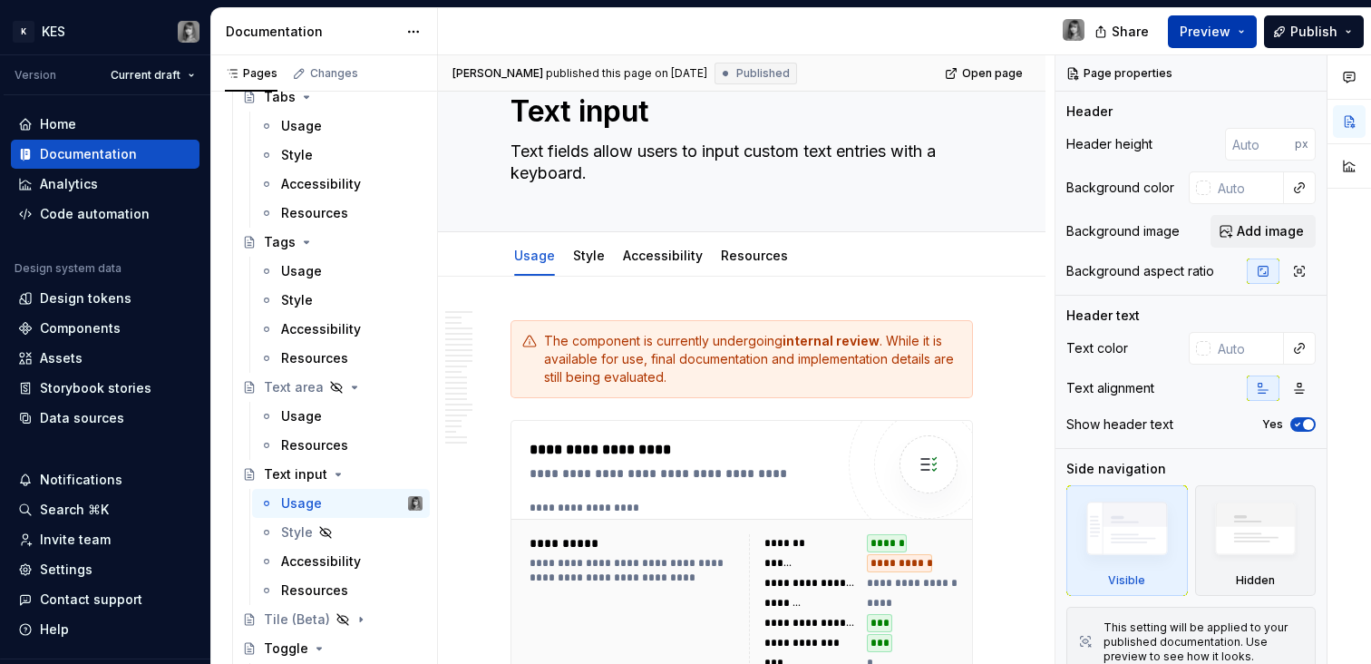
click at [1252, 38] on button "Preview" at bounding box center [1212, 31] width 89 height 33
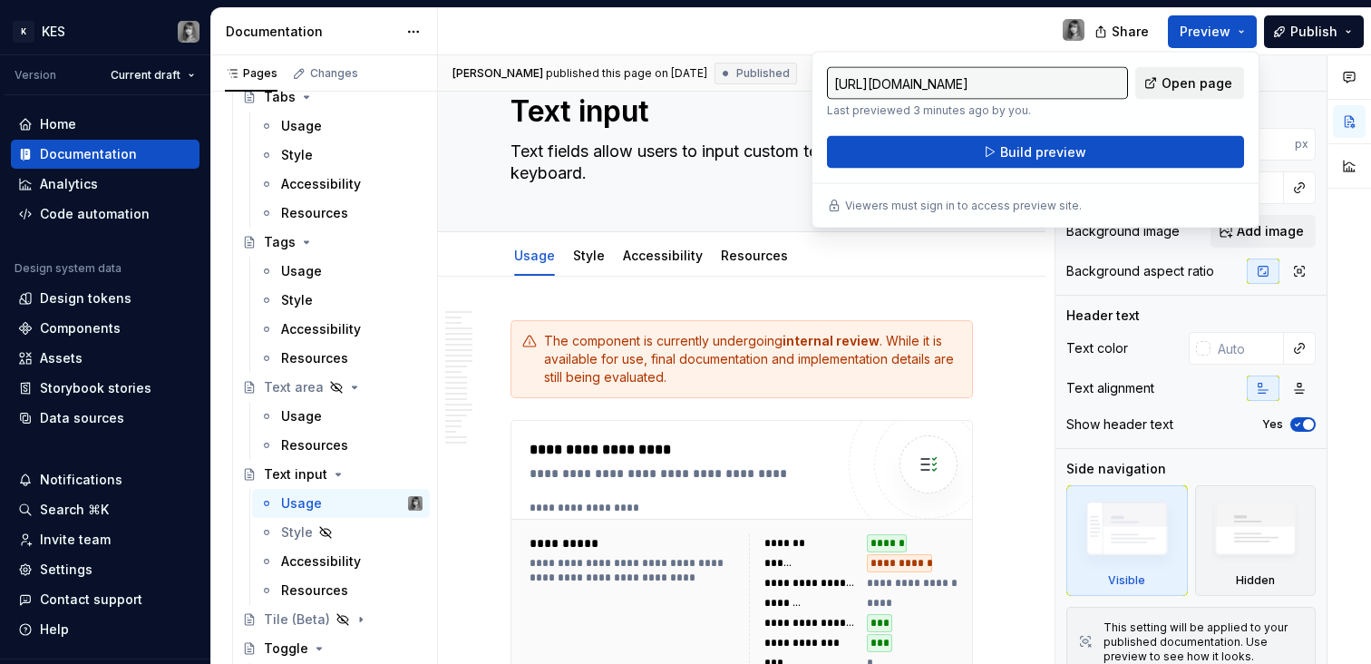
click at [1179, 87] on span "Open page" at bounding box center [1196, 83] width 71 height 18
click at [1367, 36] on div "Share Preview Publish" at bounding box center [1235, 31] width 272 height 46
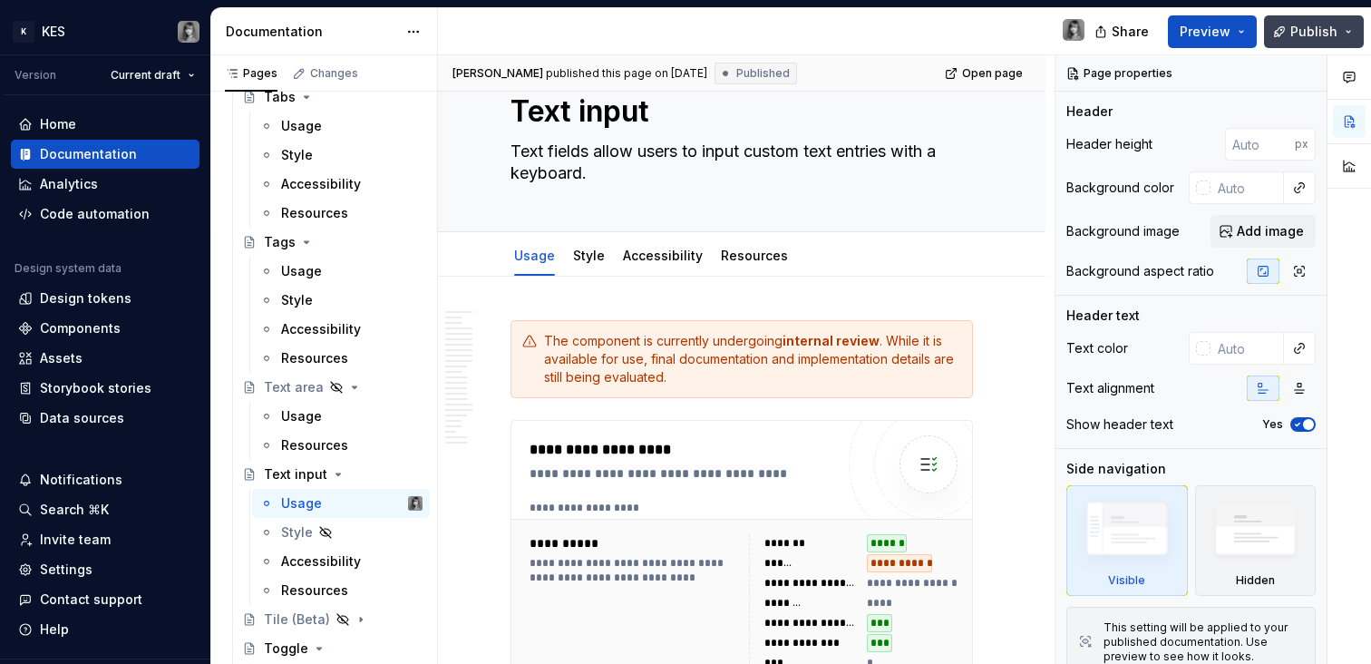
click at [1357, 35] on button "Publish" at bounding box center [1314, 31] width 100 height 33
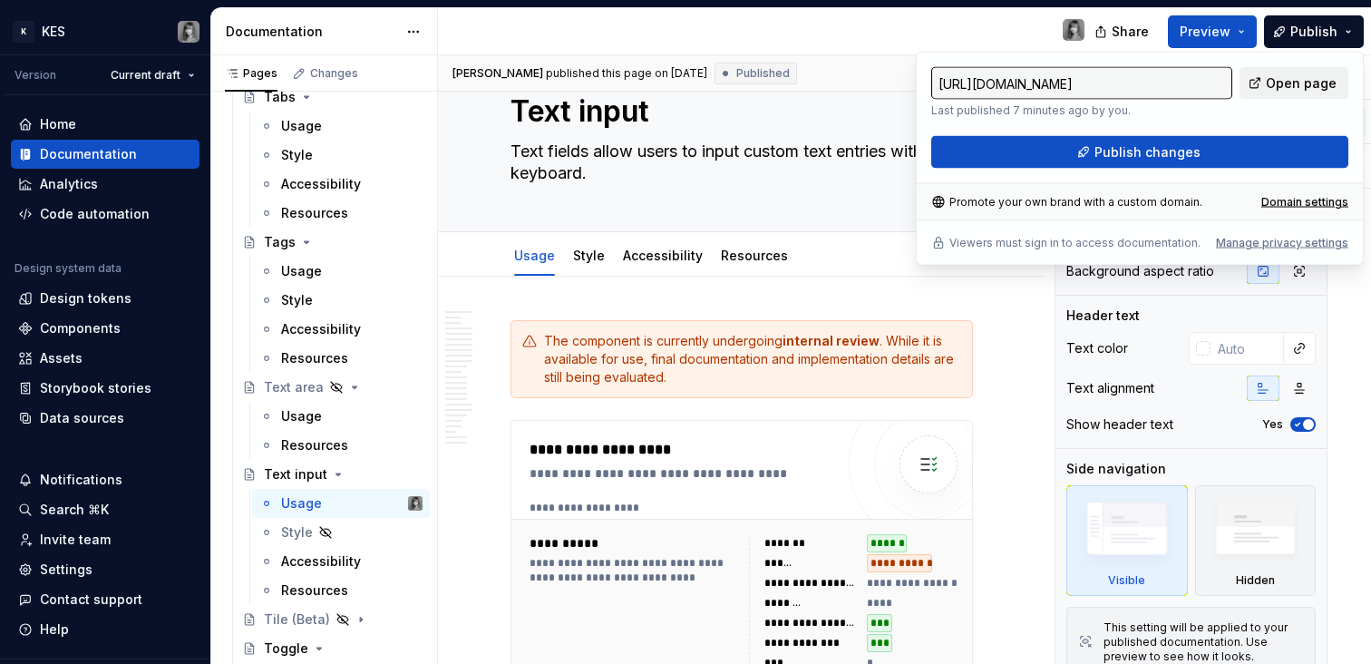
click at [1306, 90] on span "Open page" at bounding box center [1301, 83] width 71 height 18
type textarea "*"
